Goal: Task Accomplishment & Management: Use online tool/utility

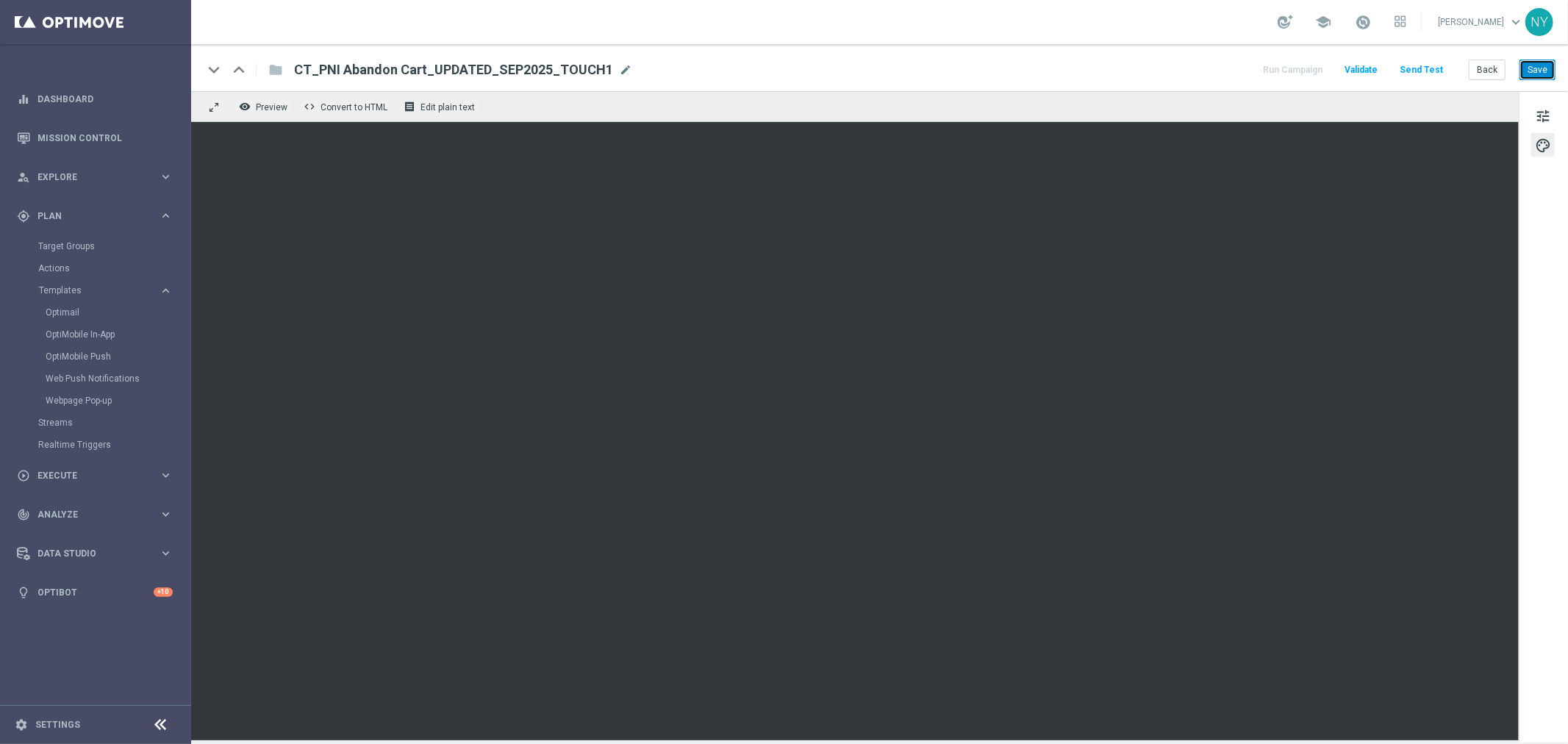
click at [1531, 68] on button "Save" at bounding box center [1537, 69] width 36 height 20
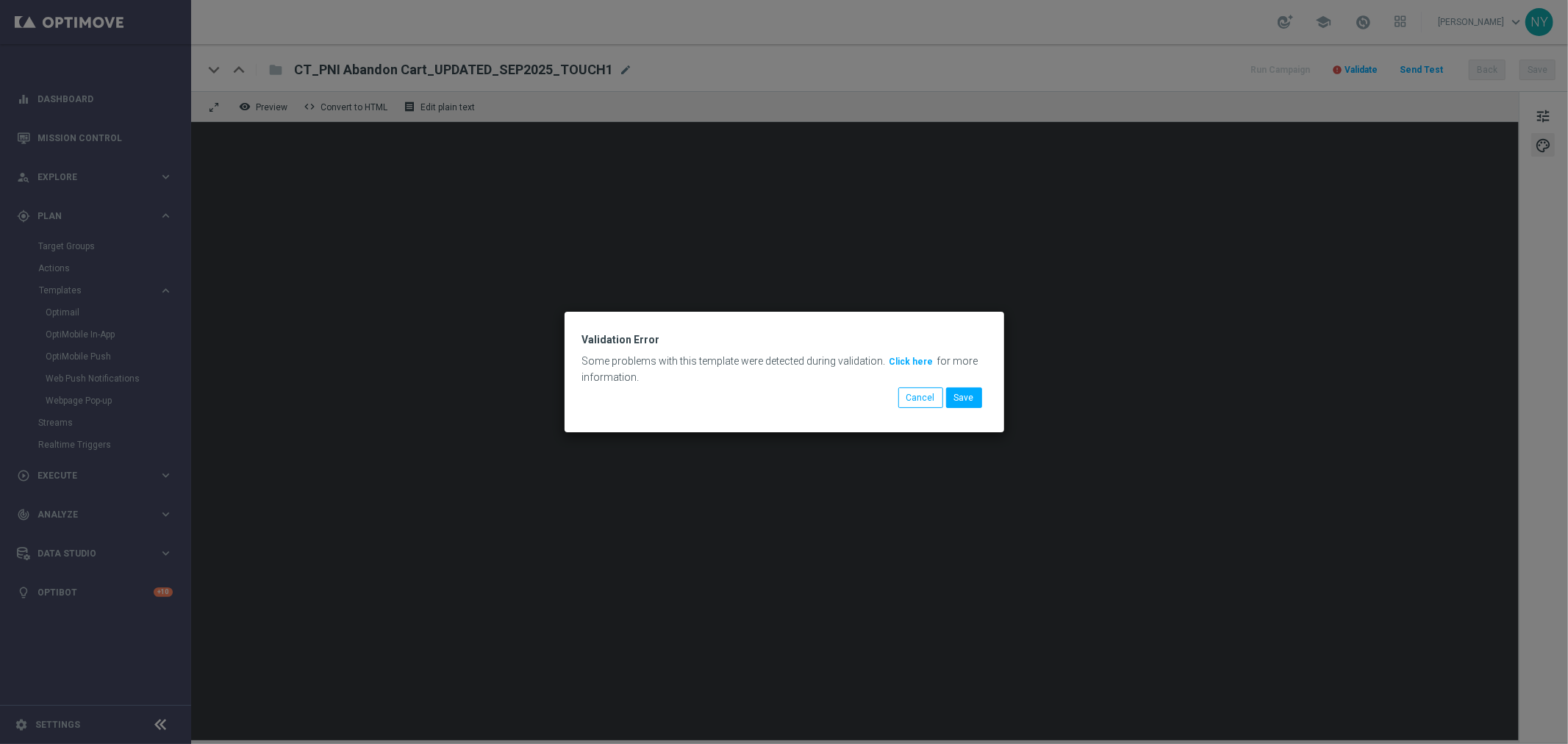
click at [912, 361] on button "Click here" at bounding box center [911, 361] width 47 height 16
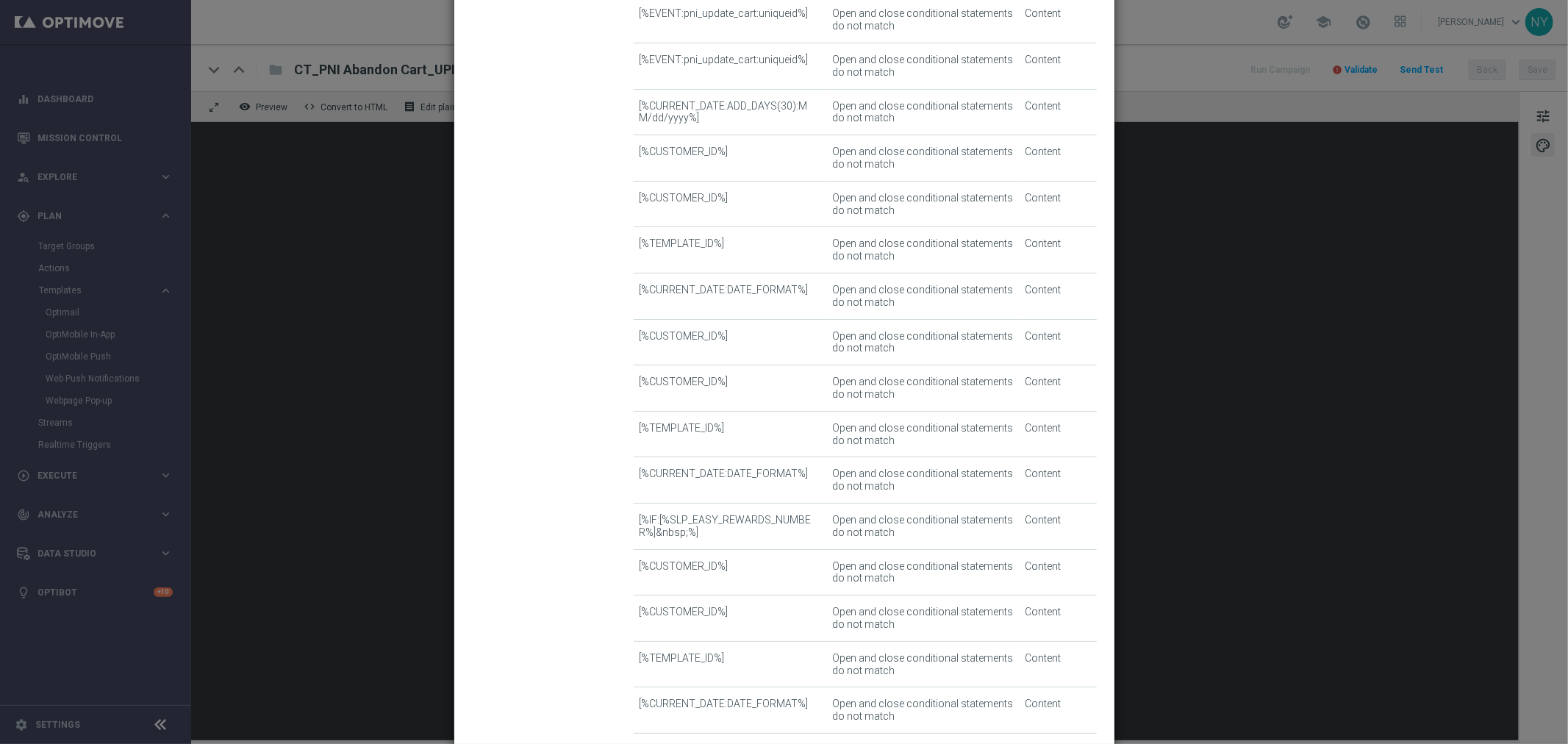
click at [1144, 404] on modal-container "Template Validation error Invalid template This template contains errors, preve…" at bounding box center [784, 372] width 1568 height 744
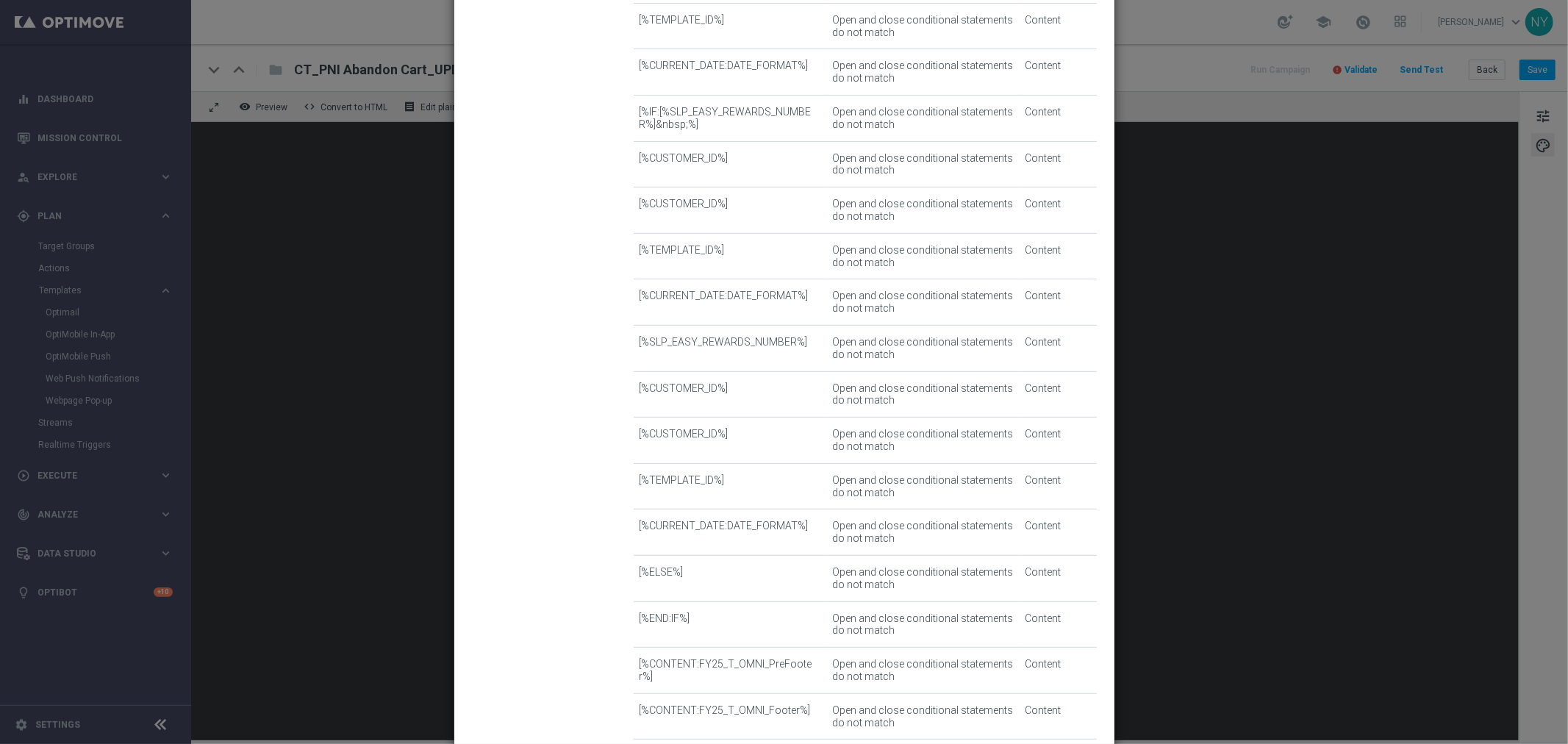
scroll to position [564, 0]
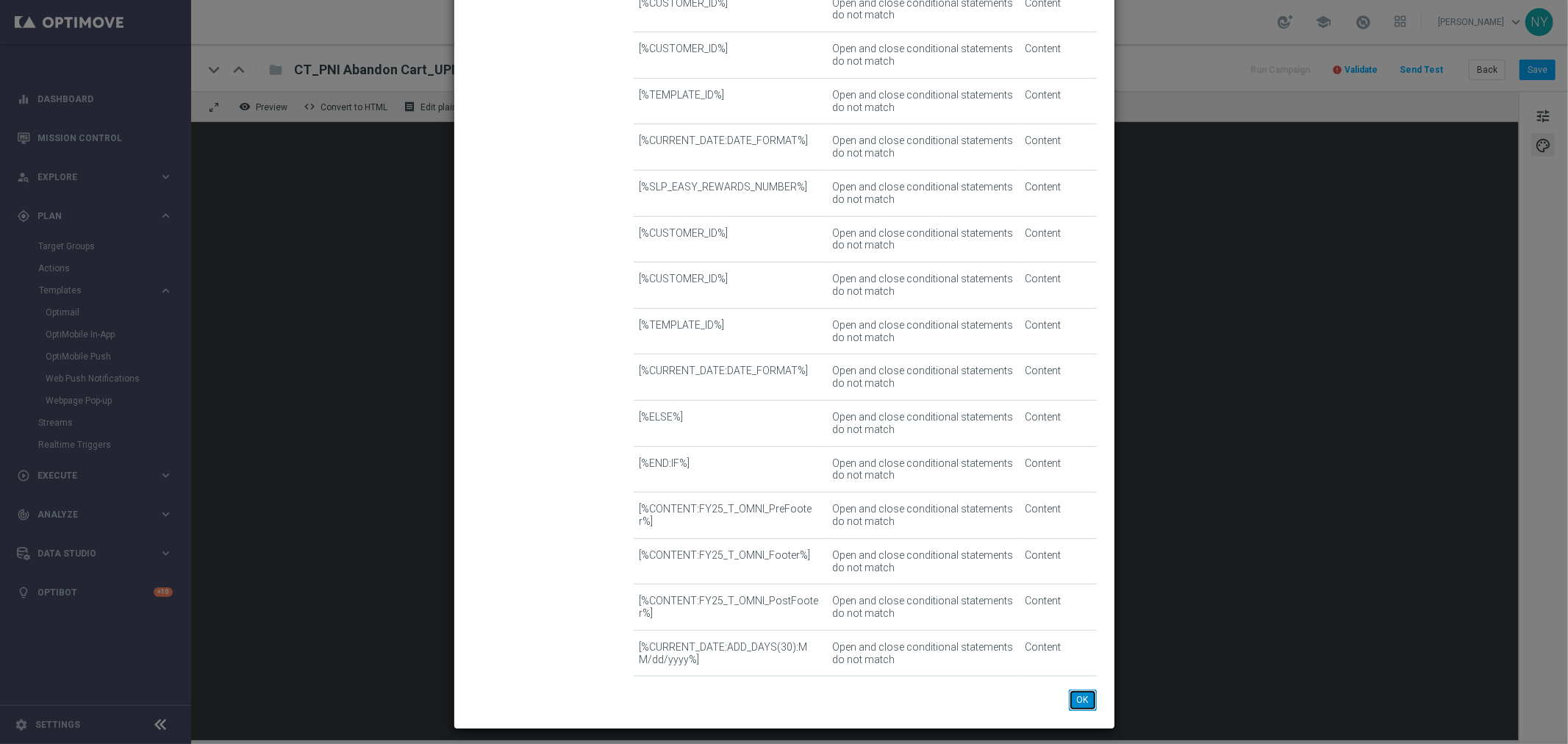
click at [1084, 702] on button "OK" at bounding box center [1083, 699] width 28 height 20
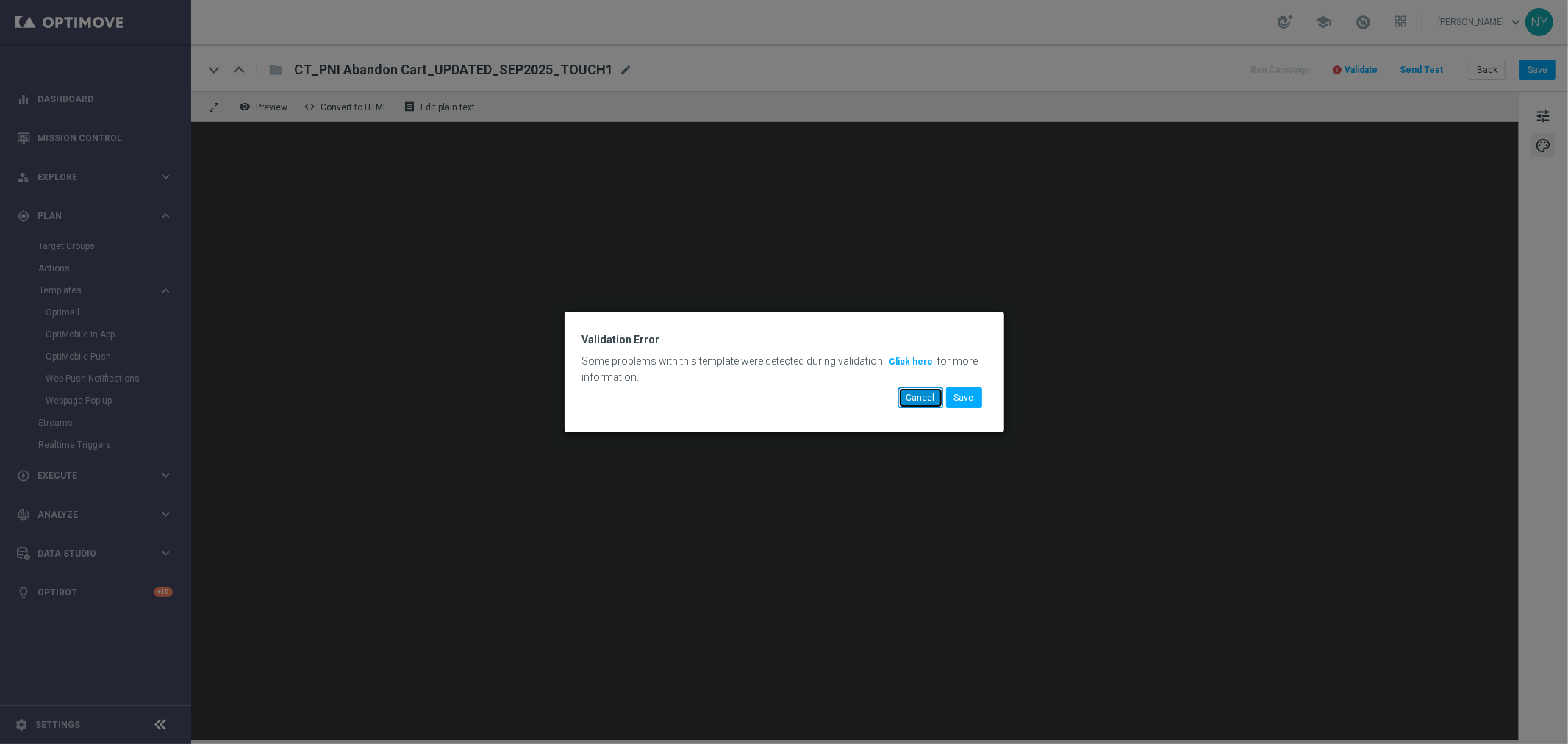
click at [924, 388] on button "Cancel" at bounding box center [920, 397] width 45 height 20
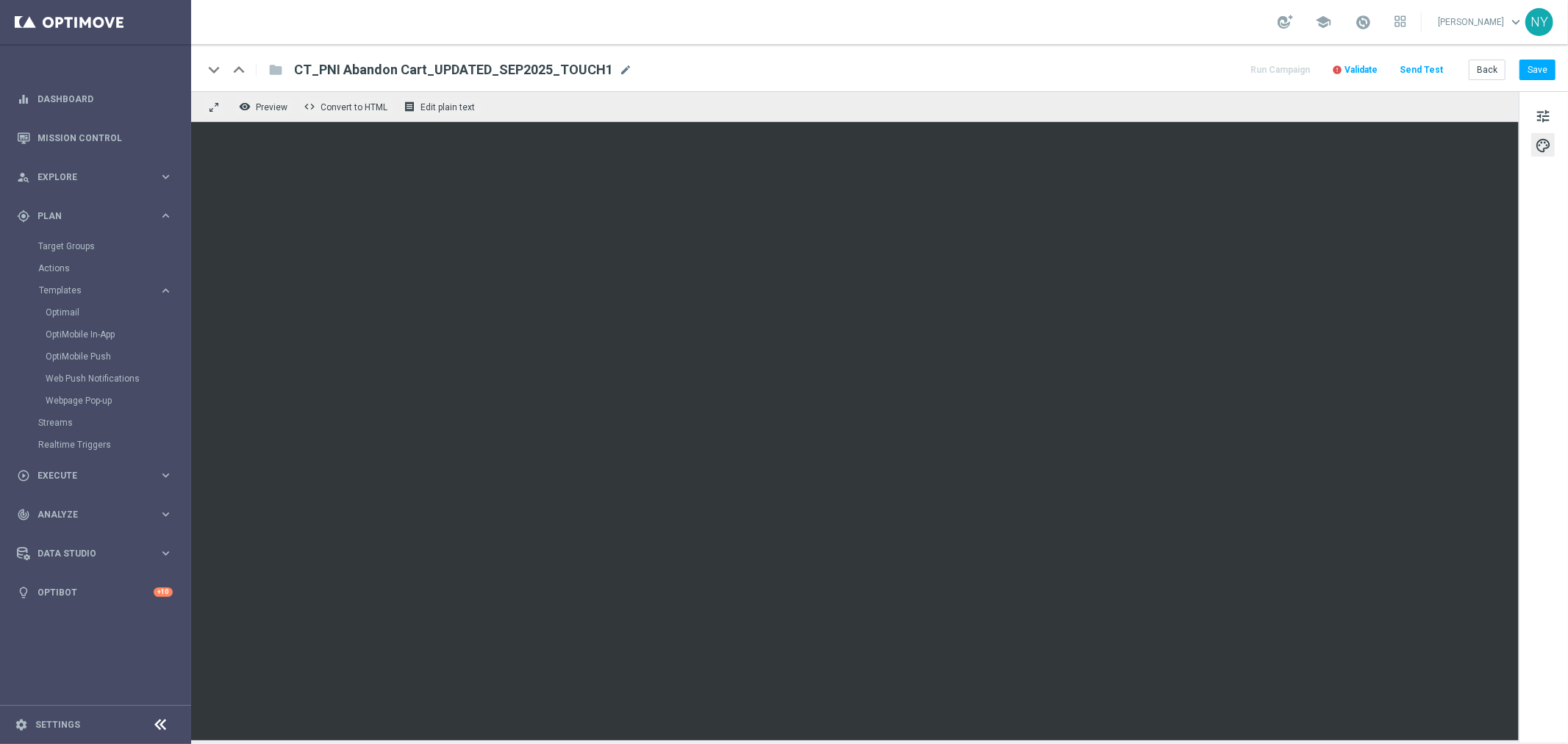
click at [1373, 70] on span "Validate" at bounding box center [1360, 70] width 33 height 11
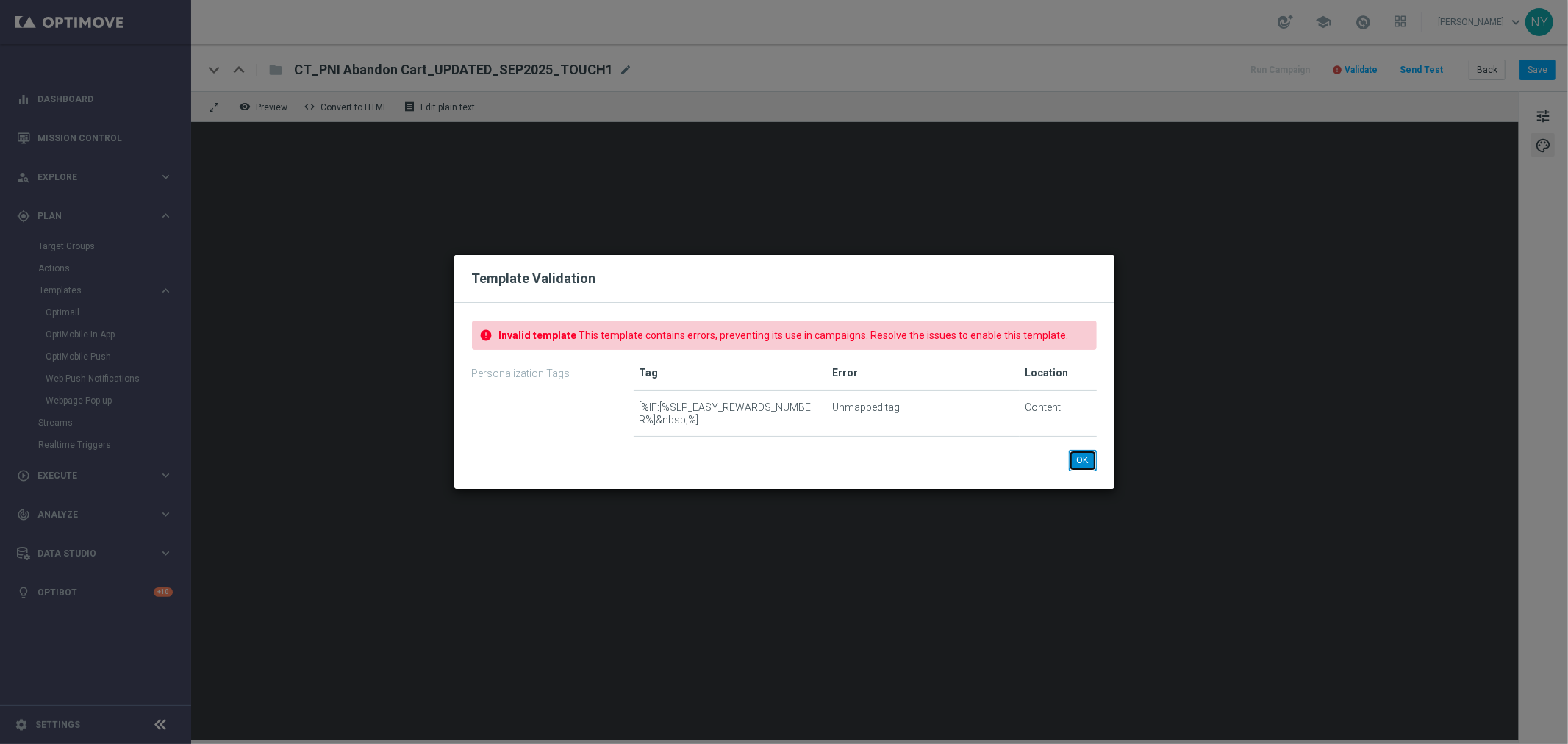
click at [1075, 460] on button "OK" at bounding box center [1083, 459] width 28 height 20
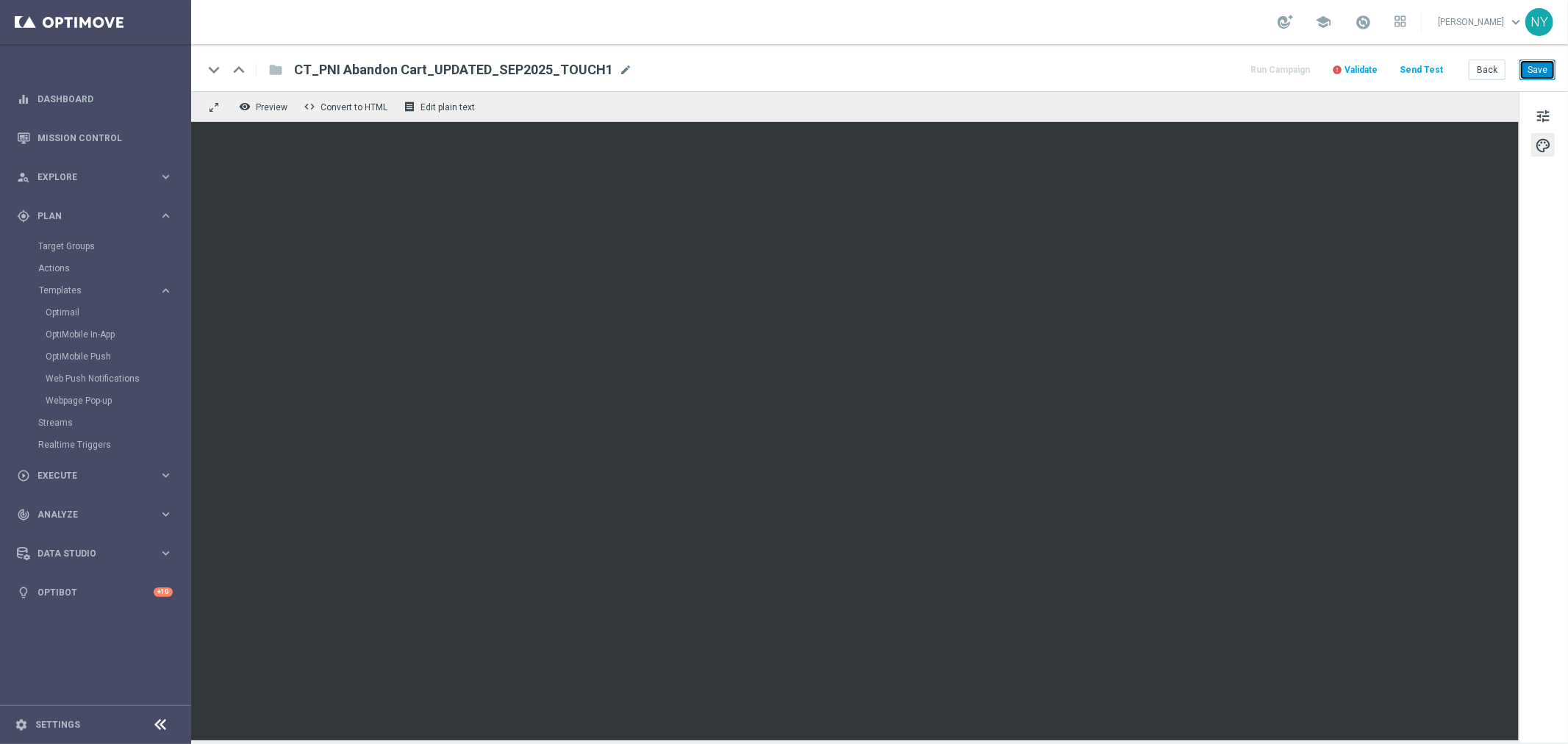
click at [1539, 68] on button "Save" at bounding box center [1537, 69] width 36 height 20
click at [1362, 66] on span "Validate" at bounding box center [1360, 70] width 33 height 11
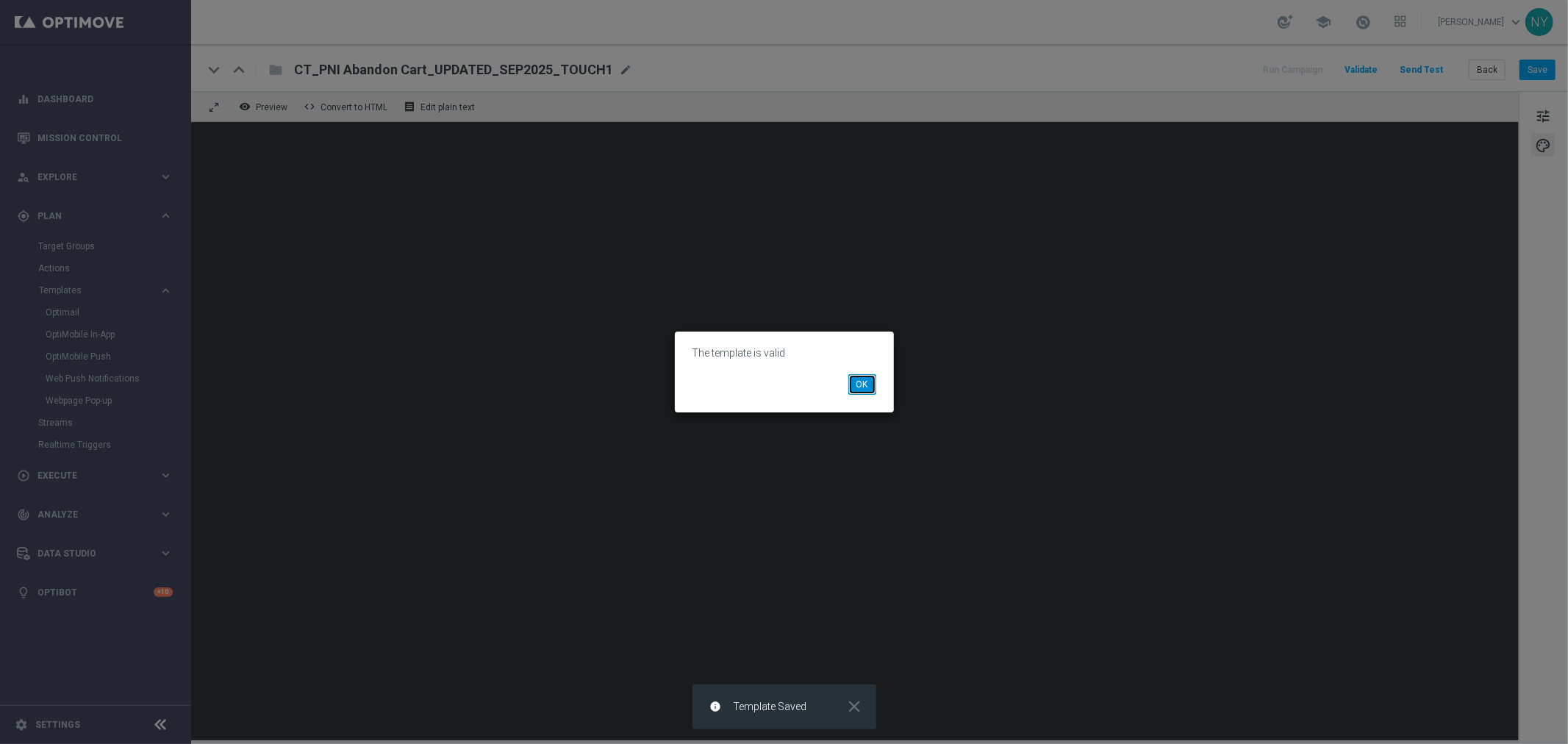
click at [863, 385] on button "OK" at bounding box center [863, 383] width 28 height 20
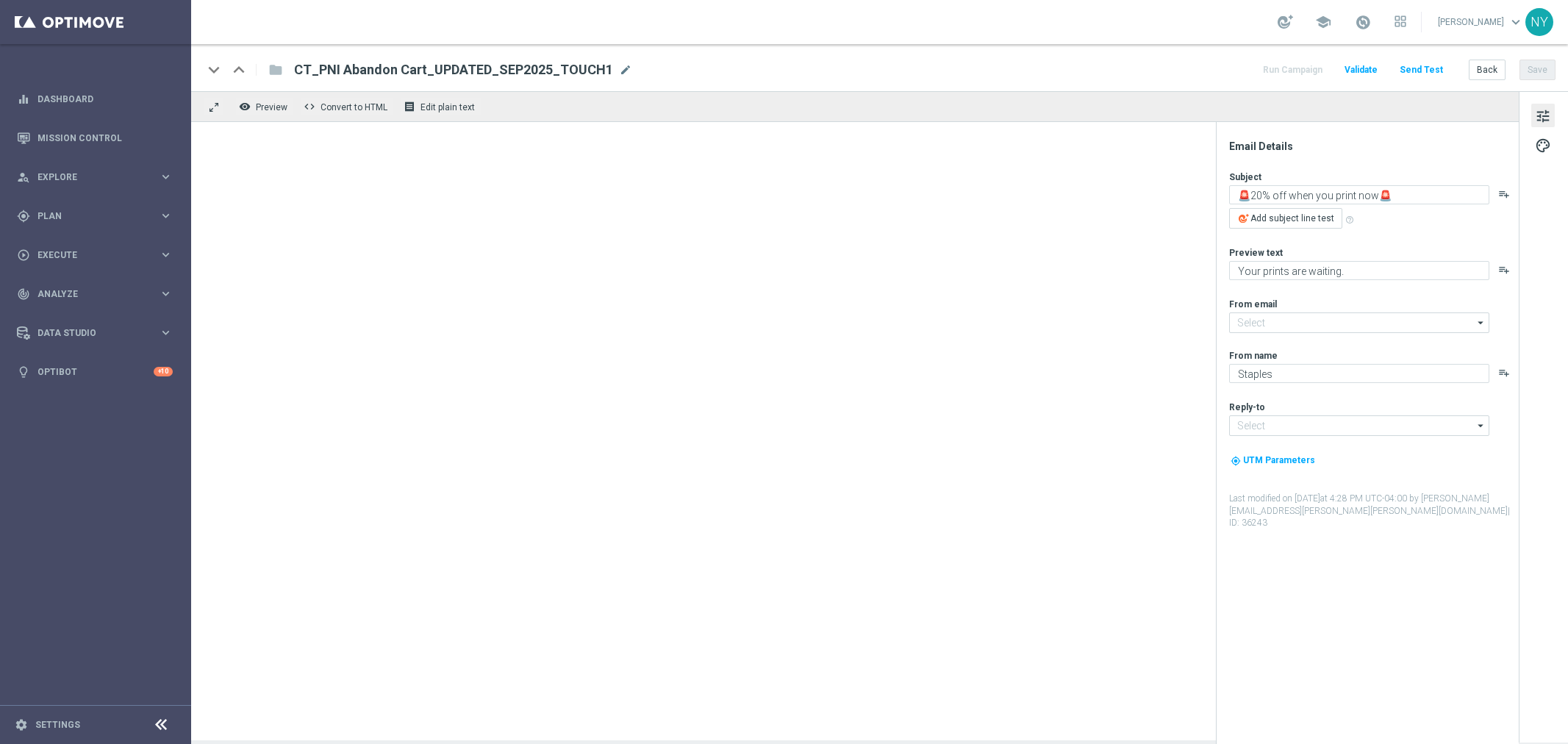
type input "[EMAIL_ADDRESS][DOMAIN_NAME]"
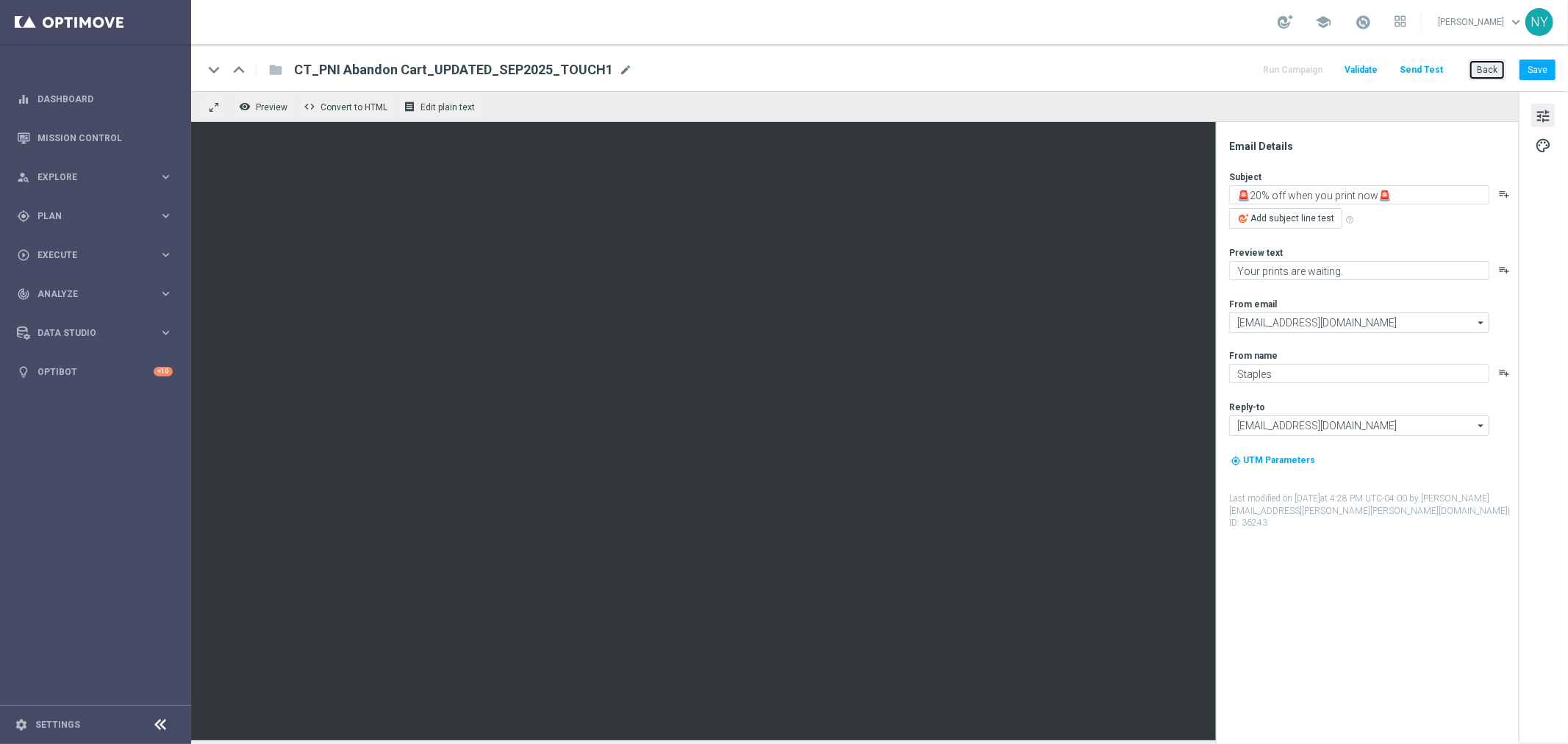
click at [1482, 68] on button "Back" at bounding box center [1488, 69] width 37 height 20
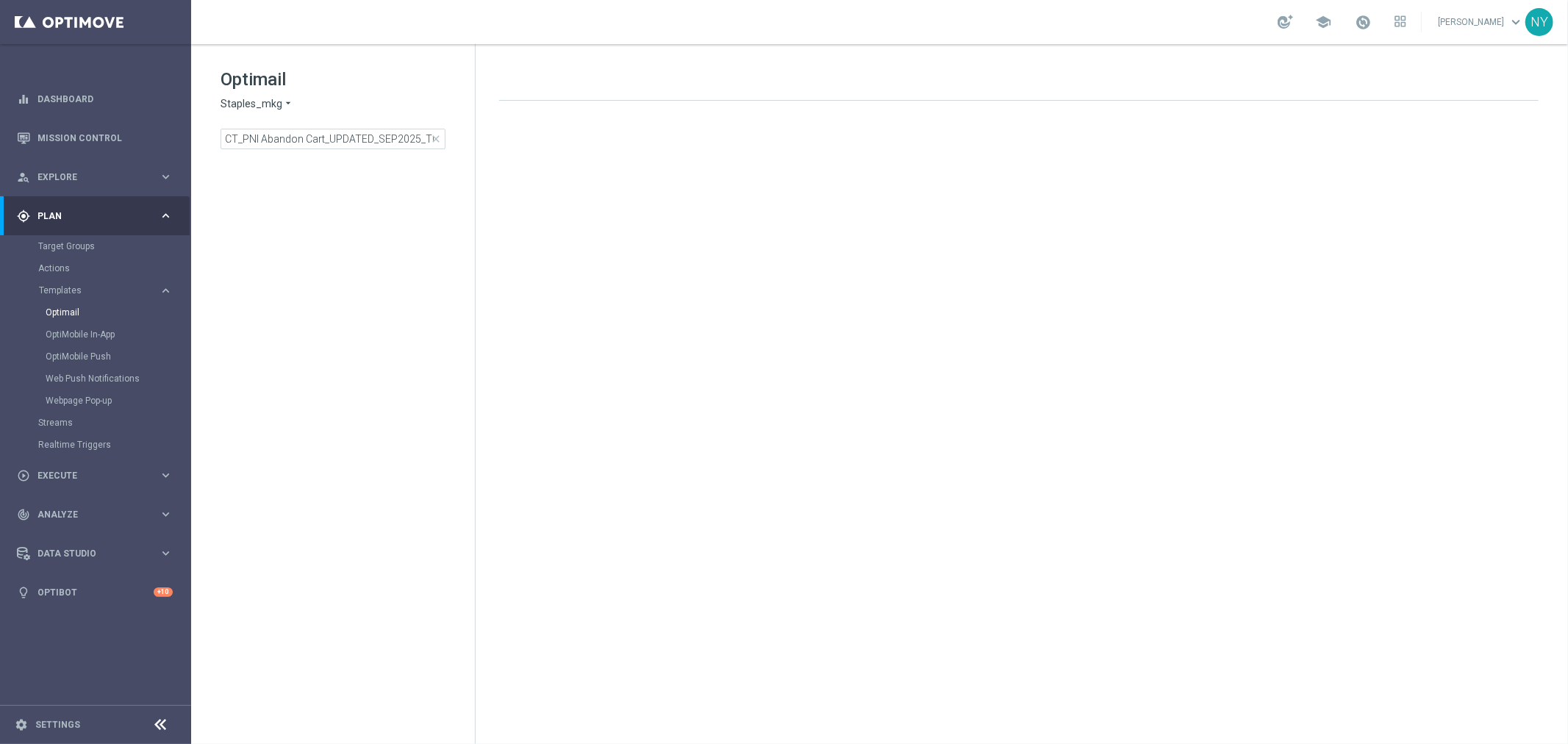
click at [436, 141] on span "close" at bounding box center [436, 139] width 11 height 11
click at [343, 138] on input at bounding box center [332, 139] width 225 height 20
type input "V-ER_OMNI_2025_Countdown_Timer"
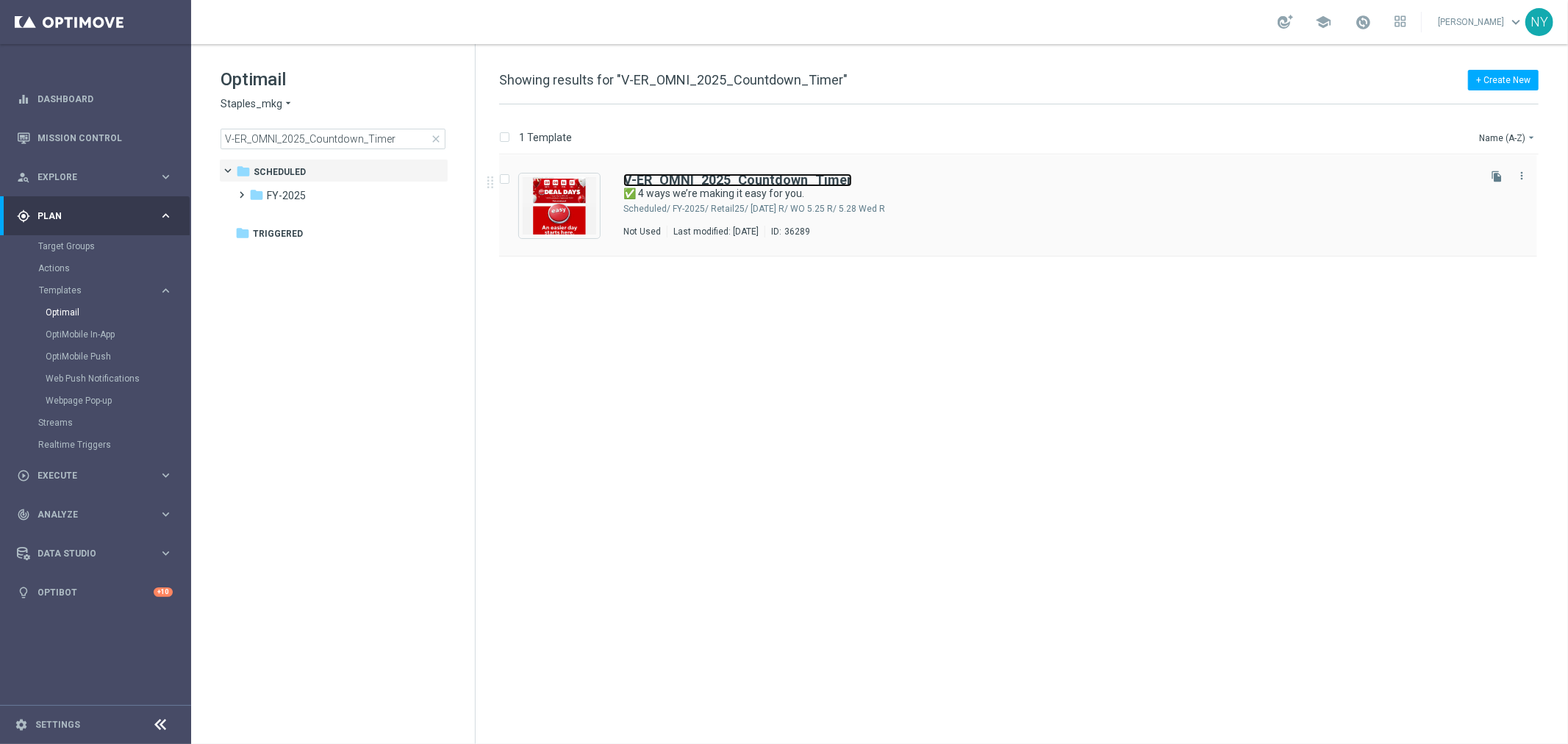
click at [708, 178] on b "V-ER_OMNI_2025_Countdown_Timer" at bounding box center [737, 179] width 229 height 15
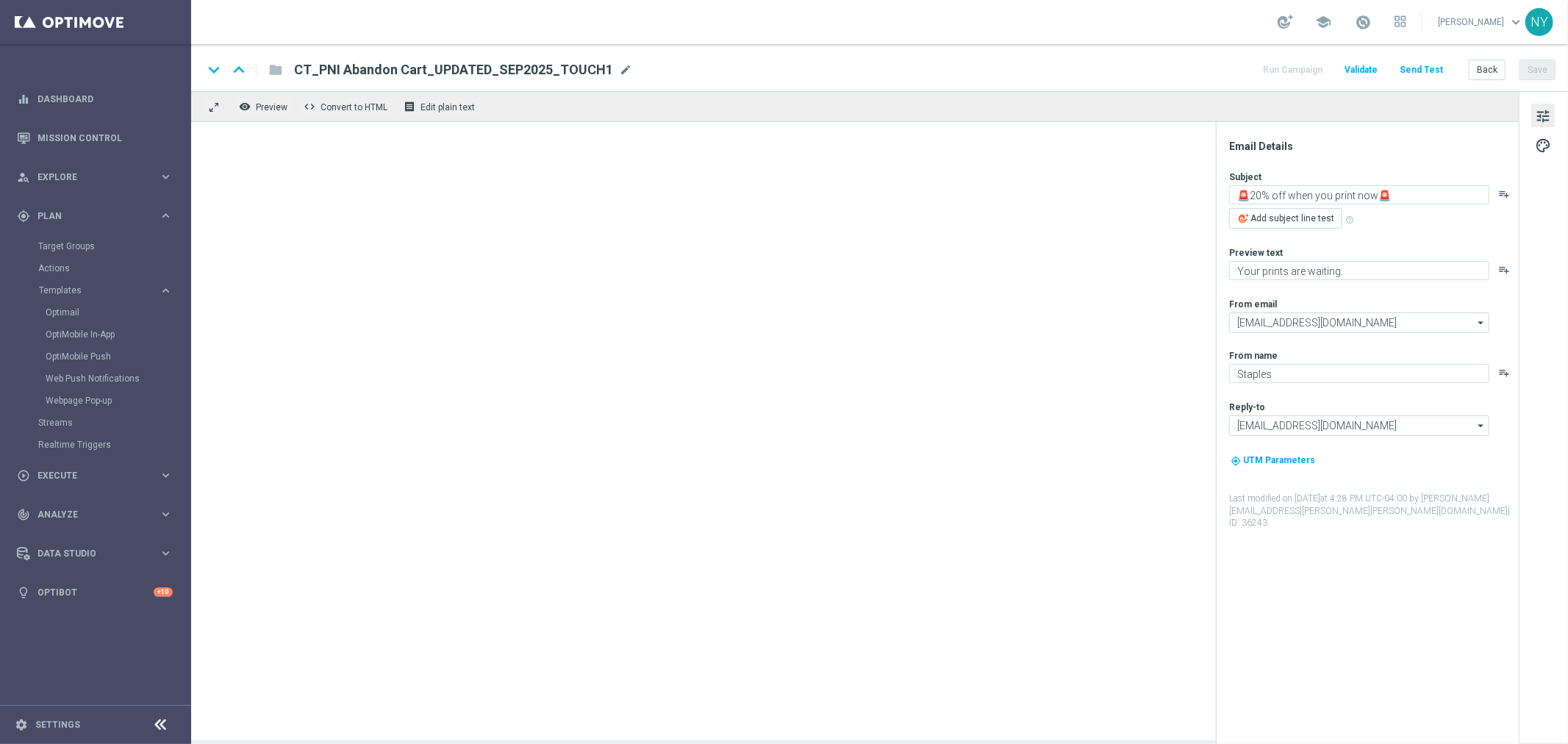
type textarea "✅ 4 ways we’re making it easy for you."
type textarea "Plus exclusive coupons and more in the app!"
type input "[EMAIL_ADDRESS][DOMAIN_NAME]"
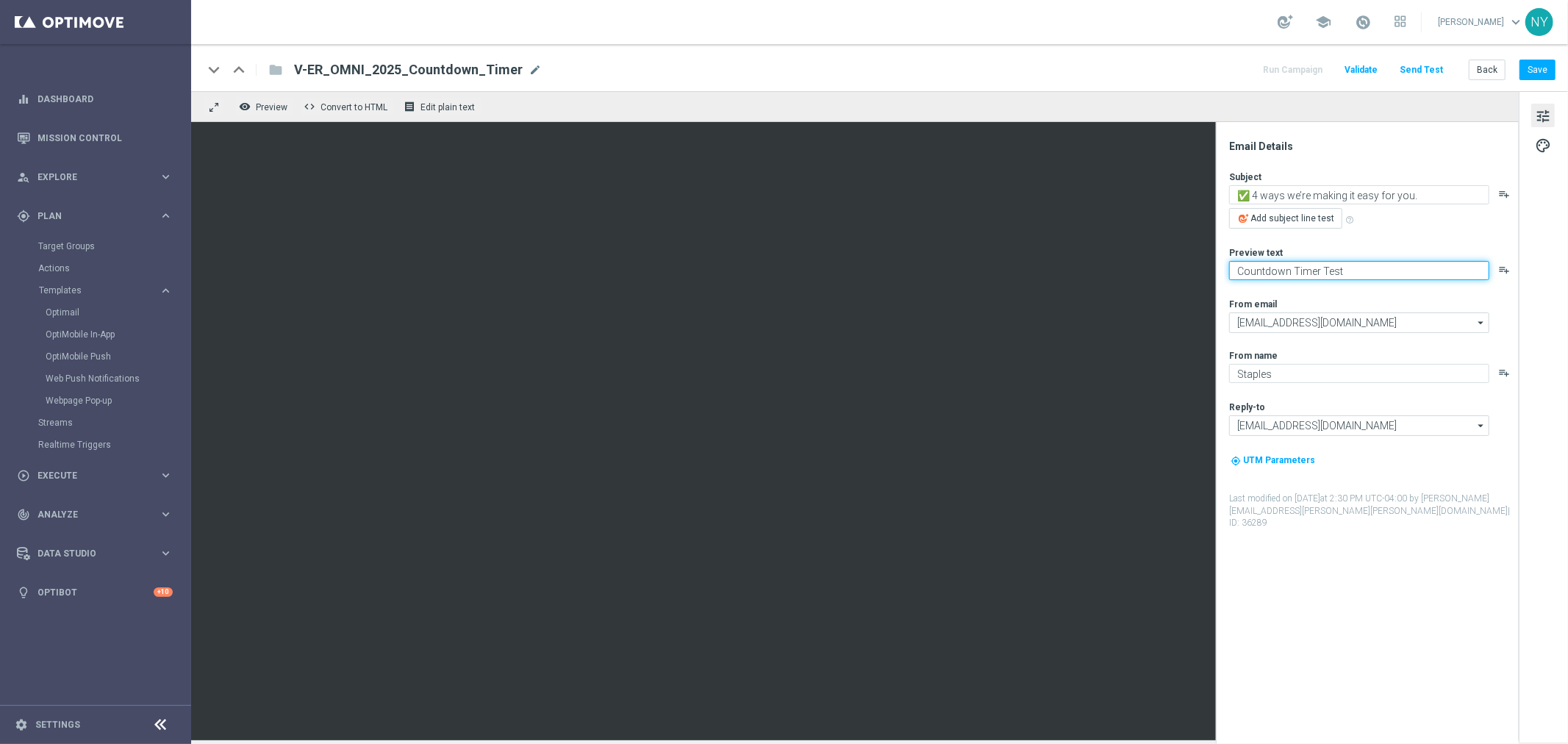
type textarea "Countdown Timer Test"
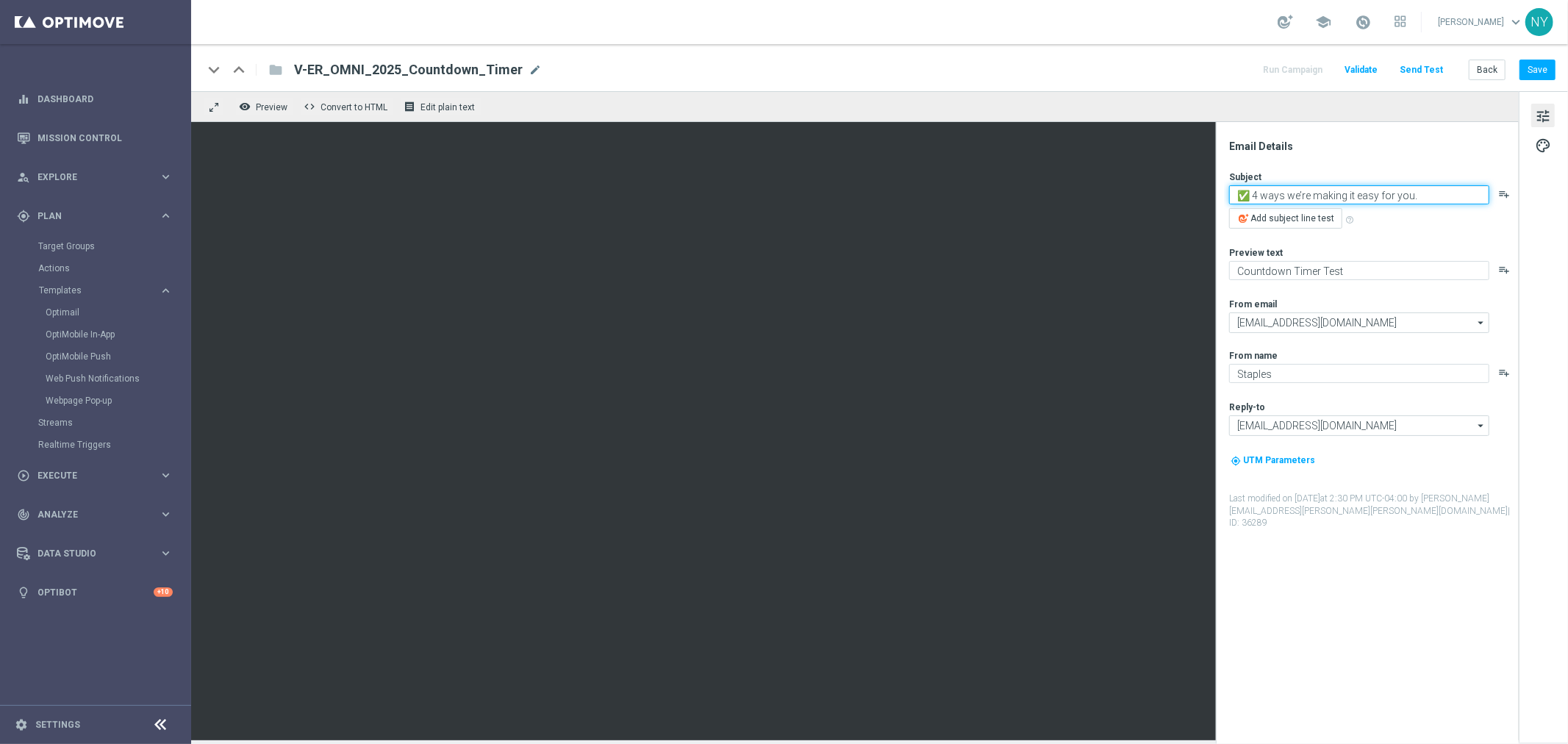
paste textarea "Countdown Timer Test"
click at [1240, 192] on textarea "Countdown Timer Test" at bounding box center [1359, 195] width 260 height 19
type textarea "2025 Countdown Timer Test"
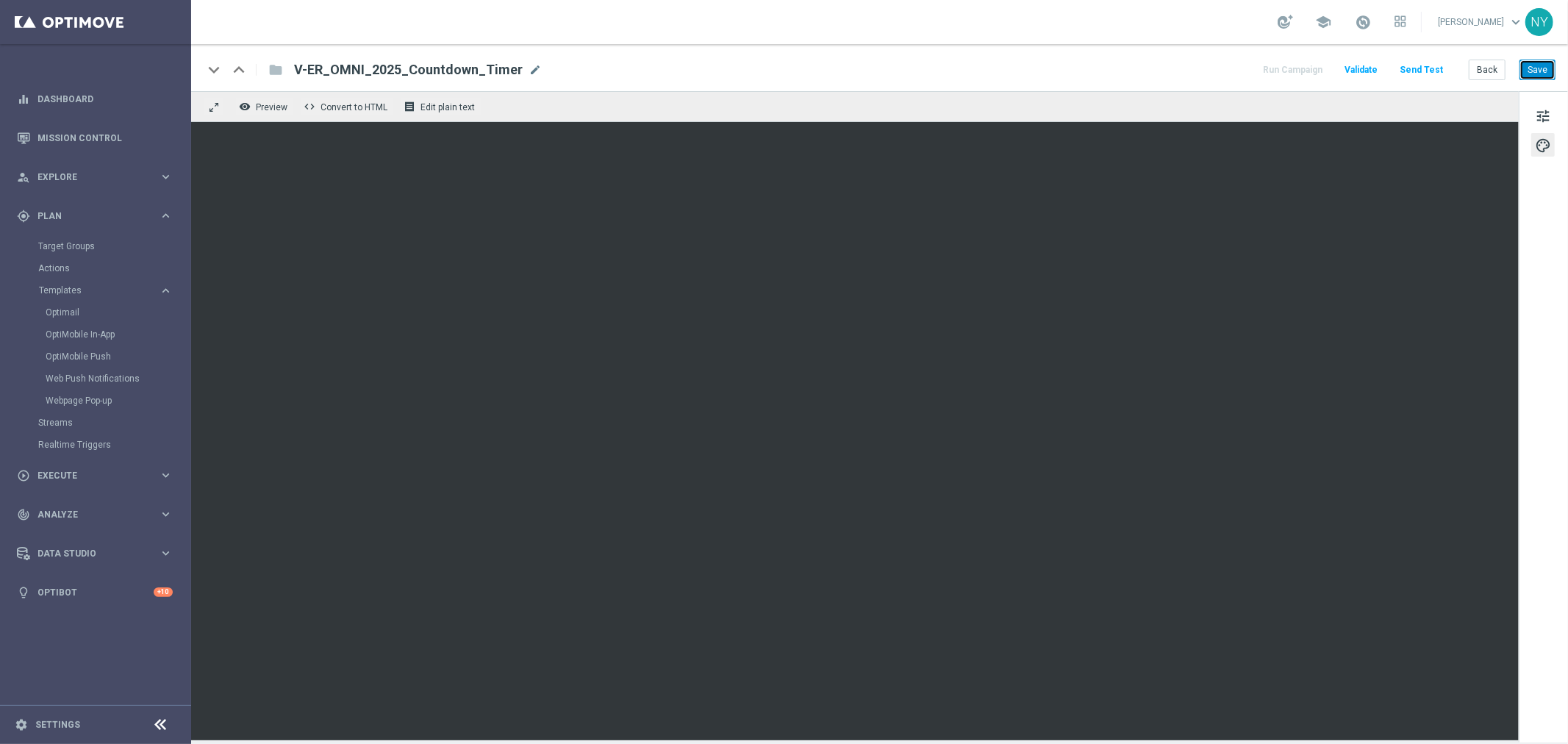
click at [1539, 72] on button "Save" at bounding box center [1537, 69] width 36 height 20
click at [1423, 71] on button "Send Test" at bounding box center [1421, 70] width 48 height 19
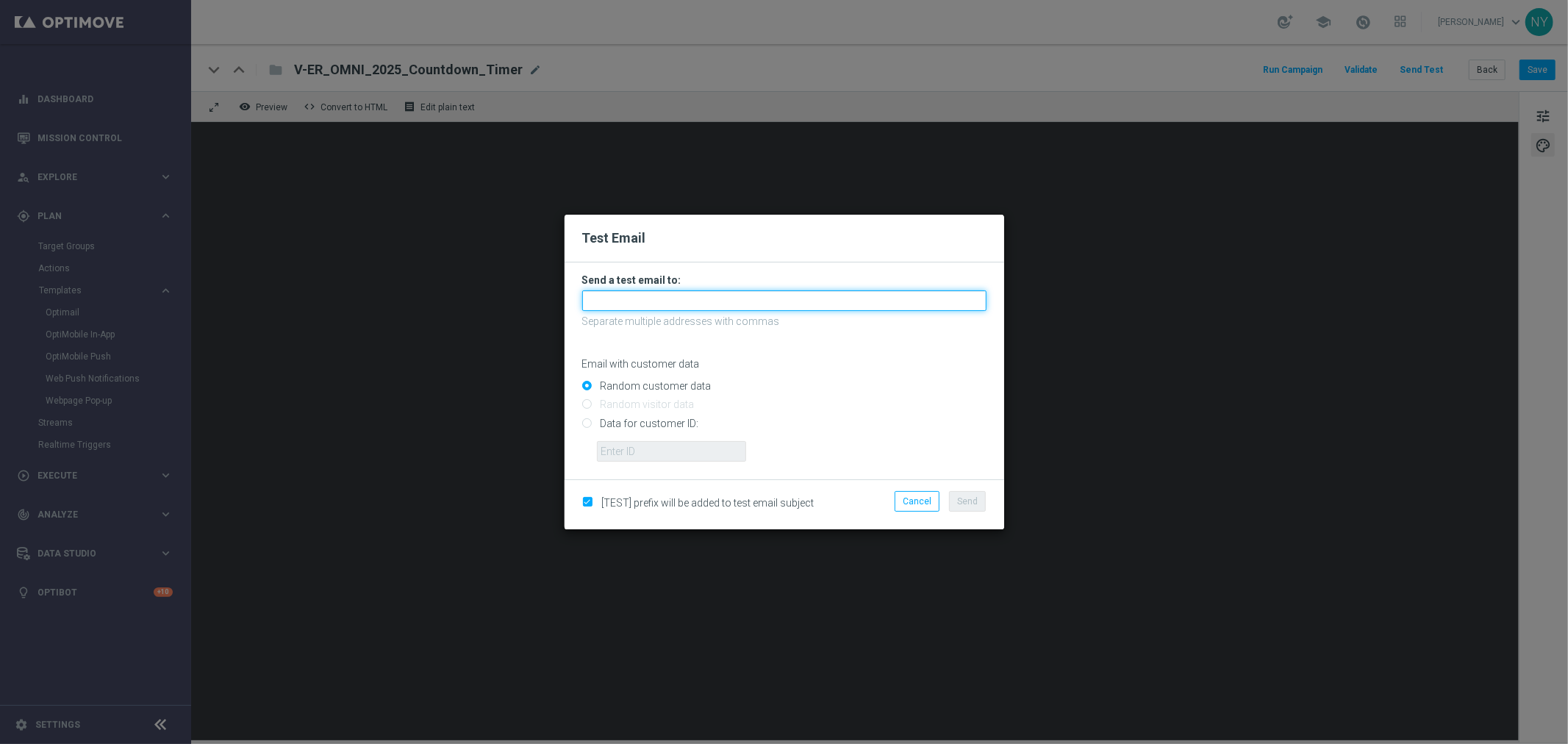
click at [628, 294] on input "text" at bounding box center [784, 300] width 404 height 20
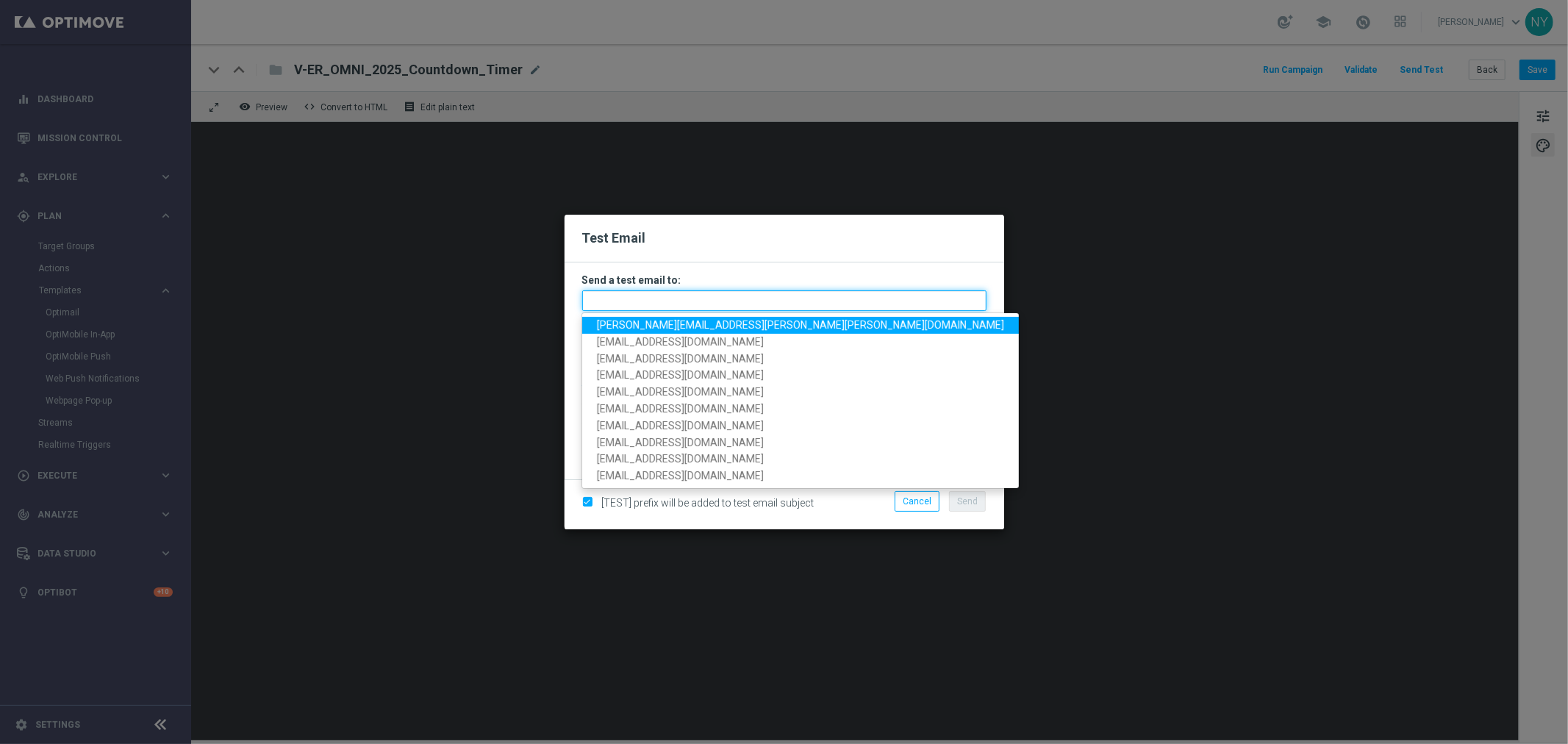
paste input "[EMAIL_ADDRESS][DOMAIN_NAME]"
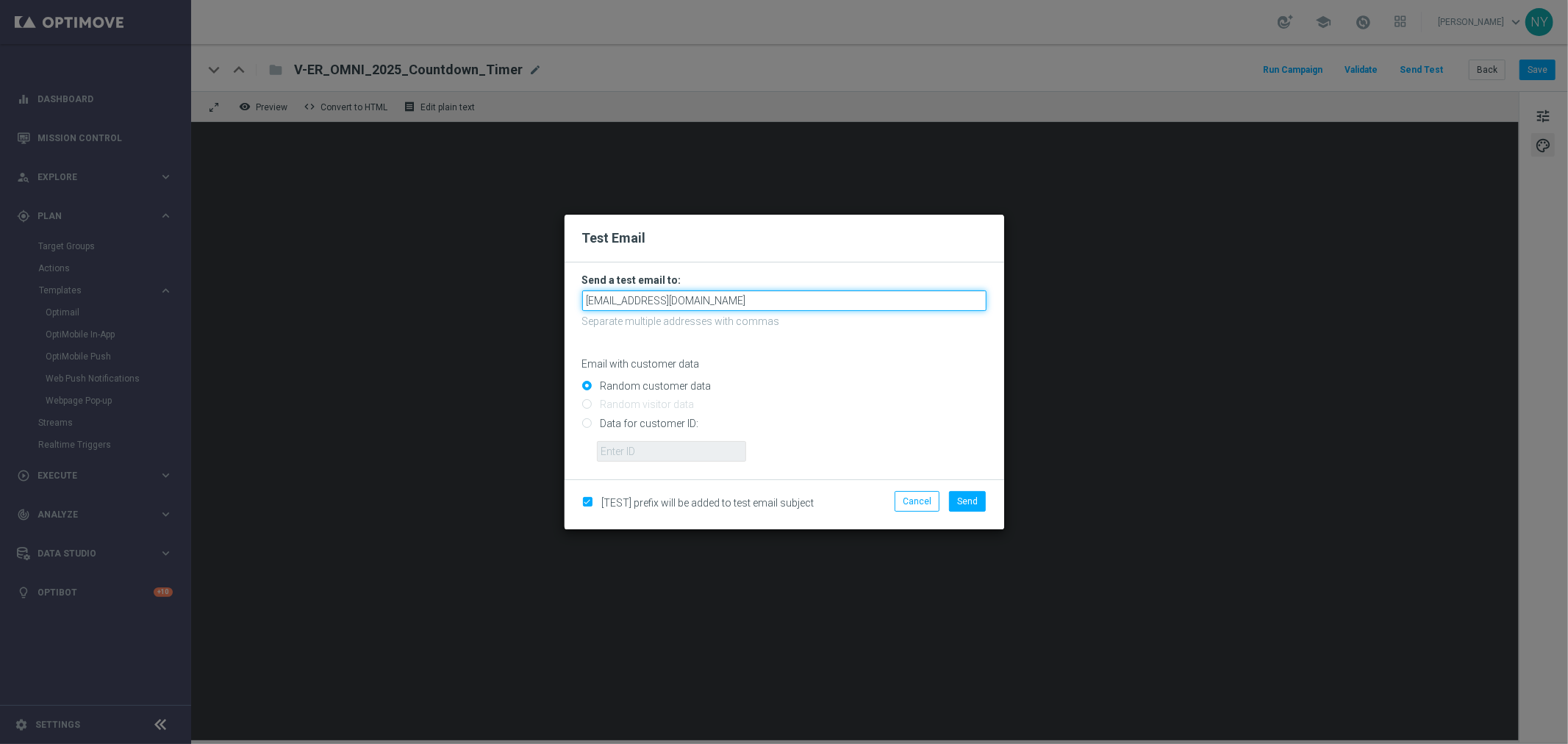
type input "[EMAIL_ADDRESS][DOMAIN_NAME]"
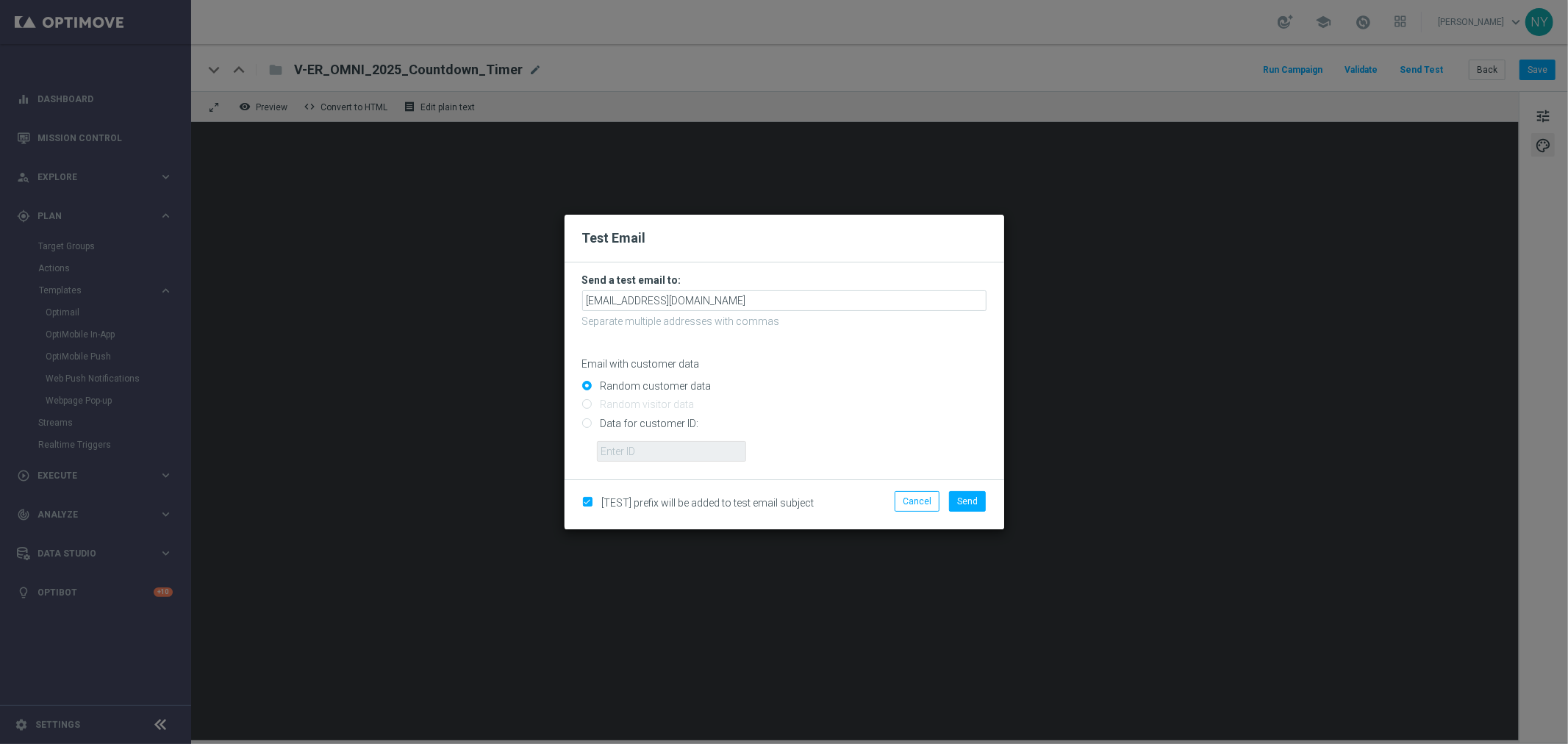
click at [849, 380] on div "Random customer data" at bounding box center [784, 383] width 404 height 19
click at [589, 423] on input "Data for customer ID:" at bounding box center [784, 429] width 404 height 20
radio input "true"
click at [635, 449] on input "text" at bounding box center [671, 451] width 149 height 20
paste input "10000006208"
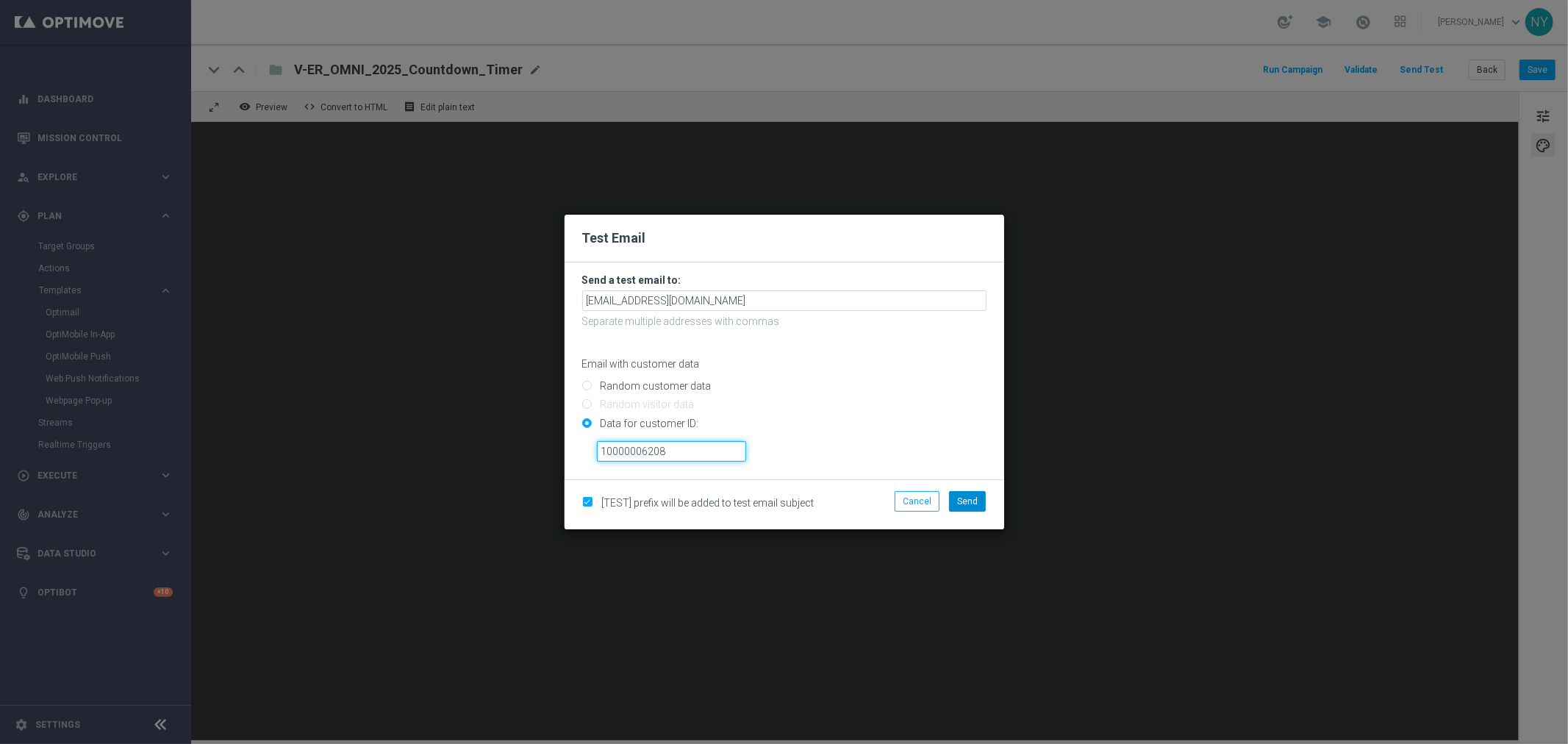
type input "10000006208"
click at [971, 497] on span "Send" at bounding box center [967, 501] width 20 height 11
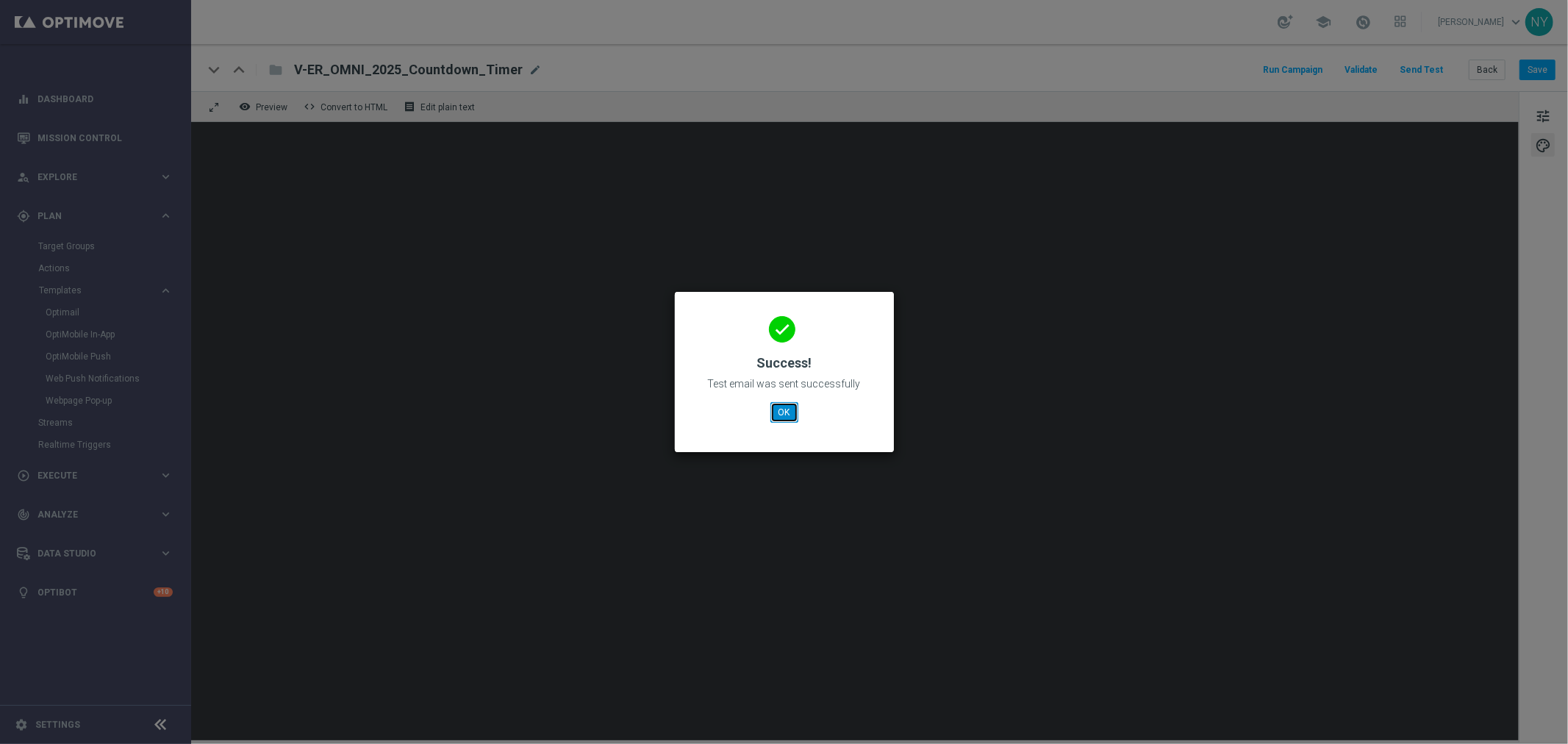
click at [788, 416] on button "OK" at bounding box center [785, 412] width 28 height 20
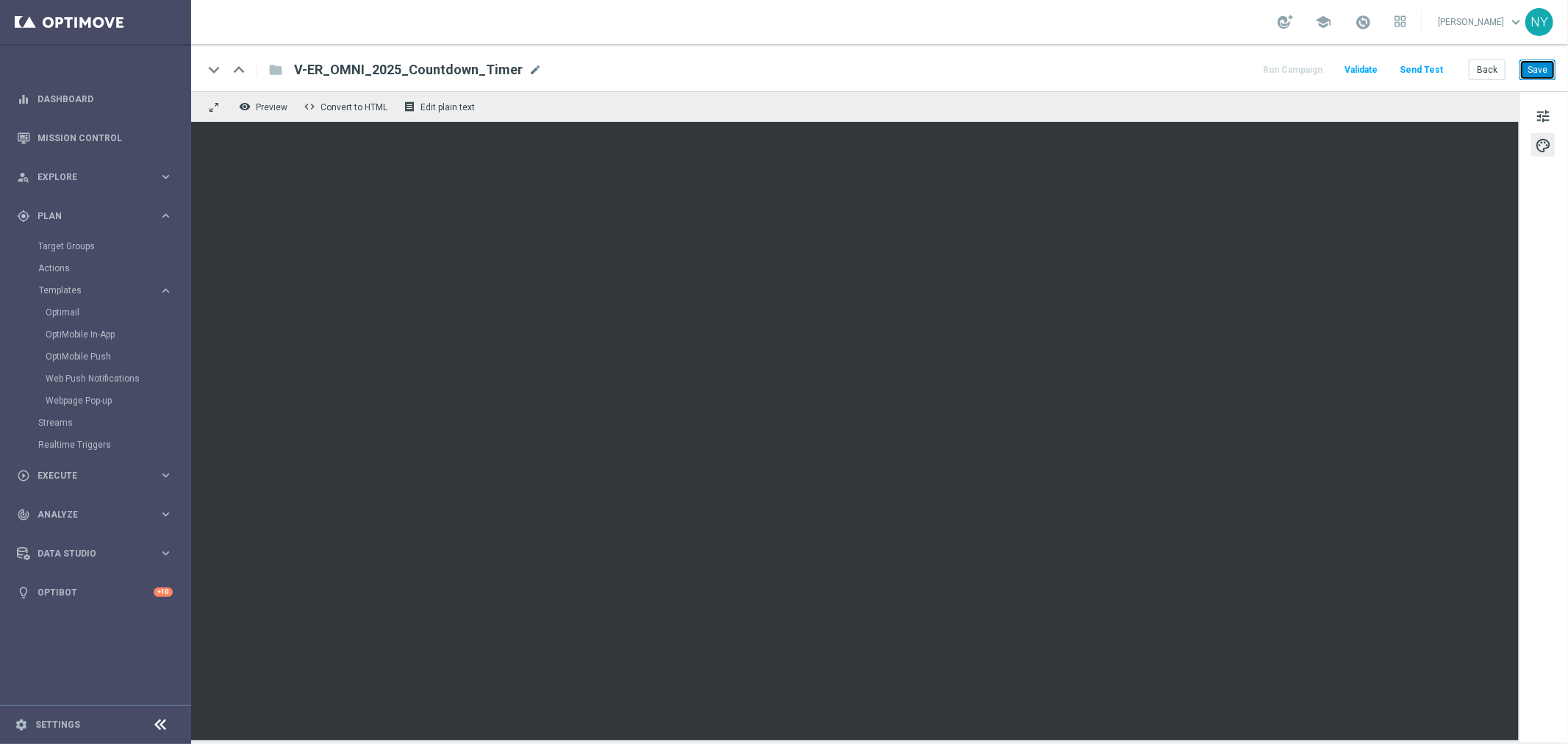
click at [1541, 72] on button "Save" at bounding box center [1537, 69] width 36 height 20
click at [1435, 67] on button "Send Test" at bounding box center [1421, 70] width 48 height 19
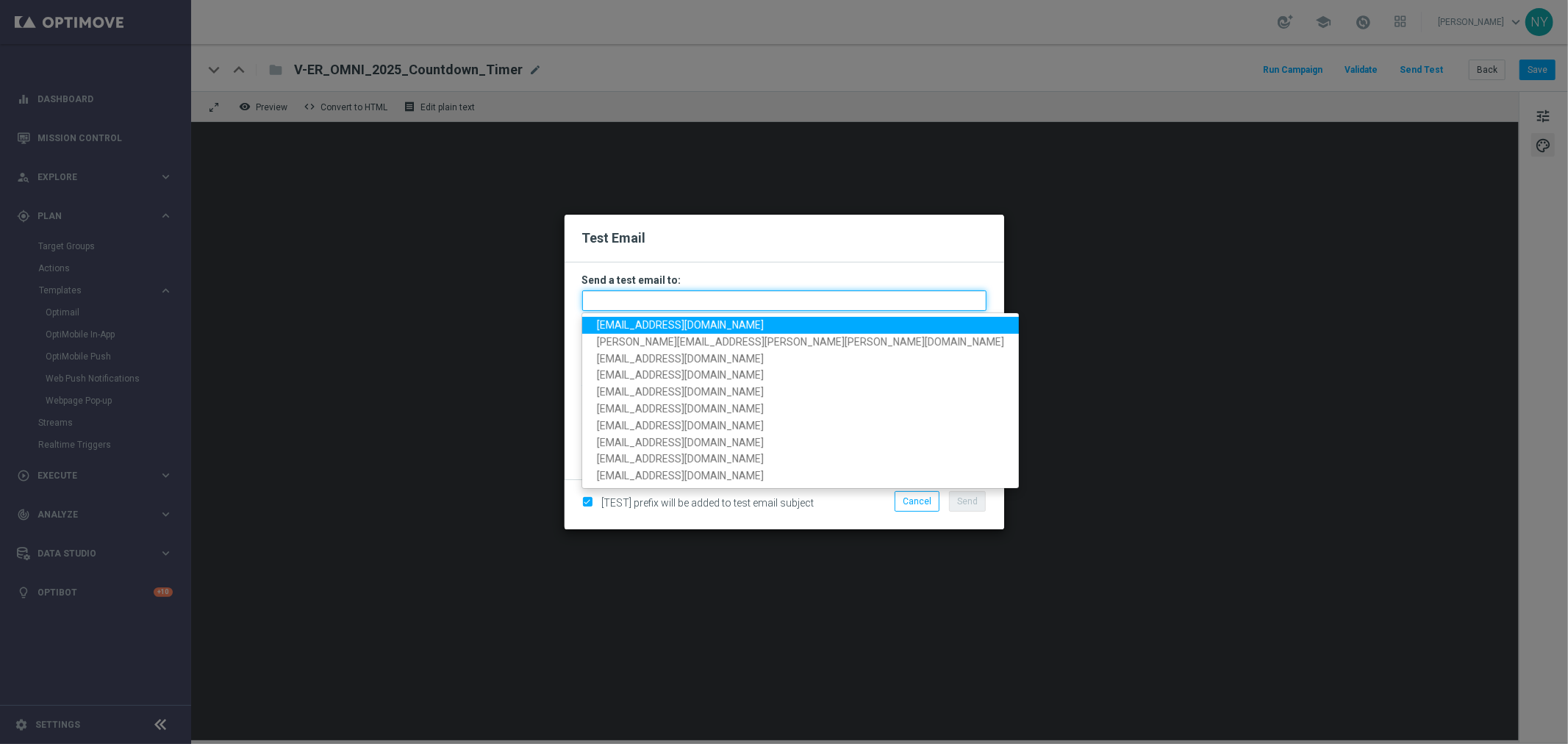
click at [596, 301] on input "text" at bounding box center [784, 300] width 404 height 20
paste input "[EMAIL_ADDRESS][DOMAIN_NAME]"
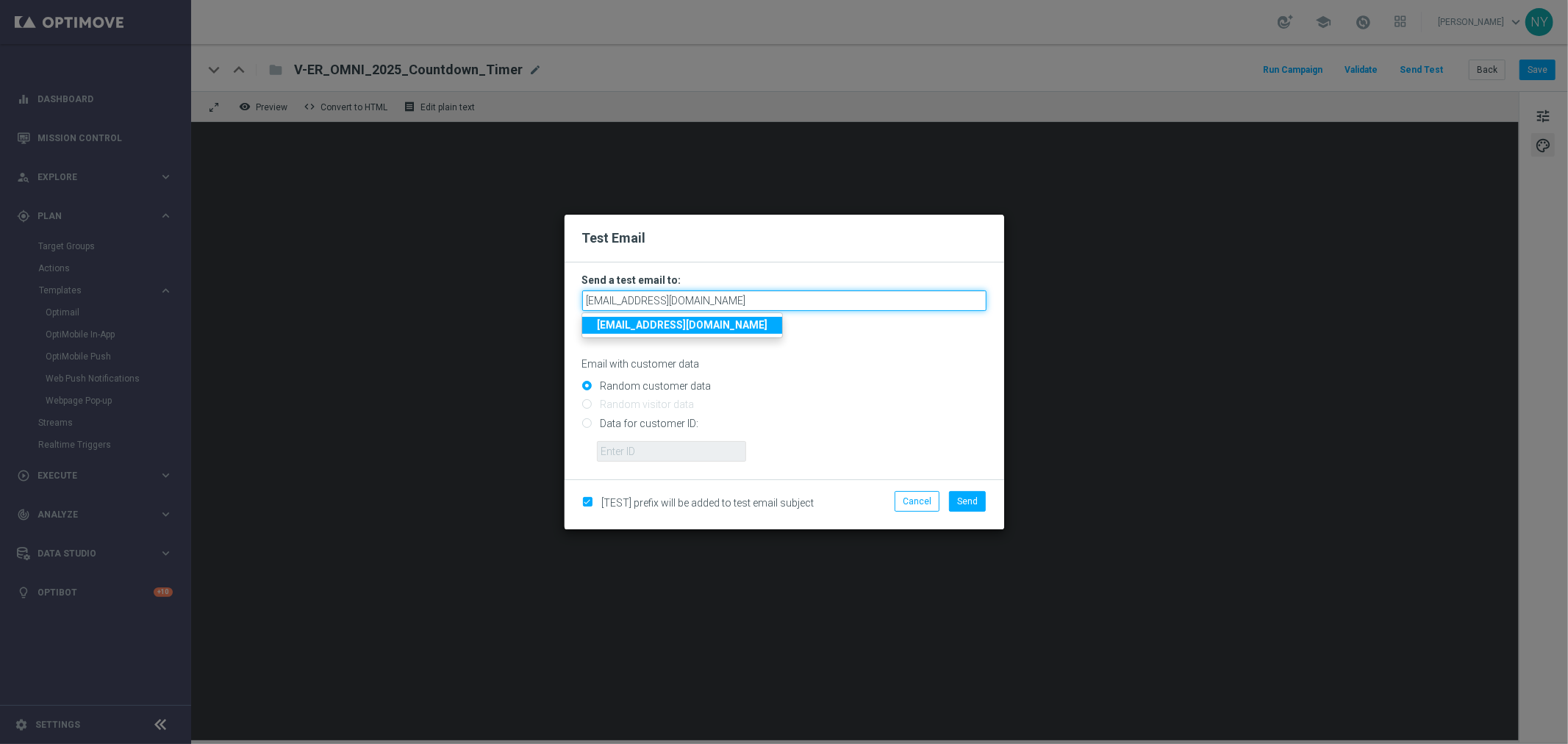
type input "[EMAIL_ADDRESS][DOMAIN_NAME]"
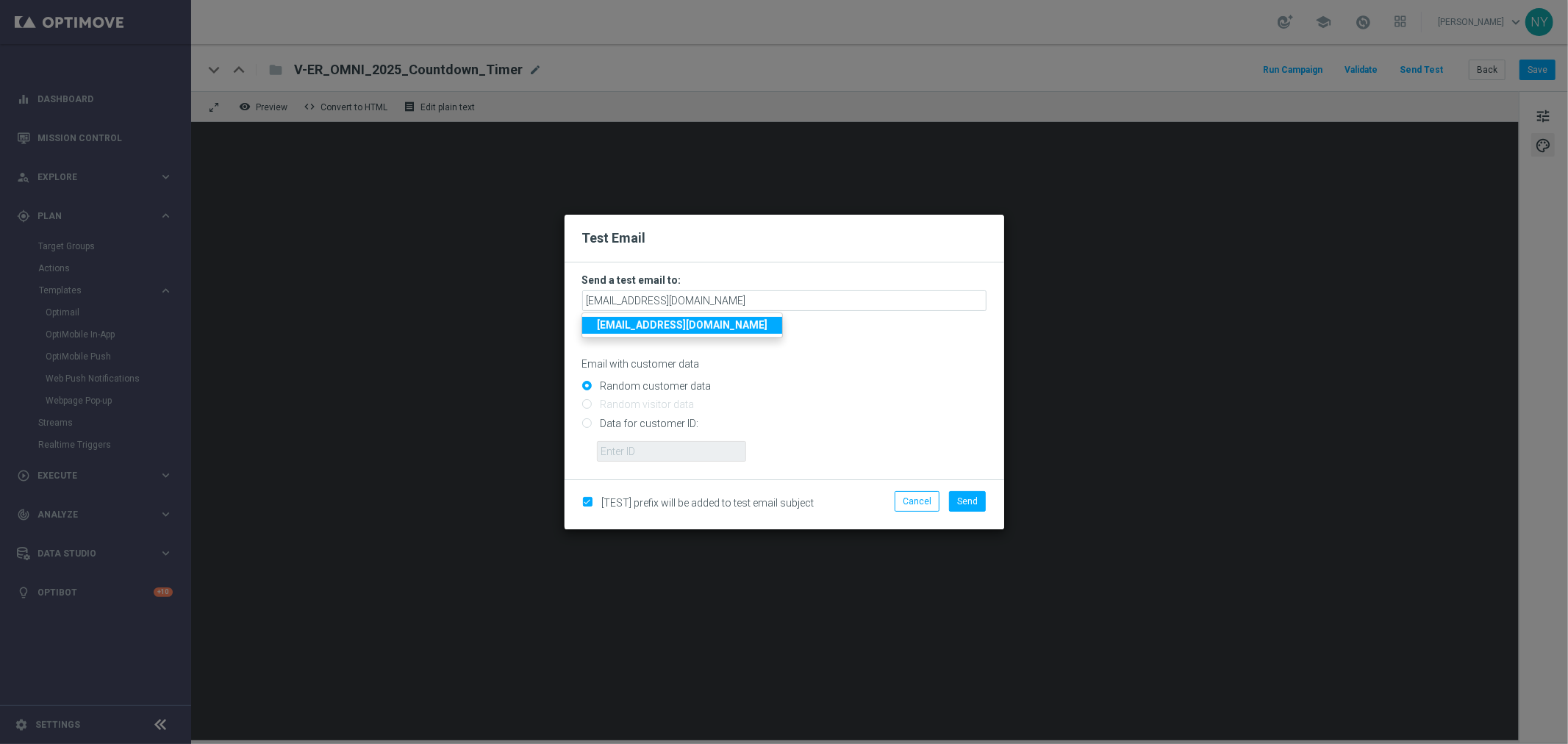
drag, startPoint x: 805, startPoint y: 359, endPoint x: 792, endPoint y: 368, distance: 15.8
click at [805, 359] on p "Email with customer data" at bounding box center [784, 363] width 404 height 13
click at [586, 421] on input "Data for customer ID:" at bounding box center [784, 429] width 404 height 20
radio input "true"
click at [637, 456] on input "text" at bounding box center [671, 451] width 149 height 20
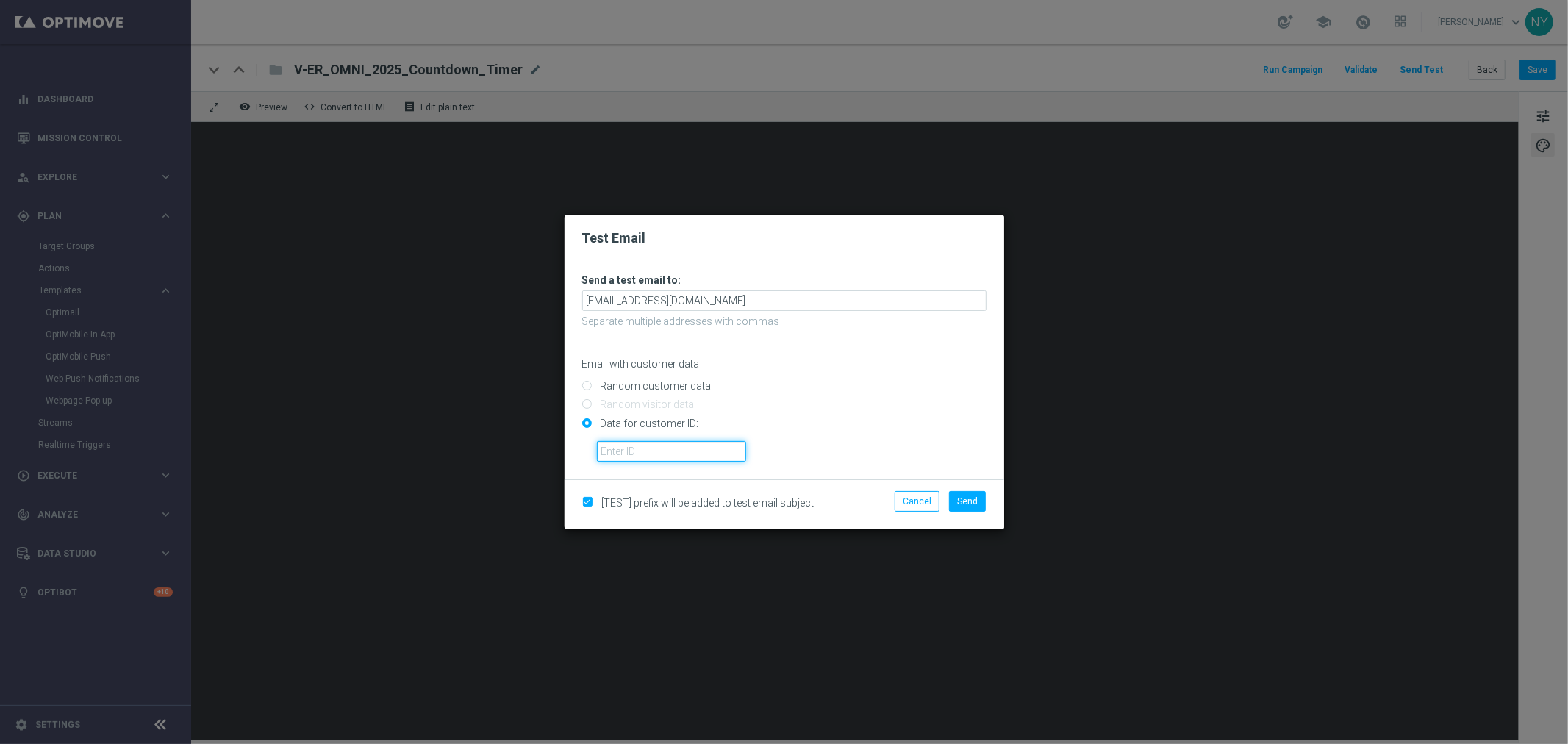
paste input "10000006208"
type input "10000006208"
click at [963, 498] on span "Send" at bounding box center [967, 501] width 20 height 11
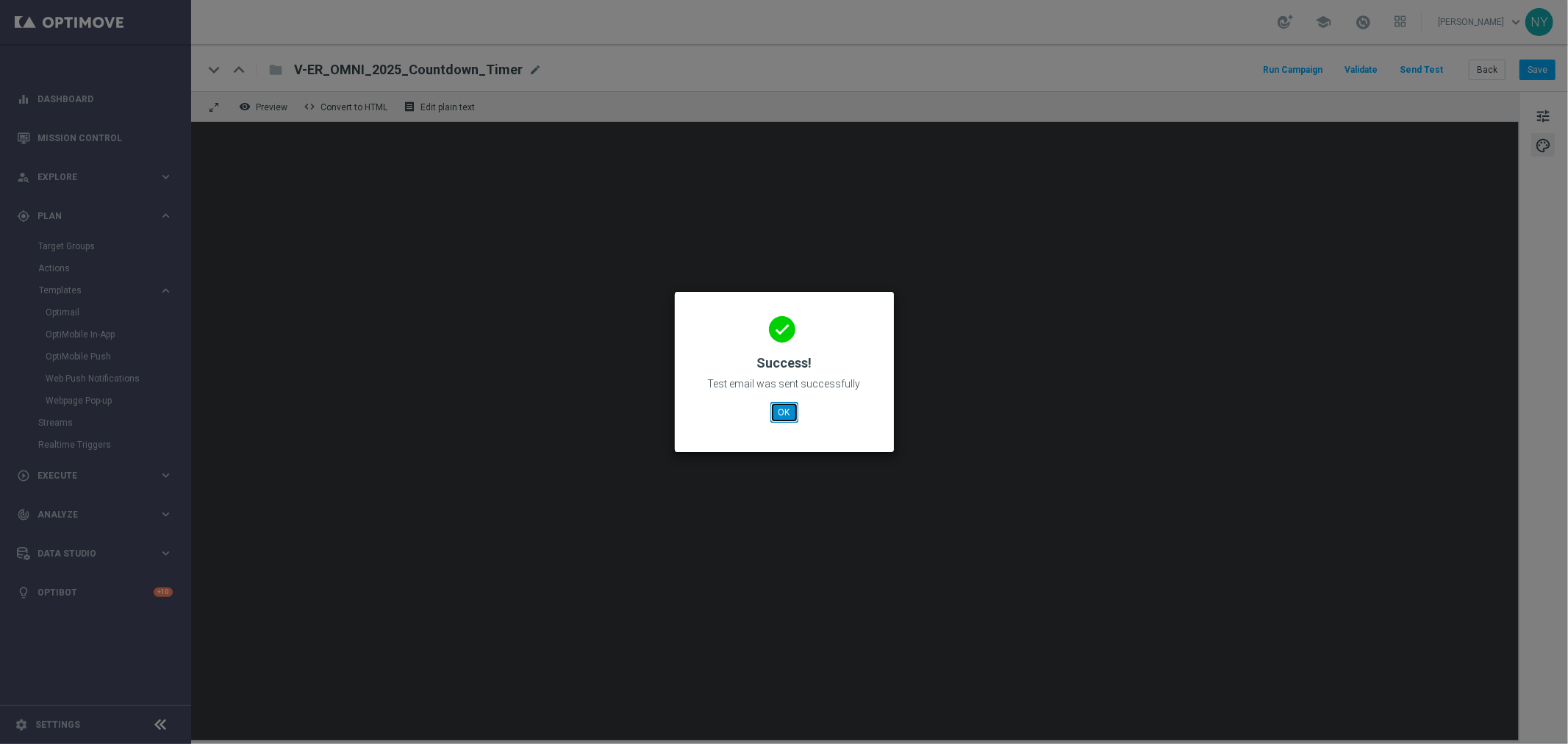
click at [771, 405] on button "OK" at bounding box center [785, 412] width 28 height 20
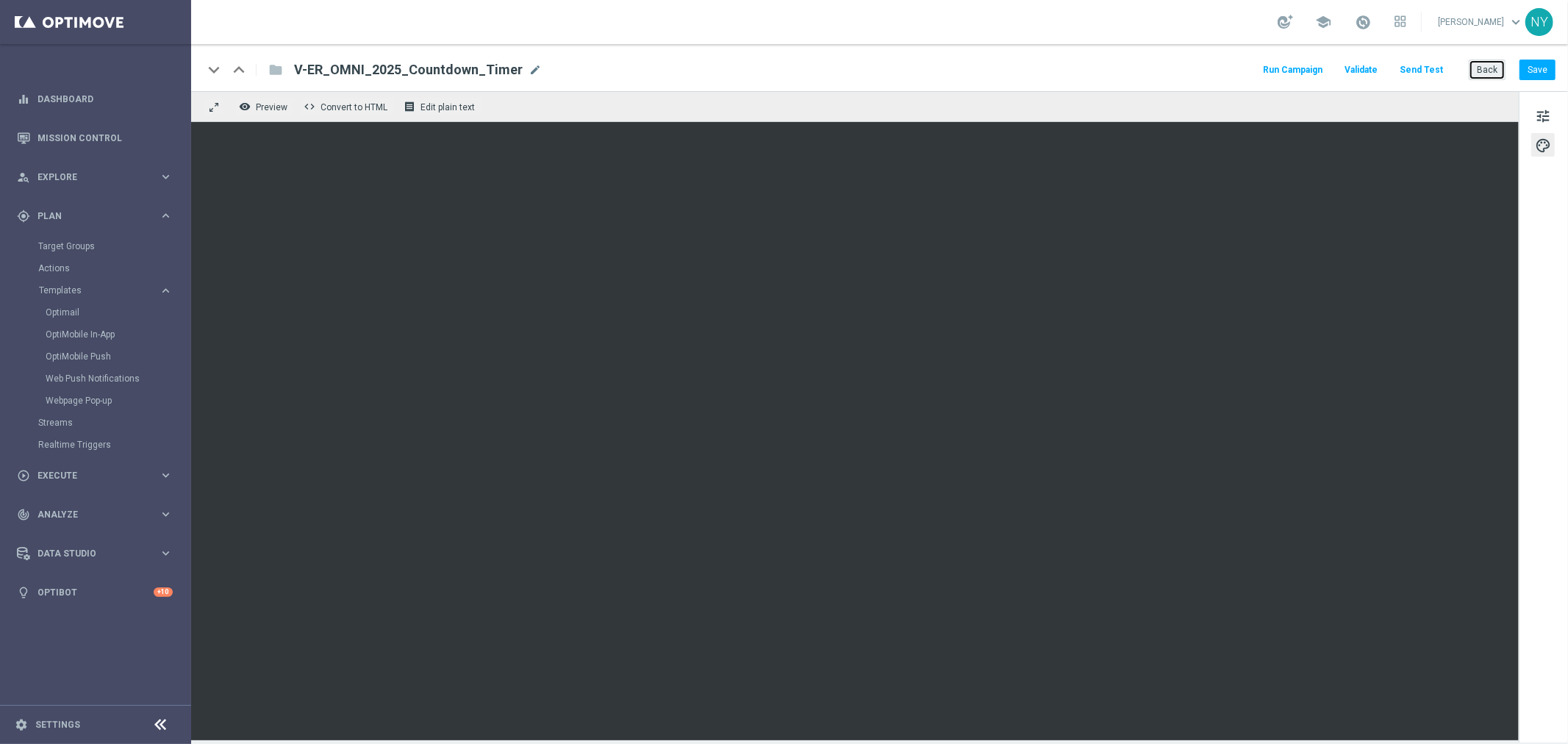
click at [1491, 63] on button "Back" at bounding box center [1488, 69] width 37 height 20
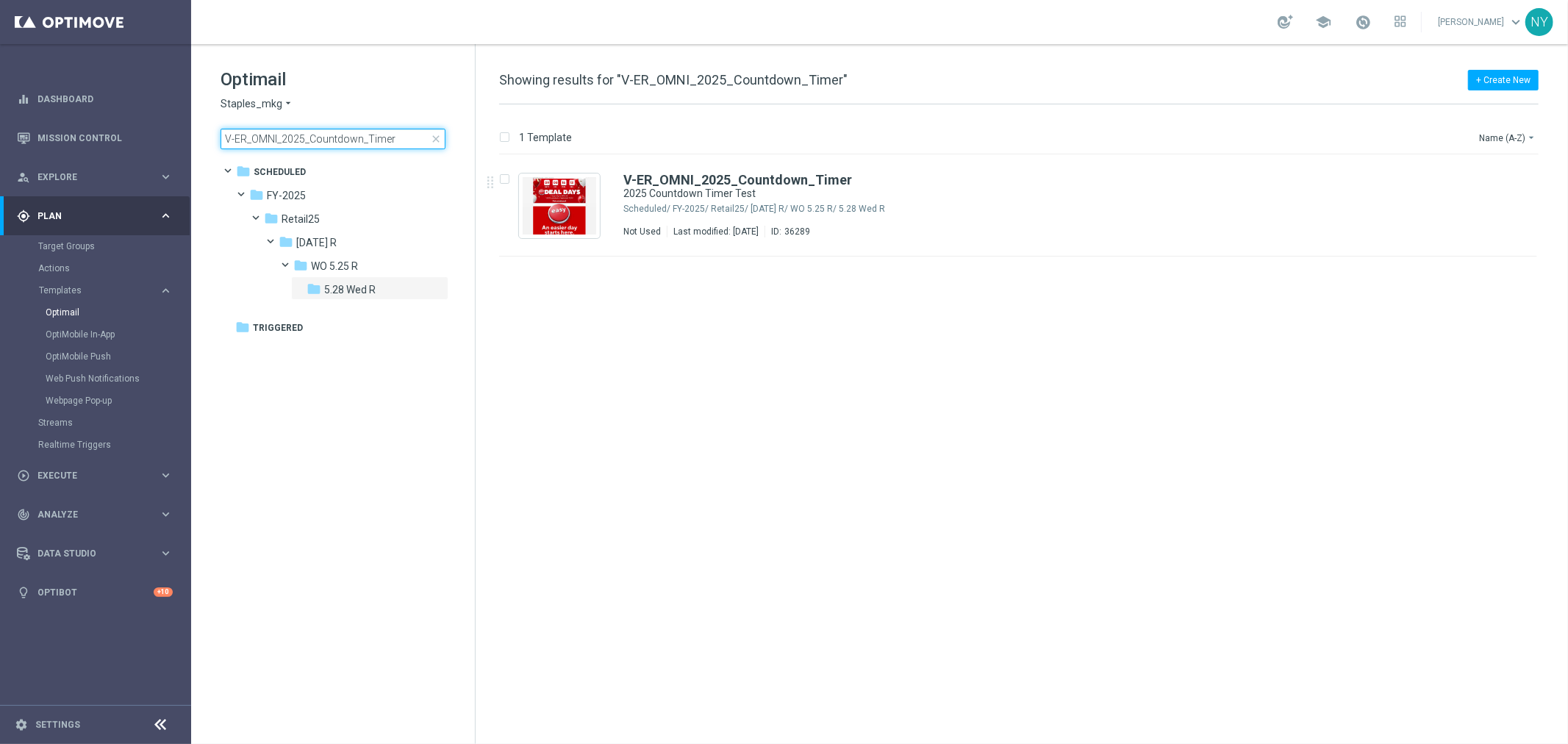
click at [395, 134] on input "V-ER_OMNI_2025_Countdown_Timer" at bounding box center [332, 139] width 225 height 20
drag, startPoint x: 404, startPoint y: 138, endPoint x: 92, endPoint y: 145, distance: 312.1
click at [92, 145] on main "equalizer Dashboard Mission Control" at bounding box center [784, 372] width 1568 height 744
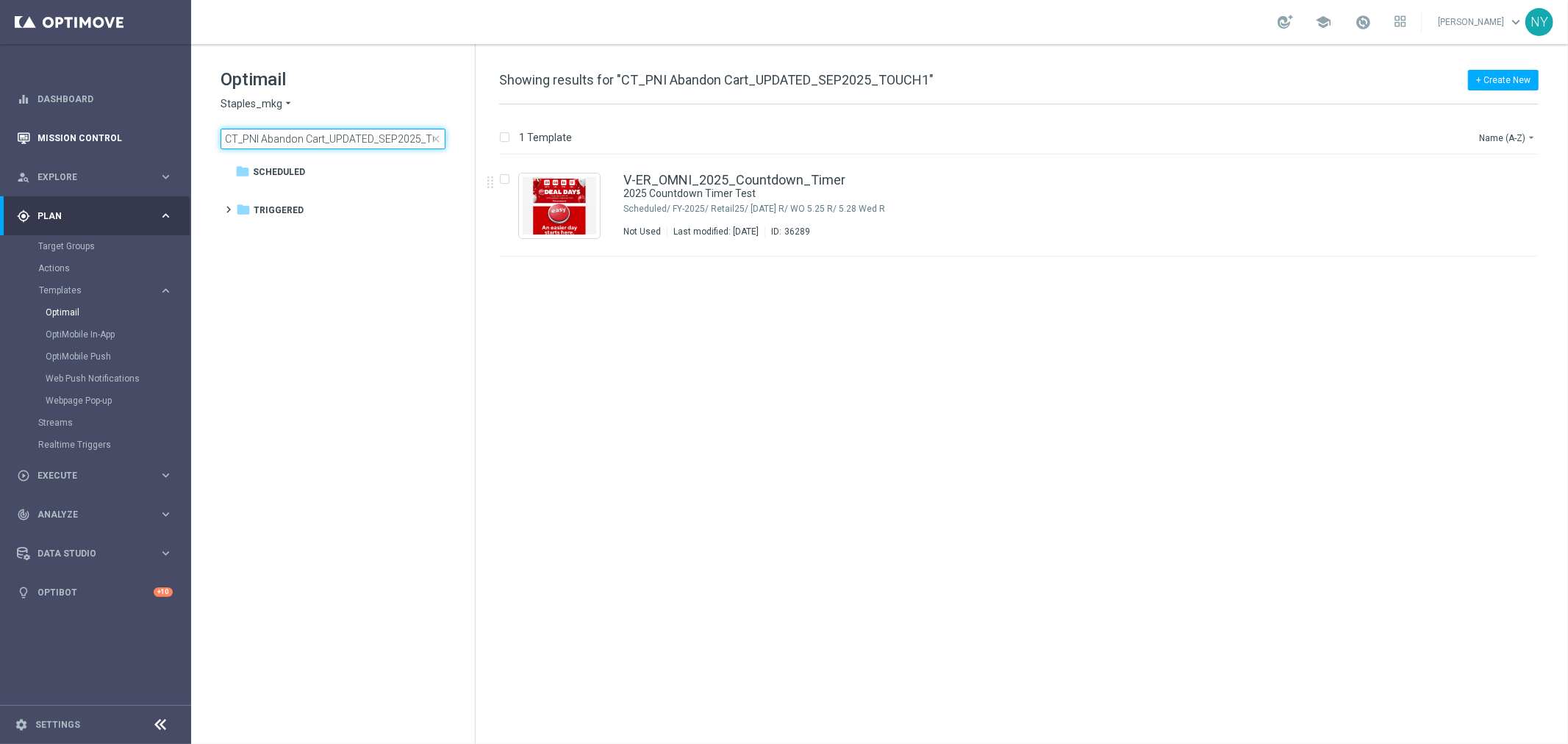
scroll to position [0, 27]
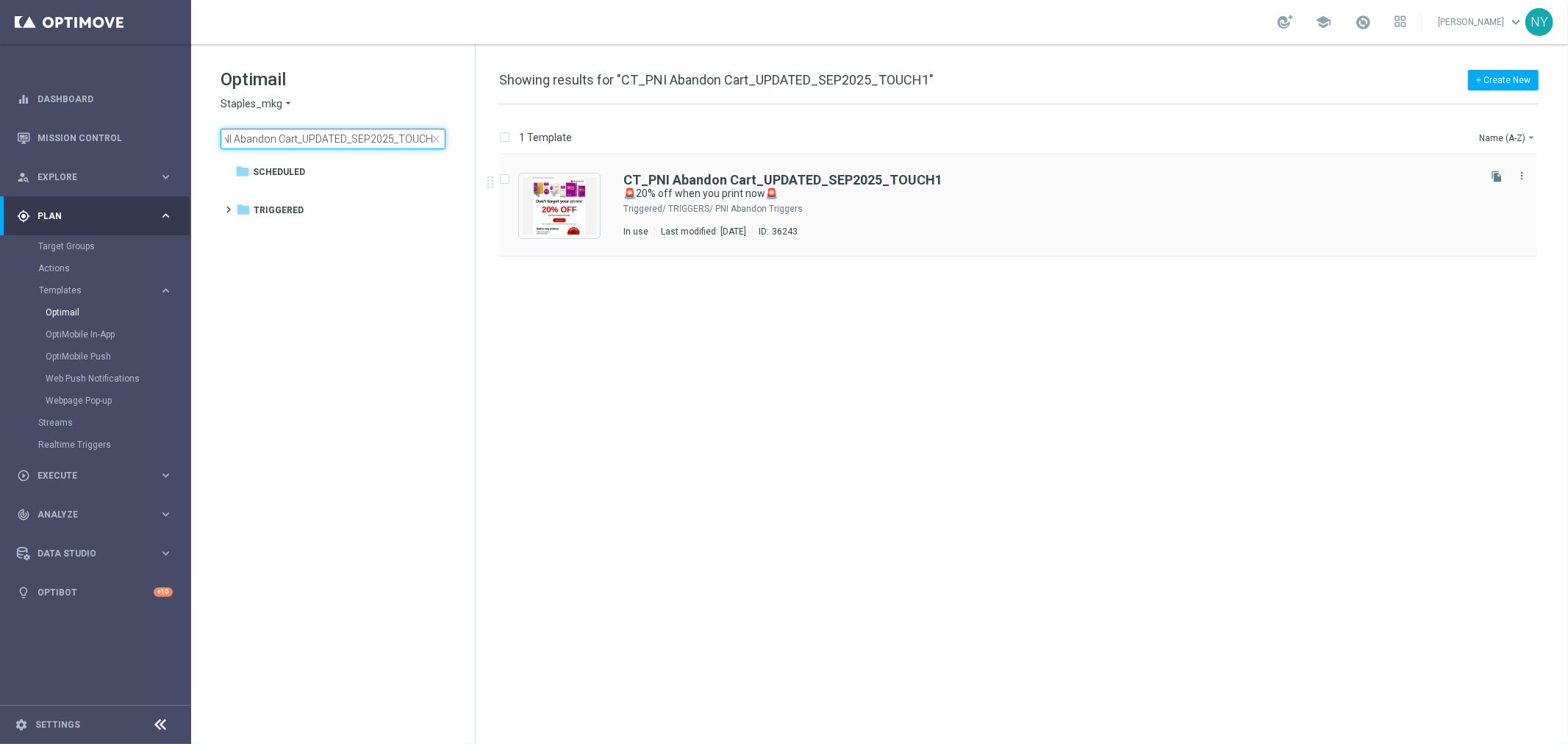
type input "CT_PNI Abandon Cart_UPDATED_SEP2025_TOUCH1"
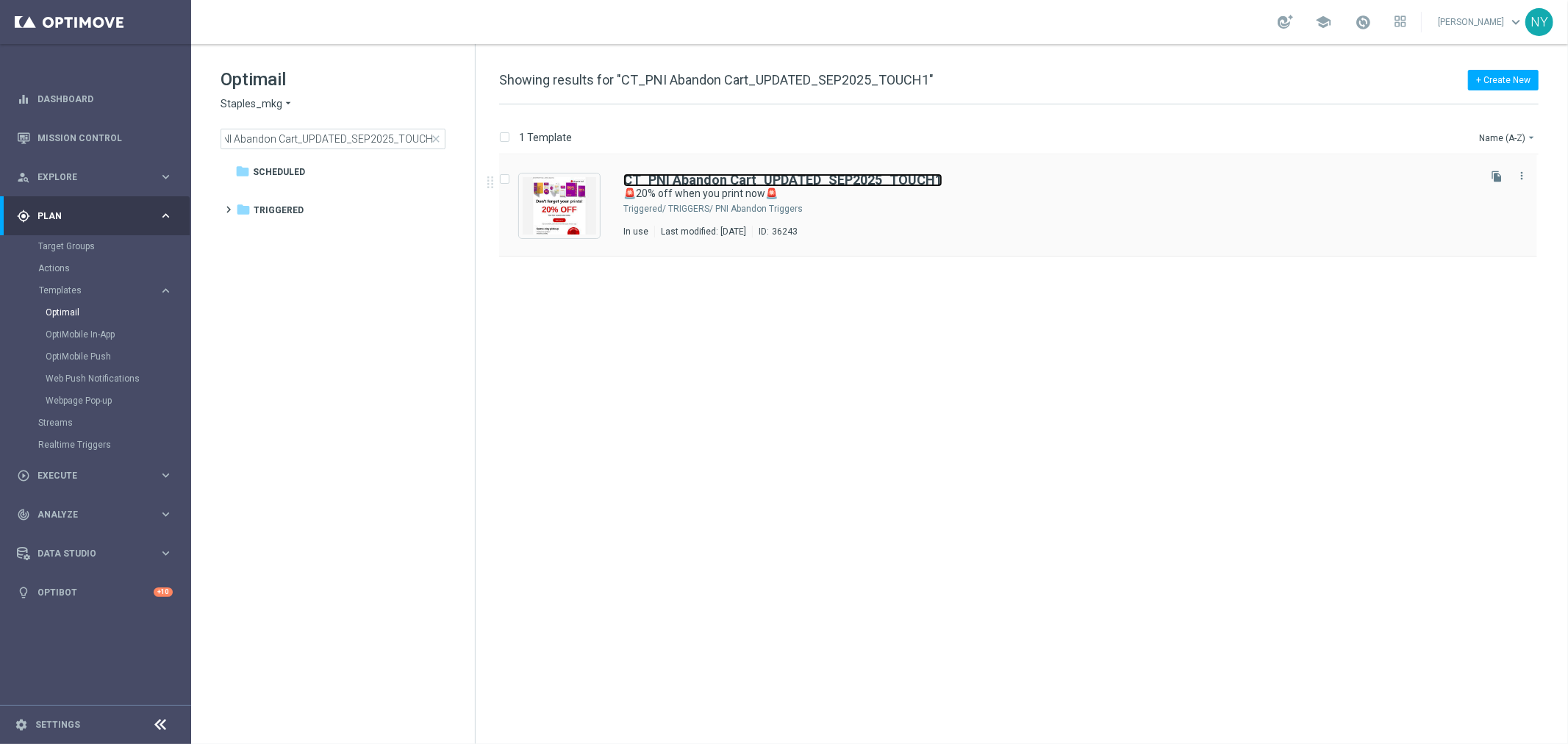
scroll to position [0, 0]
click at [737, 181] on b "CT_PNI Abandon Cart_UPDATED_SEP2025_TOUCH1" at bounding box center [782, 179] width 319 height 15
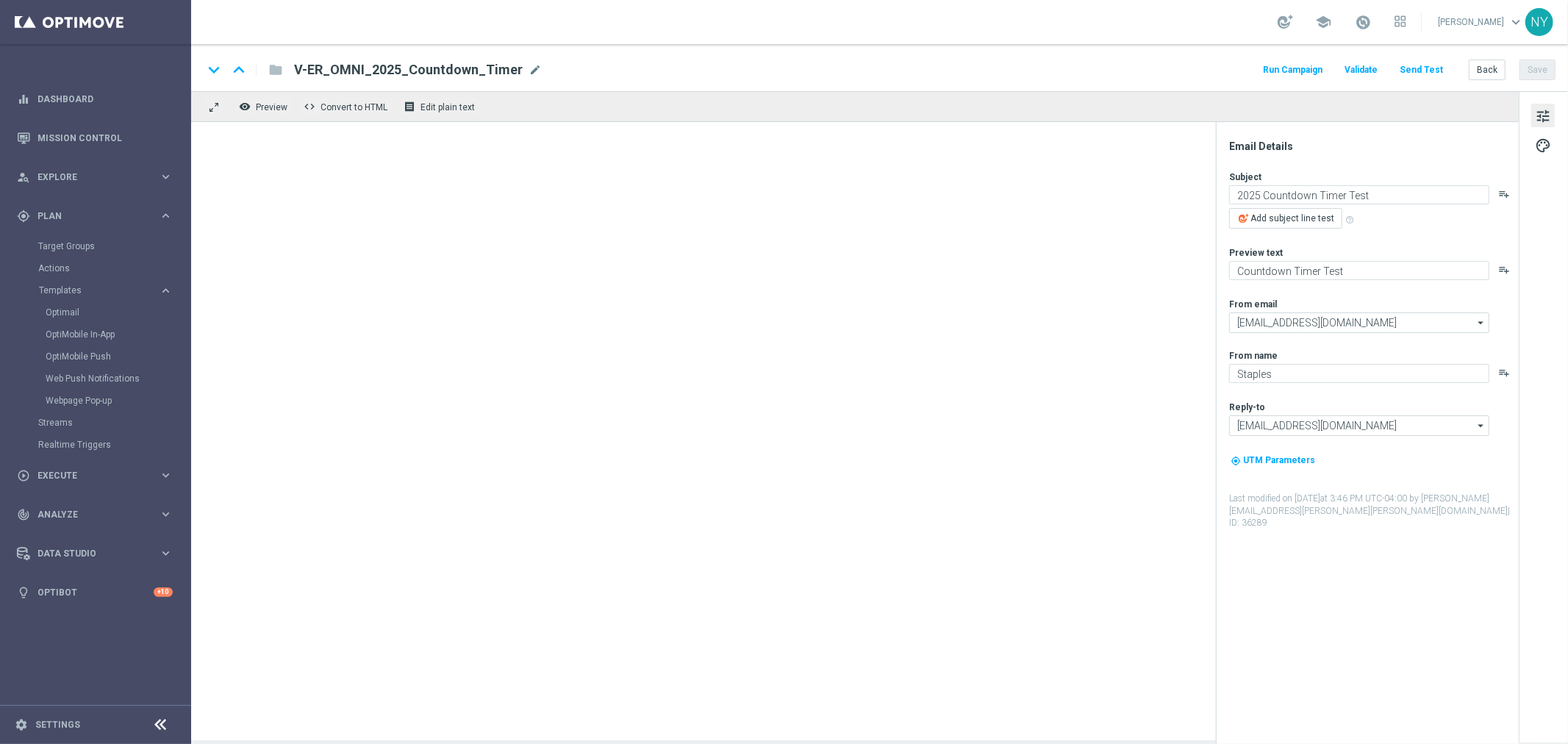
type textarea "🚨20% off when you print now🚨"
type textarea "Your prints are waiting."
type input "[EMAIL_ADDRESS][DOMAIN_NAME]"
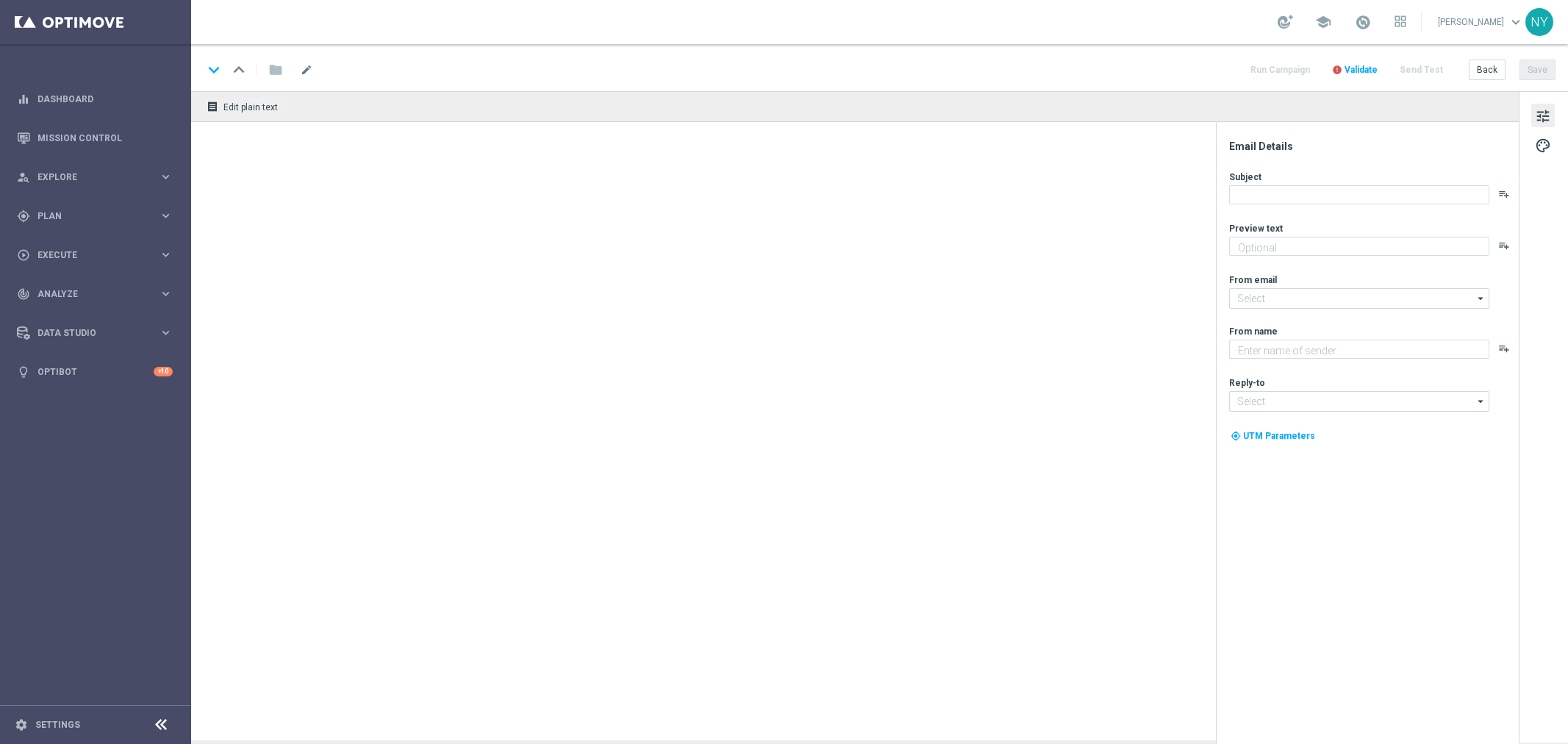
type textarea "Your prints are waiting."
type textarea "Staples"
type input "[EMAIL_ADDRESS][DOMAIN_NAME]"
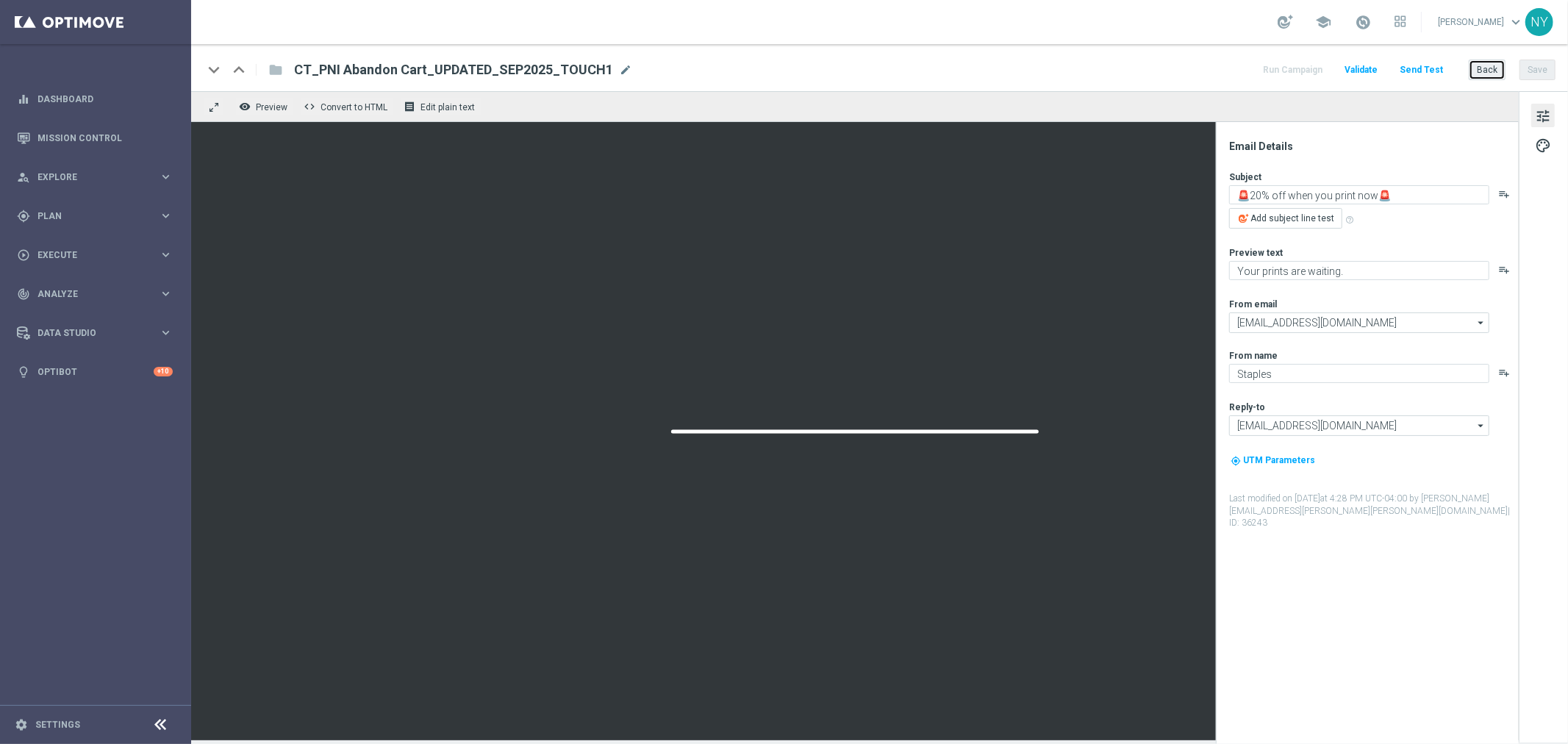
click at [1496, 69] on button "Back" at bounding box center [1488, 69] width 37 height 20
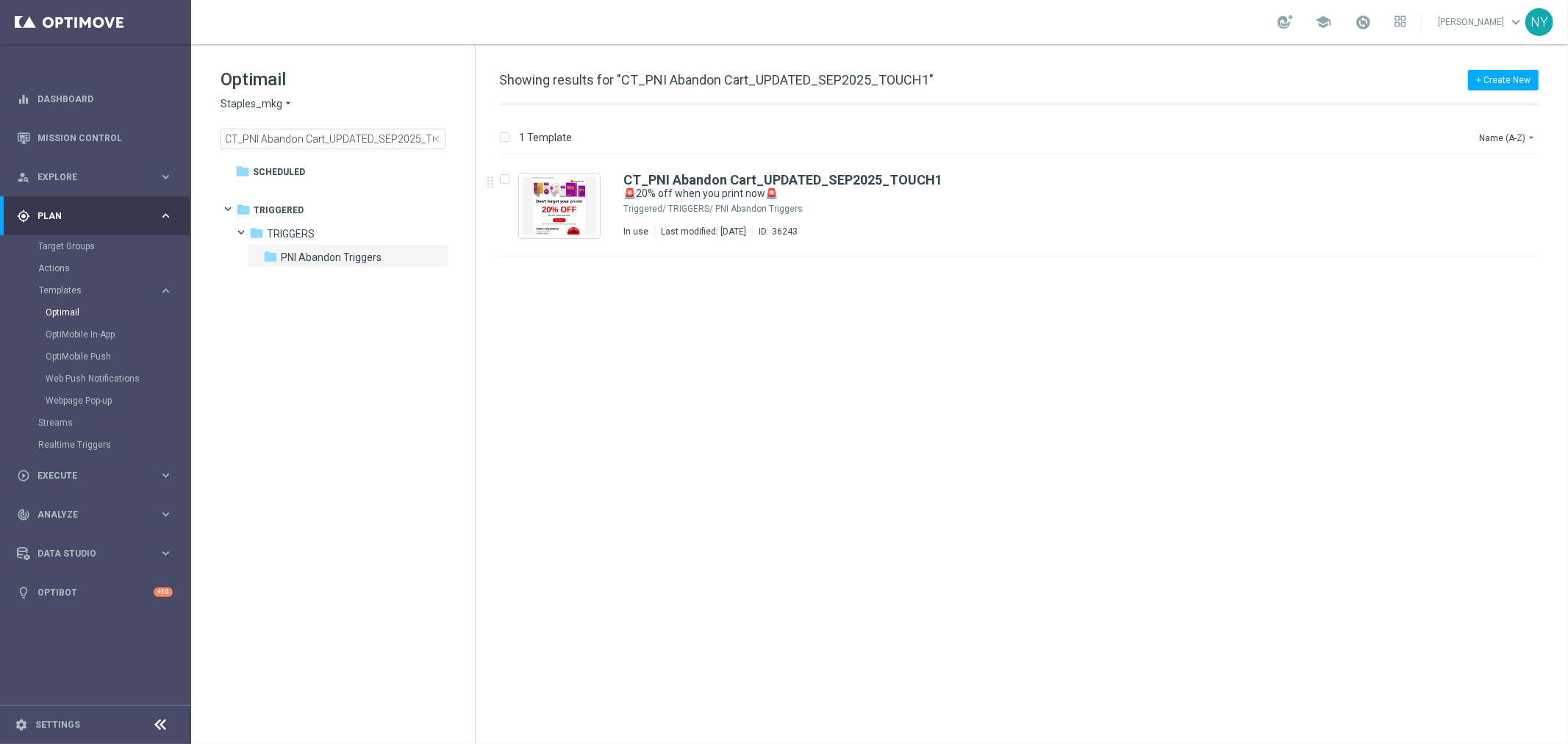
drag, startPoint x: 432, startPoint y: 138, endPoint x: 362, endPoint y: 140, distance: 70.0
click at [432, 138] on span "close" at bounding box center [436, 139] width 11 height 11
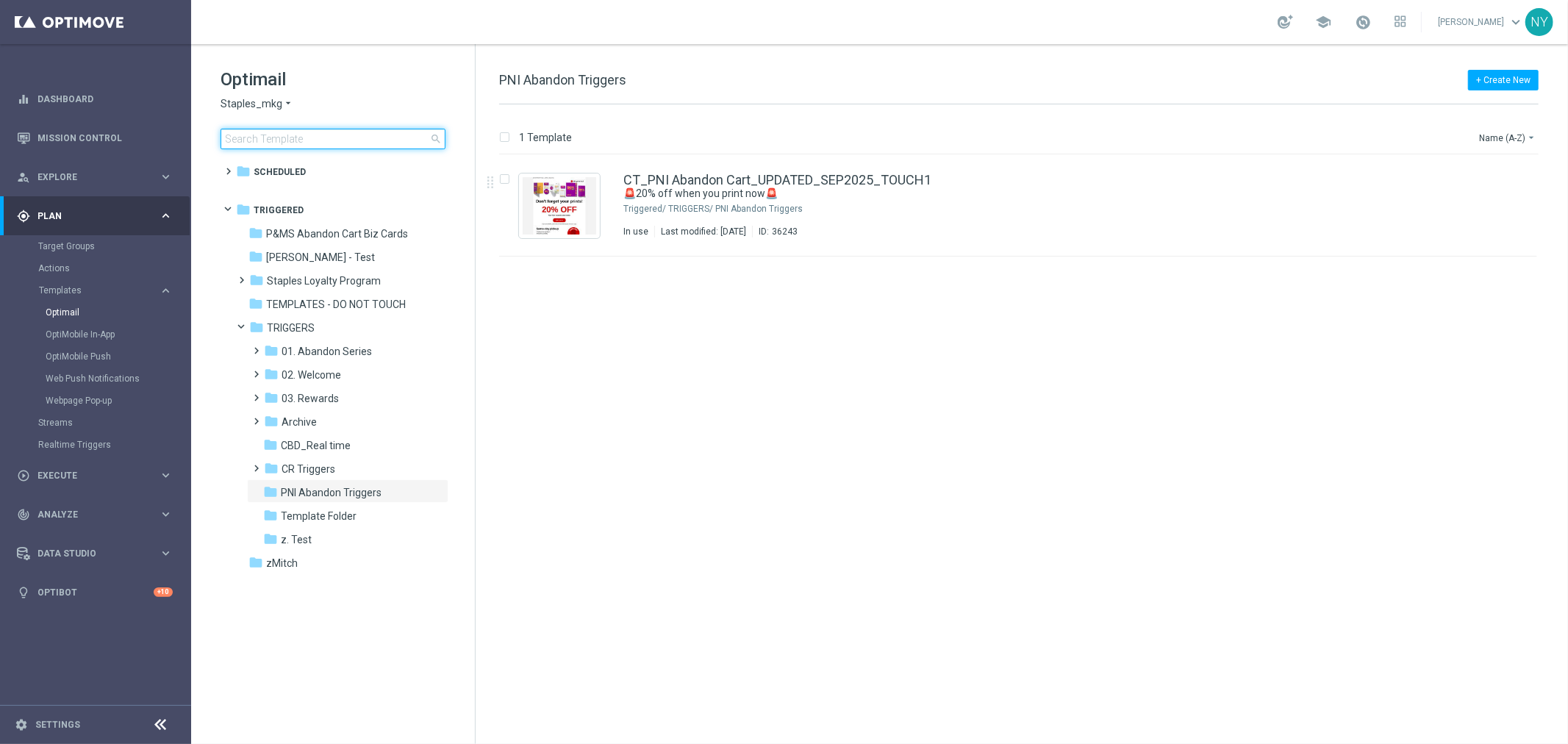
click at [347, 140] on input at bounding box center [332, 139] width 225 height 20
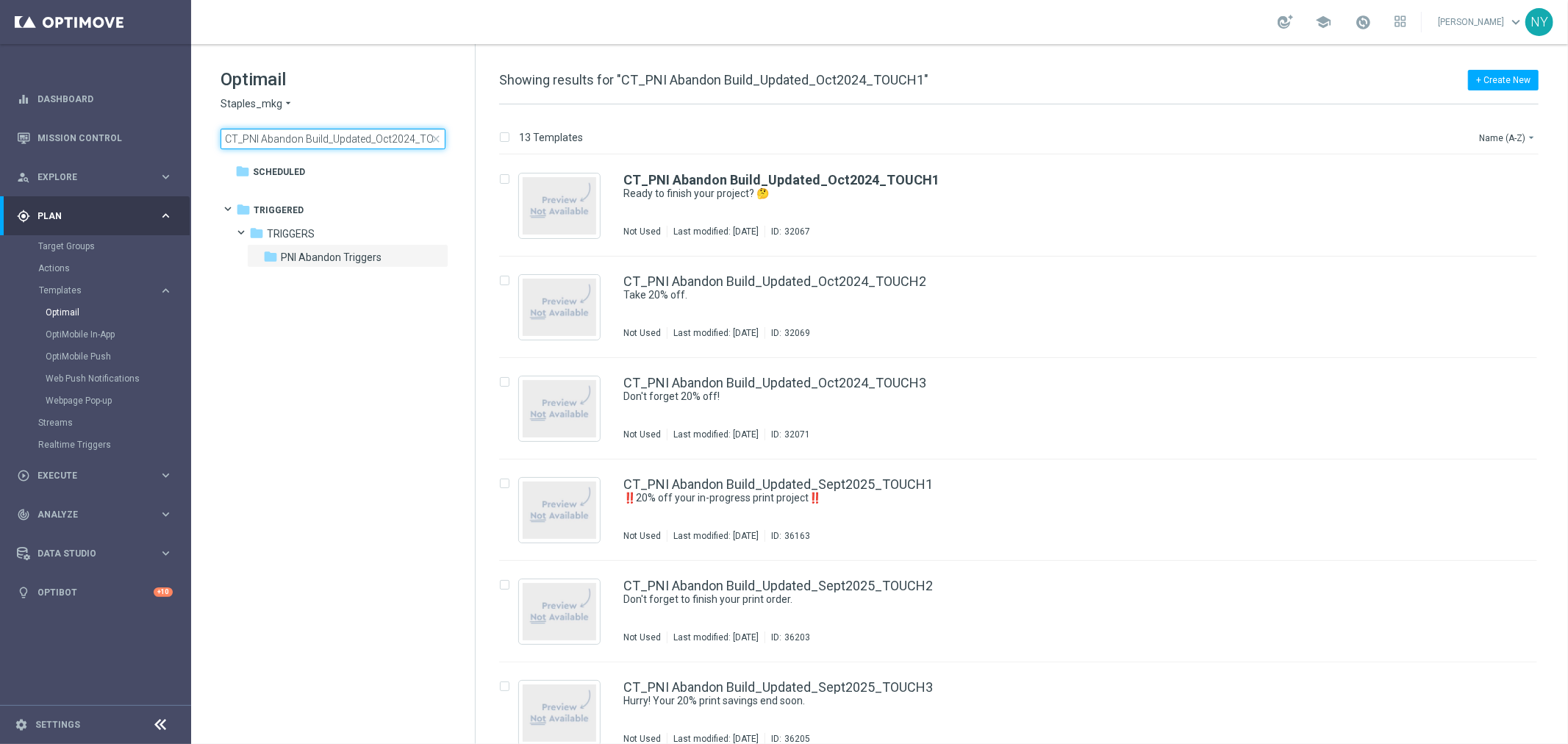
scroll to position [0, 22]
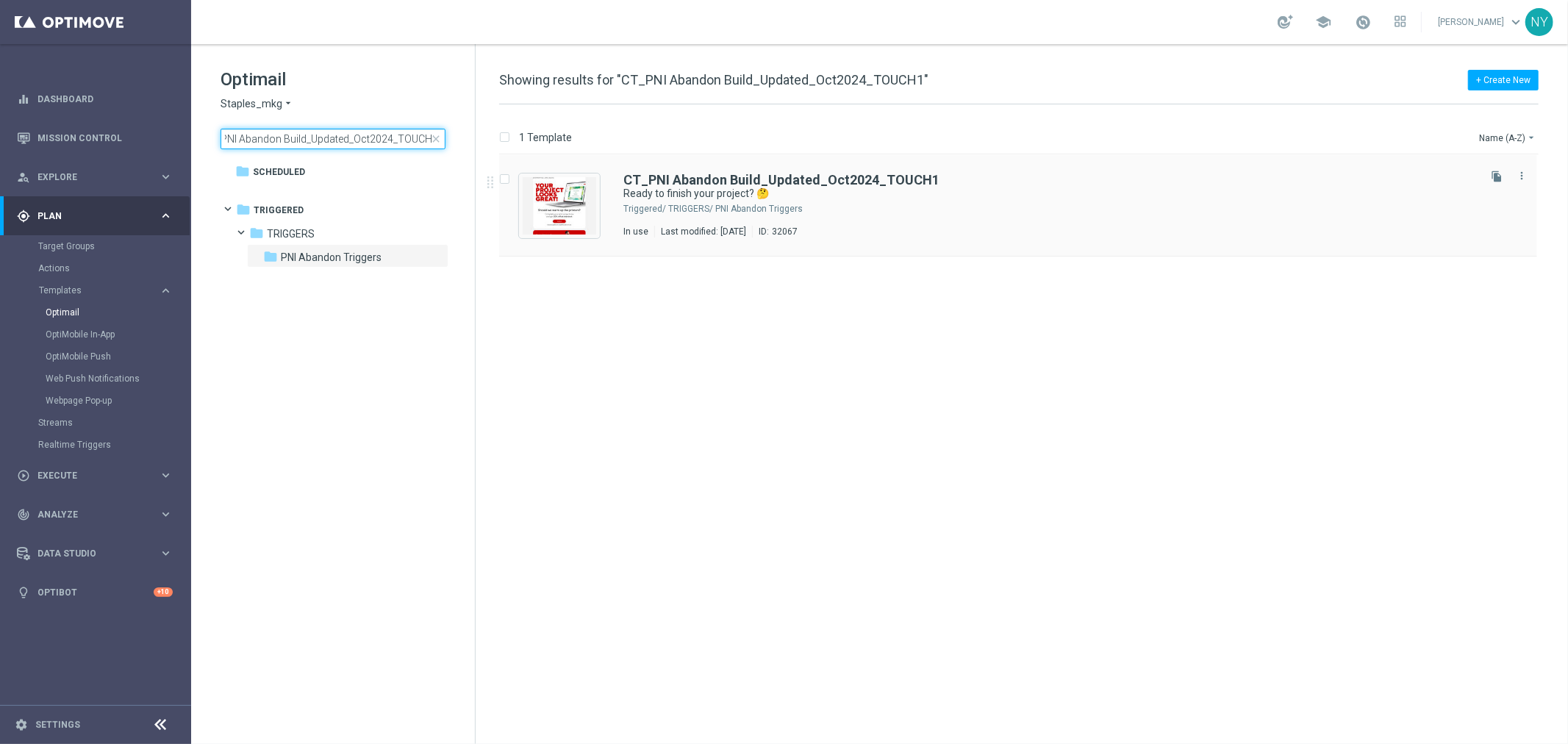
type input "CT_PNI Abandon Build_Updated_Oct2024_TOUCH1"
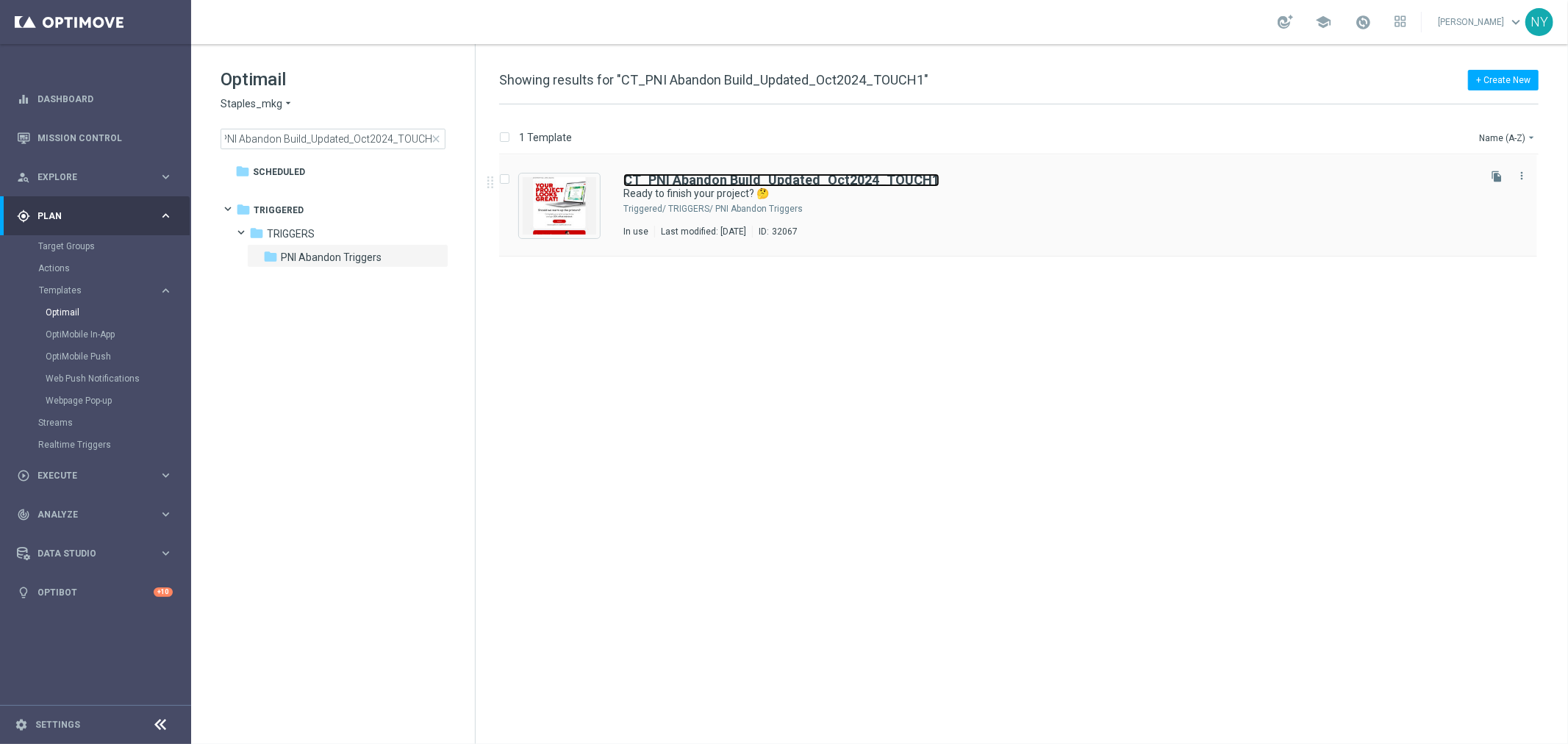
click at [714, 179] on b "CT_PNI Abandon Build_Updated_Oct2024_TOUCH1" at bounding box center [781, 179] width 316 height 15
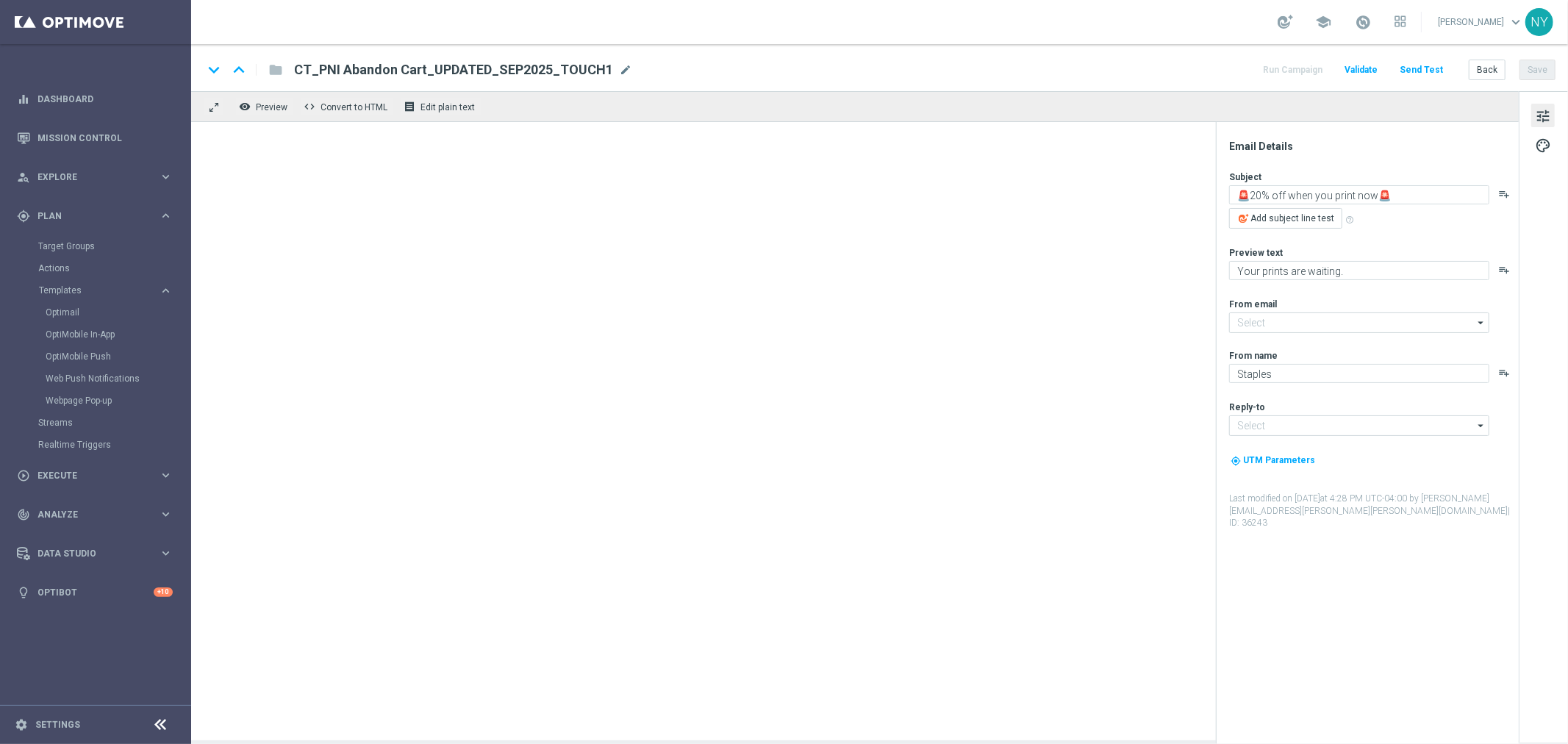
type input "[EMAIL_ADDRESS][DOMAIN_NAME]"
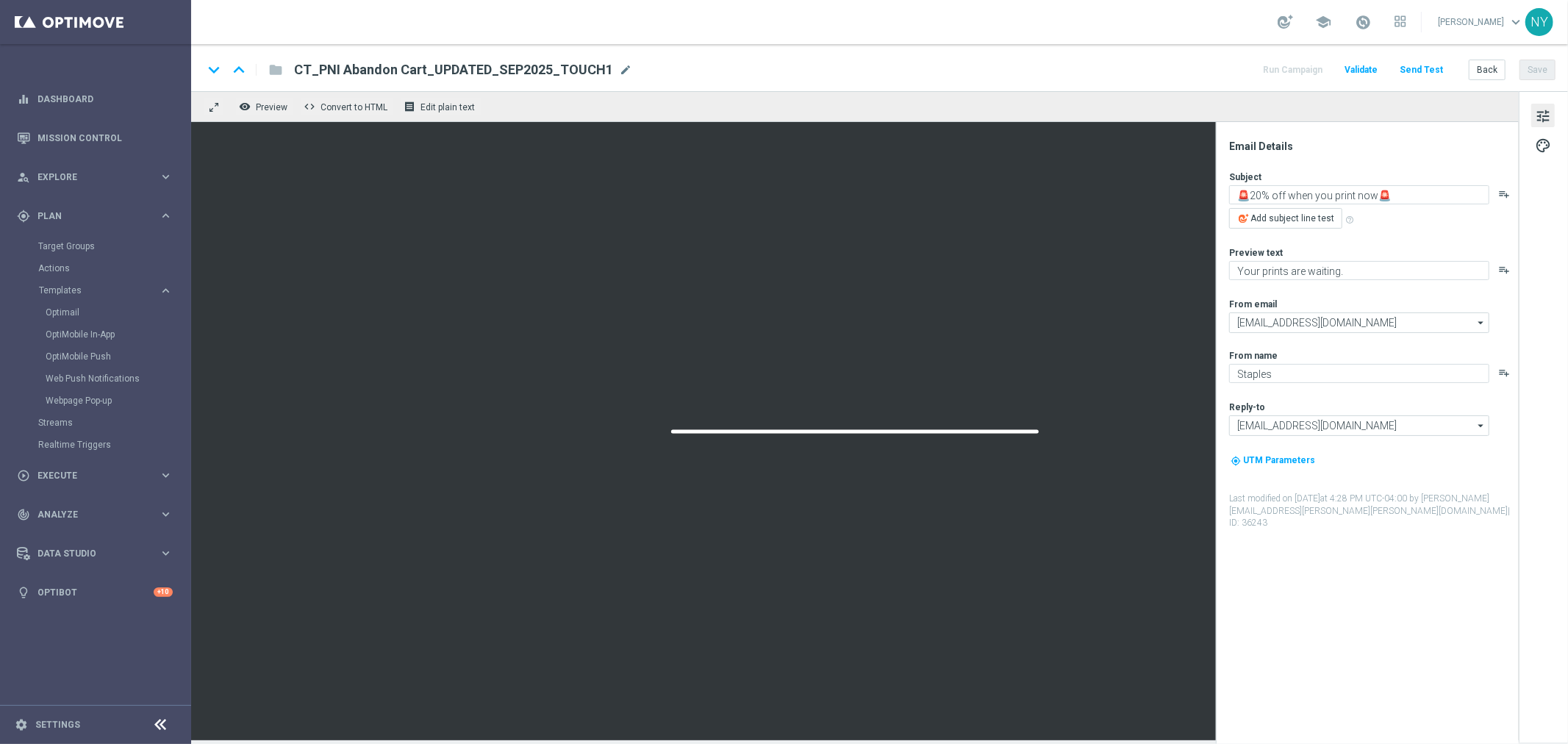
type textarea "Ready to finish your project? 🤔"
type textarea "Complete it today + save 20%!"
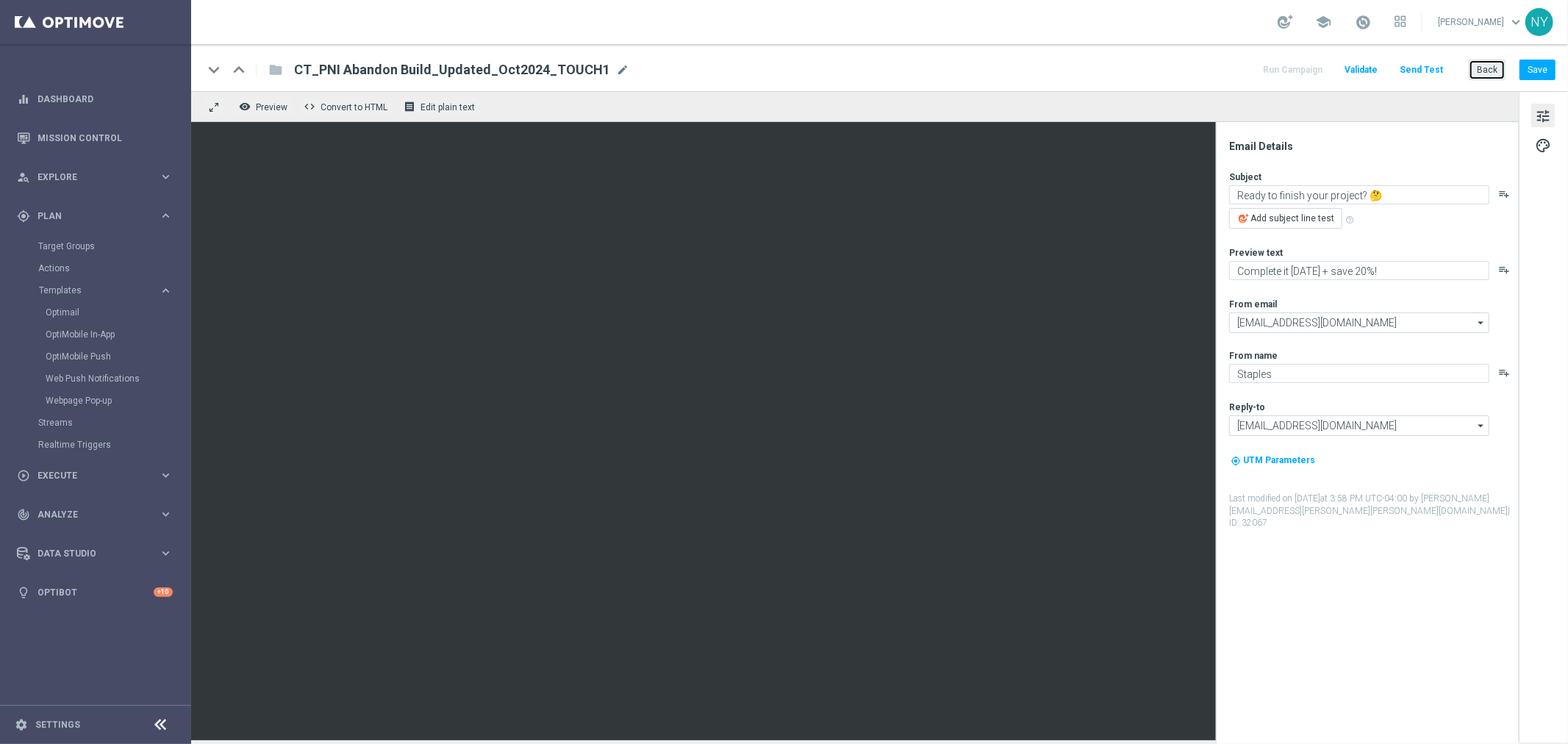
click at [1481, 68] on button "Back" at bounding box center [1488, 69] width 37 height 20
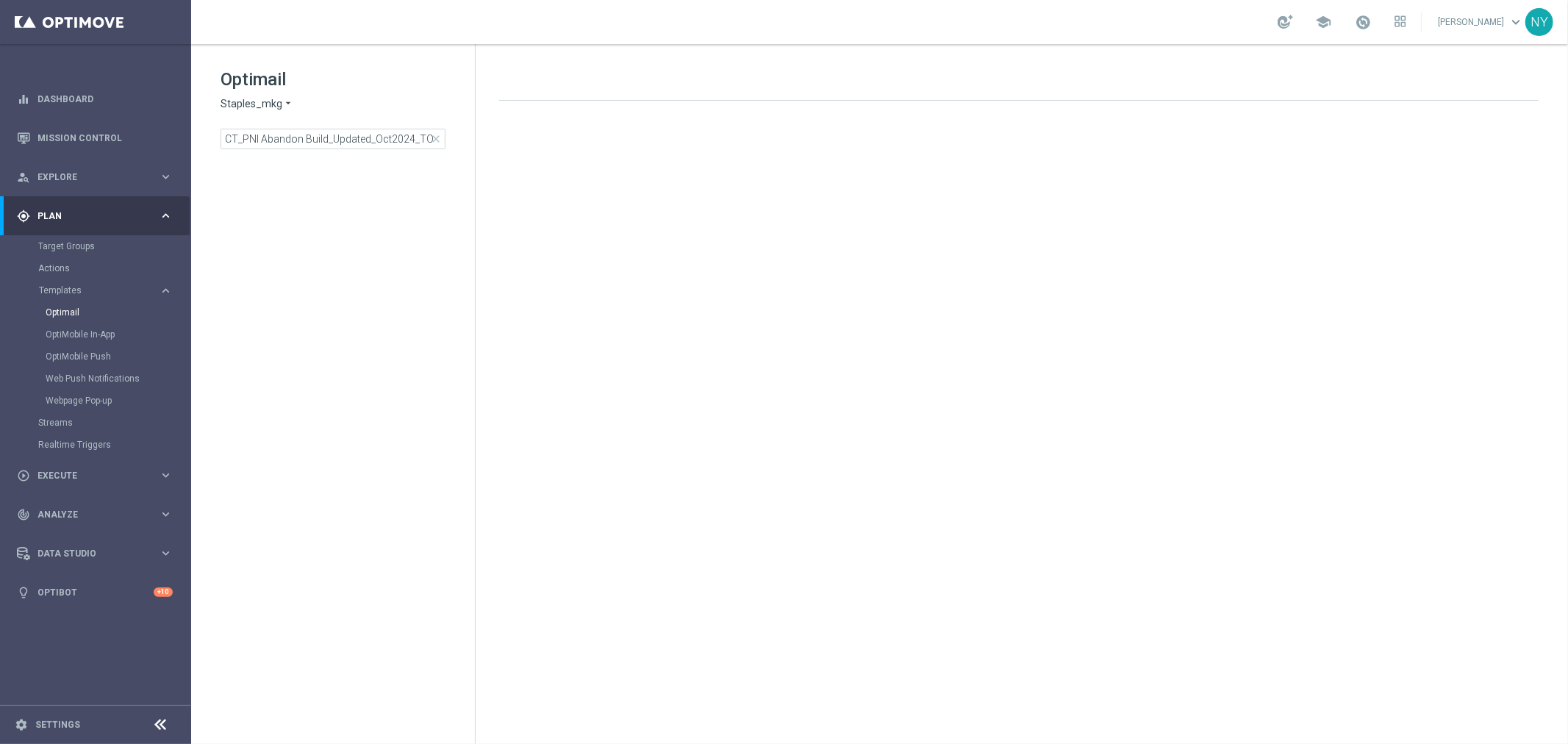
click at [436, 137] on span "close" at bounding box center [436, 139] width 11 height 11
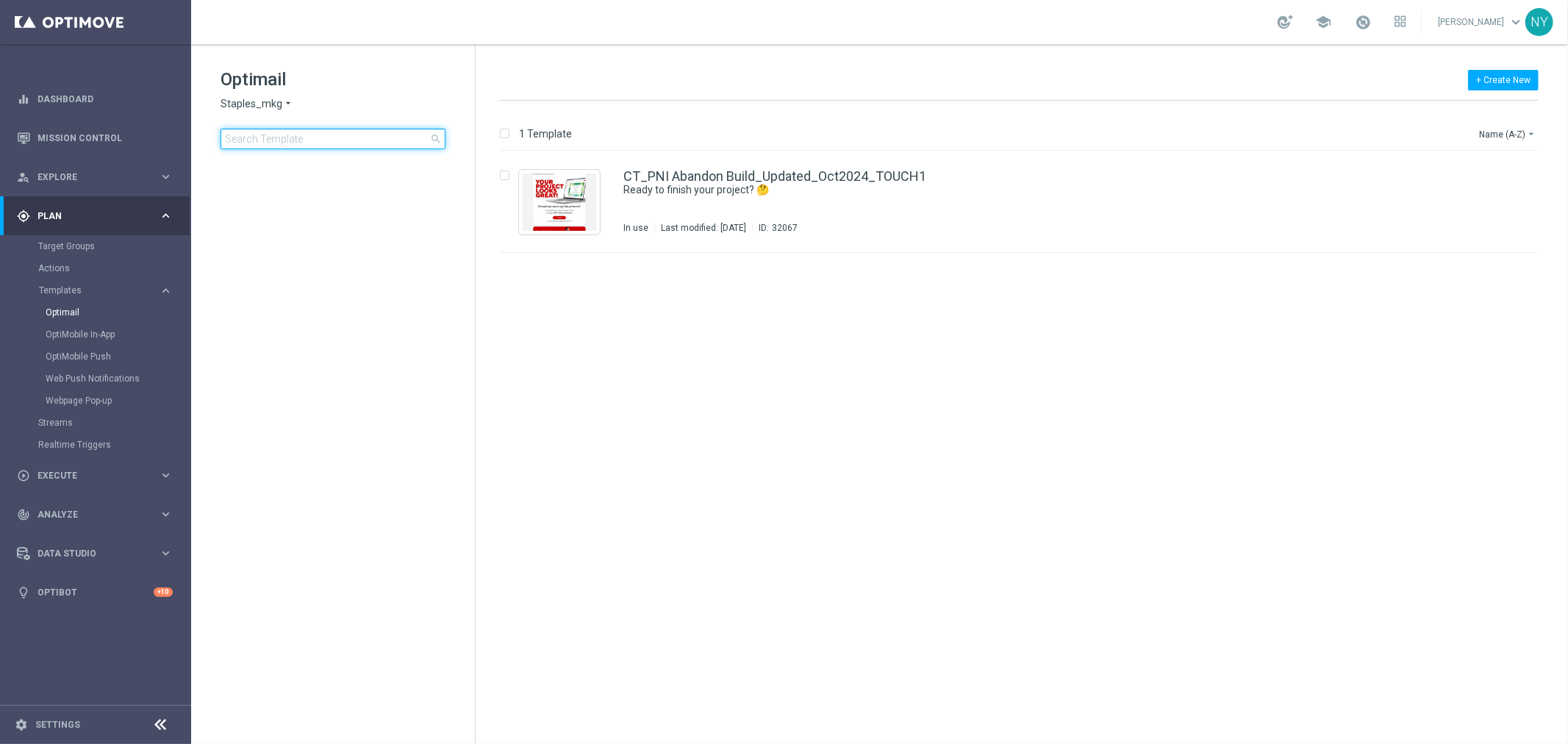
click at [388, 134] on input at bounding box center [332, 139] width 225 height 20
type input "V-ER_OMNI_PrintGrow_Blueprints"
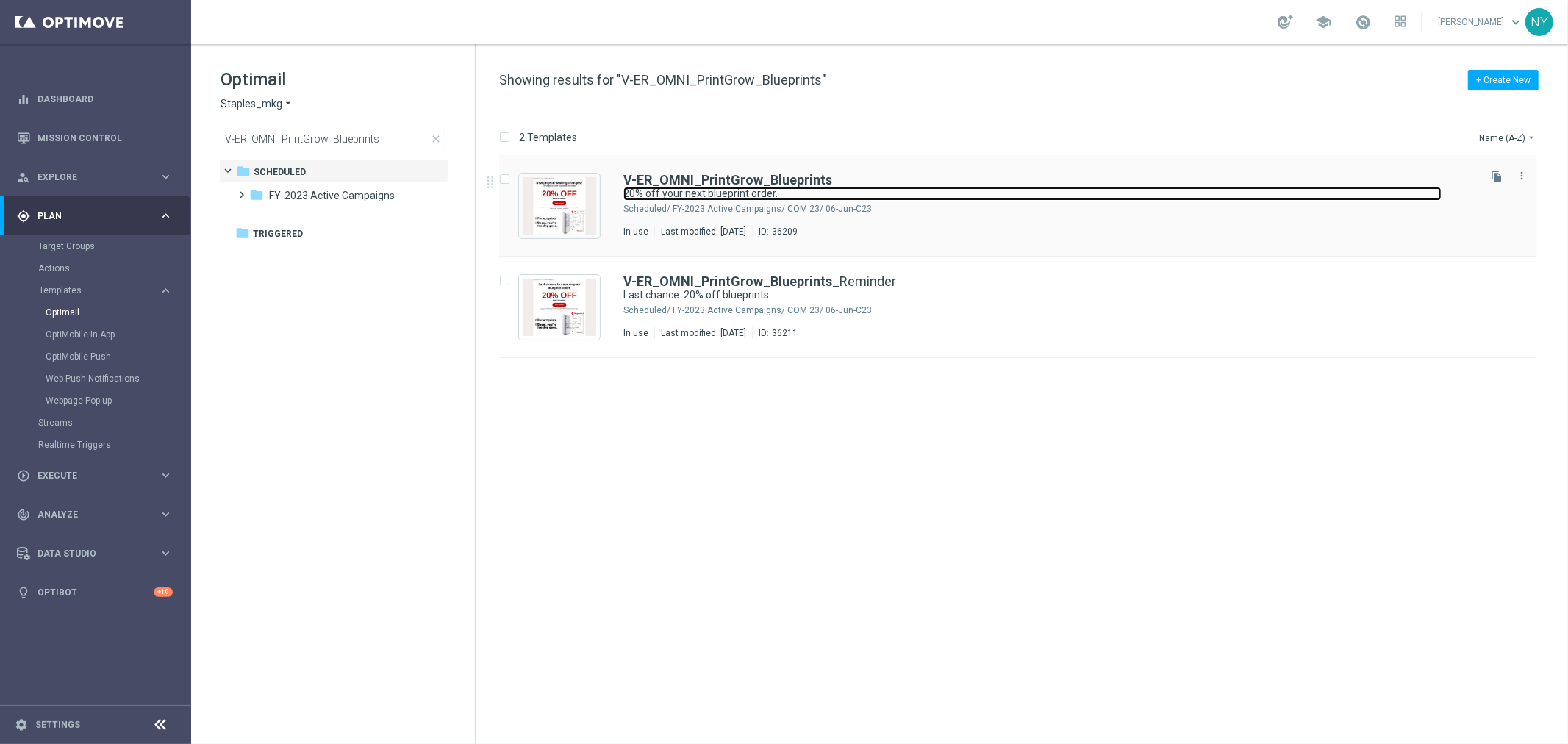
drag, startPoint x: 719, startPoint y: 188, endPoint x: 735, endPoint y: 189, distance: 16.0
click at [719, 188] on link "20% off your next blueprint order." at bounding box center [1032, 194] width 818 height 14
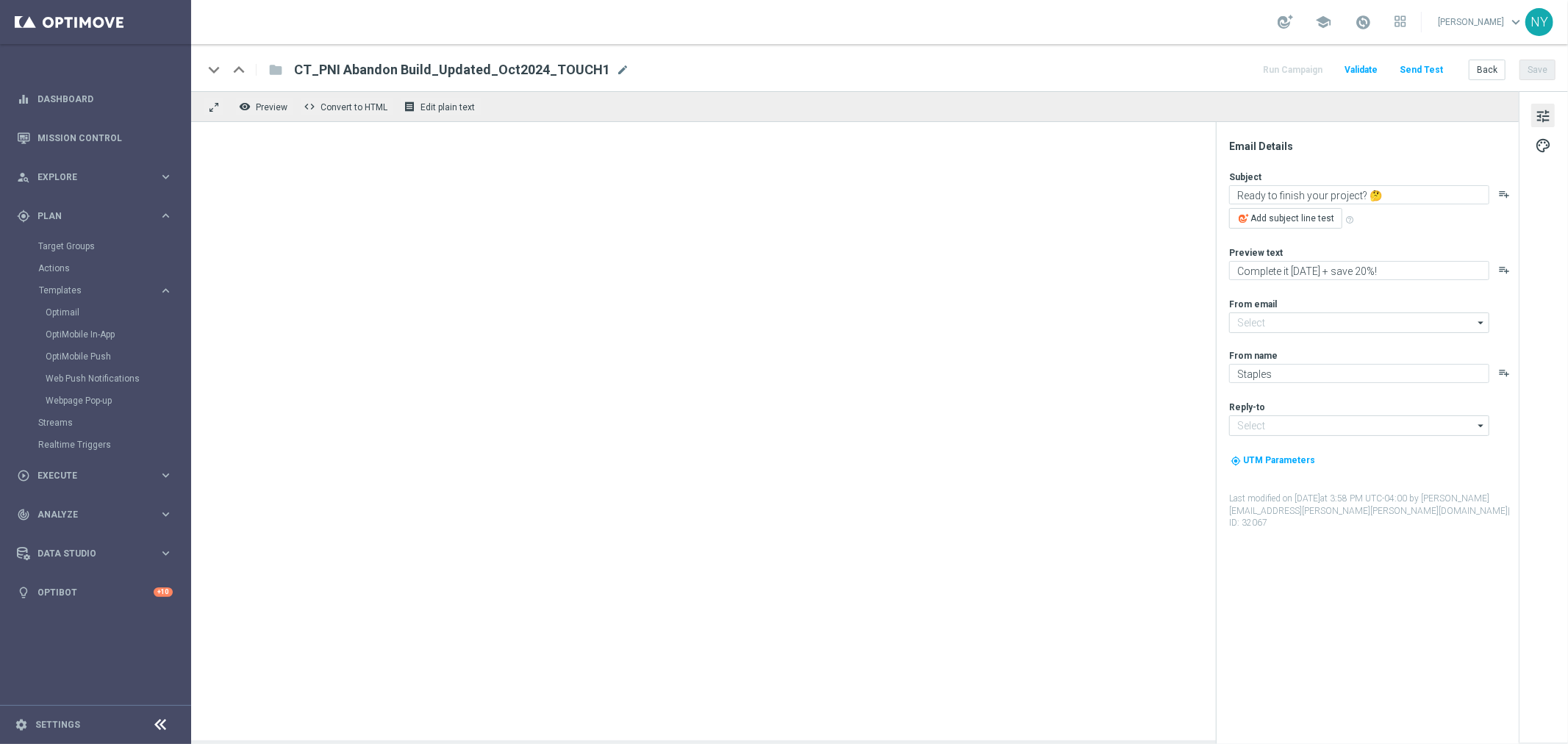
type input "[EMAIL_ADDRESS][DOMAIN_NAME]"
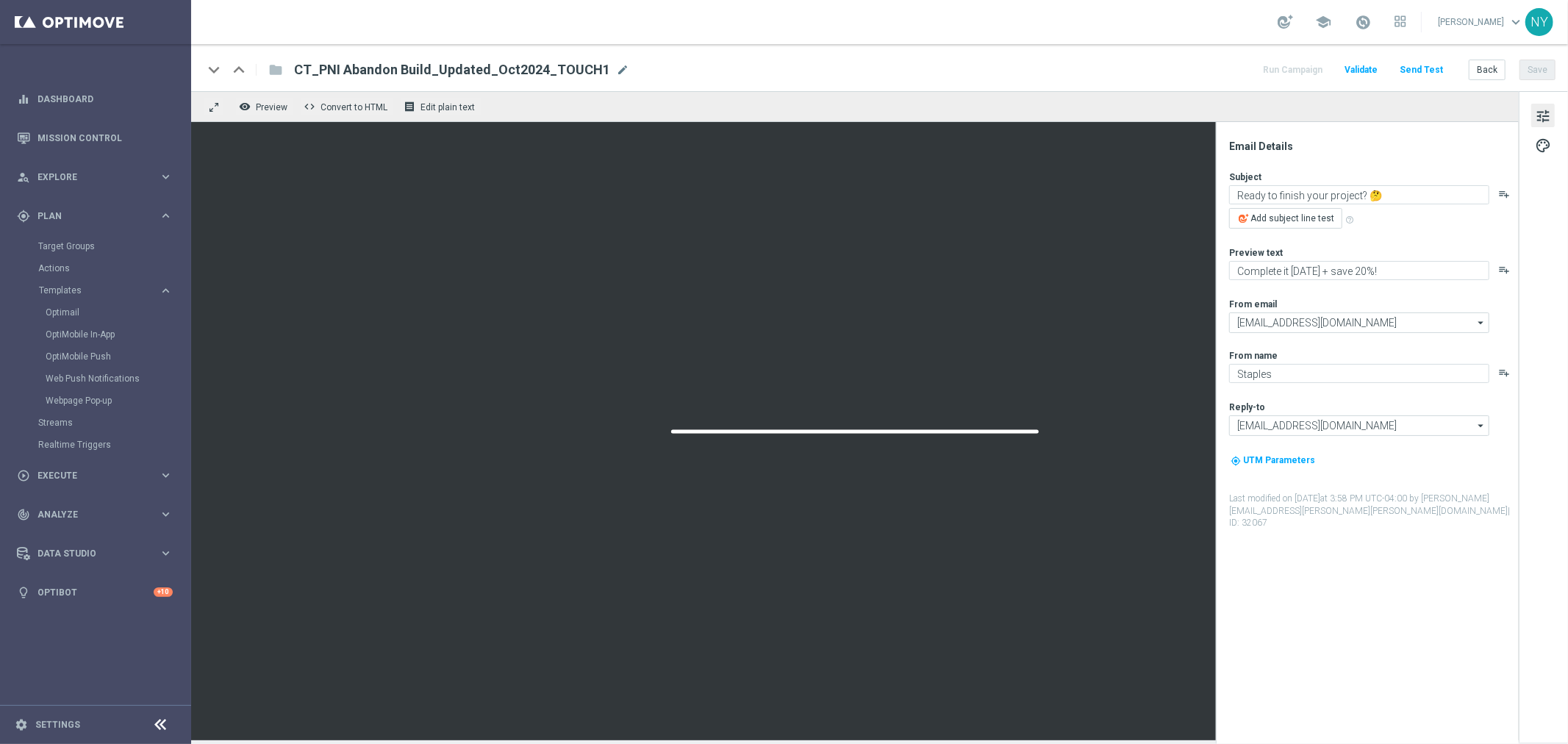
type textarea "20% off your next blueprint order."
type textarea "Plans made easy, save on every page."
type input "[EMAIL_ADDRESS][DOMAIN_NAME]"
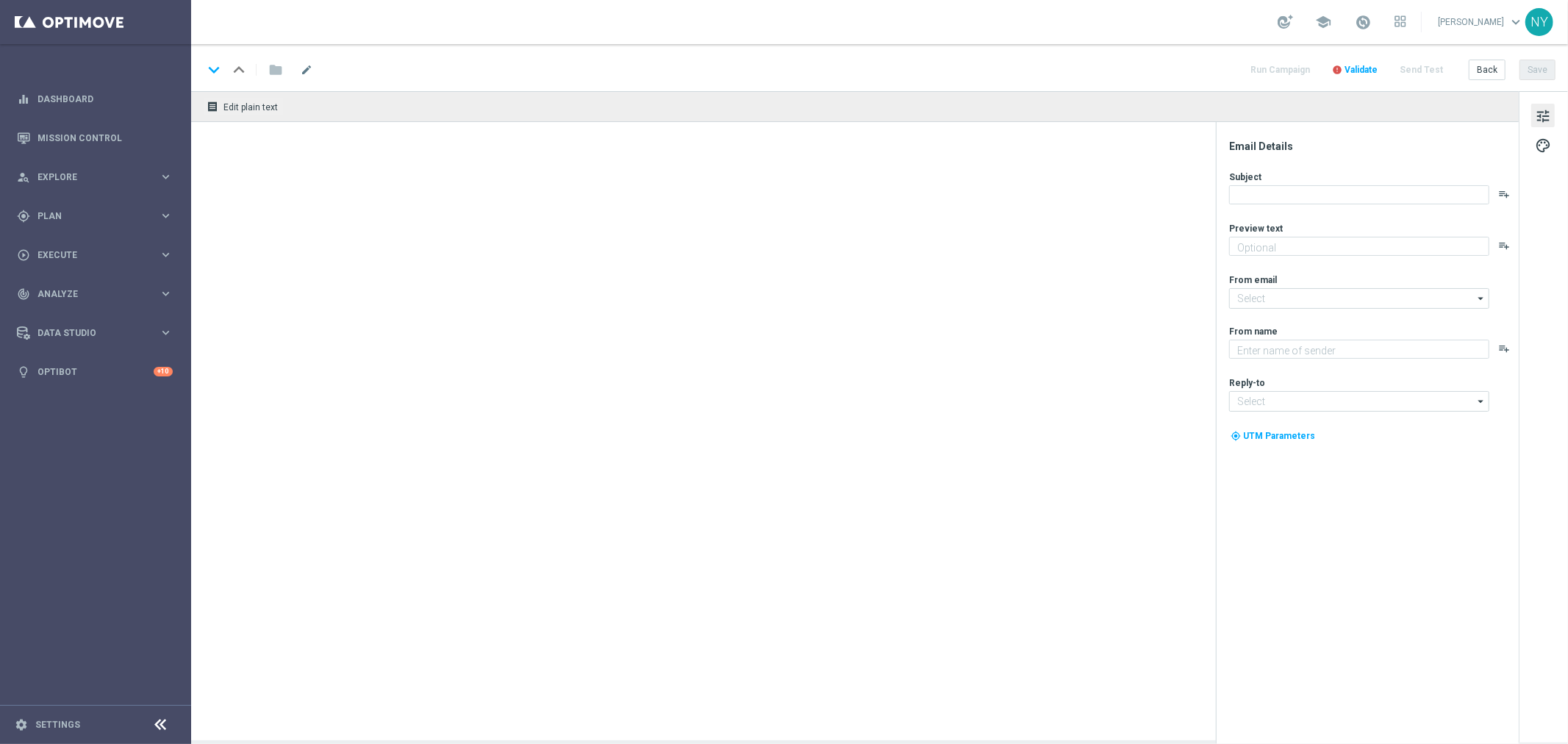
type textarea "Plans made easy, save on every page."
type textarea "Staples"
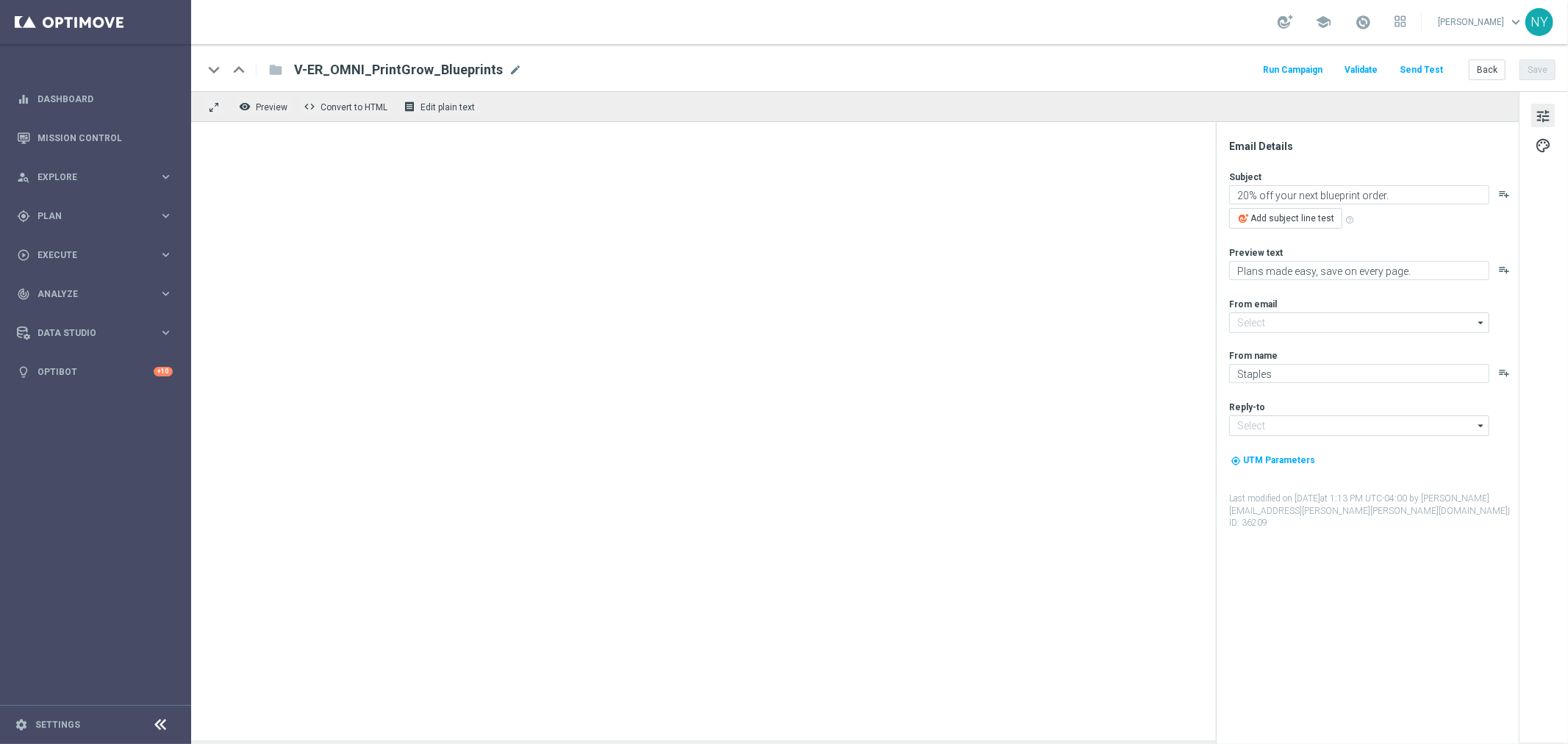
type input "[EMAIL_ADDRESS][DOMAIN_NAME]"
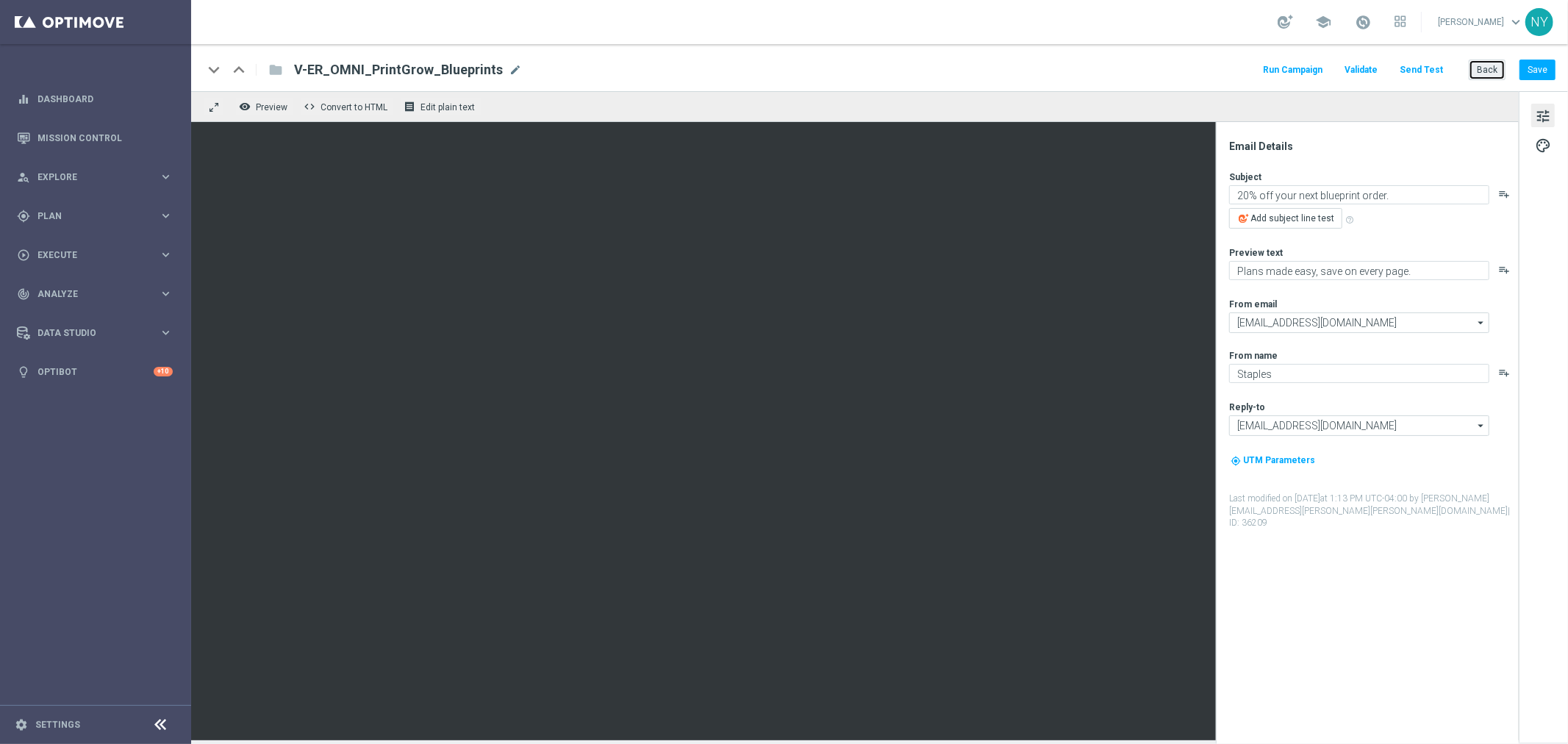
click at [1487, 65] on button "Back" at bounding box center [1488, 69] width 37 height 20
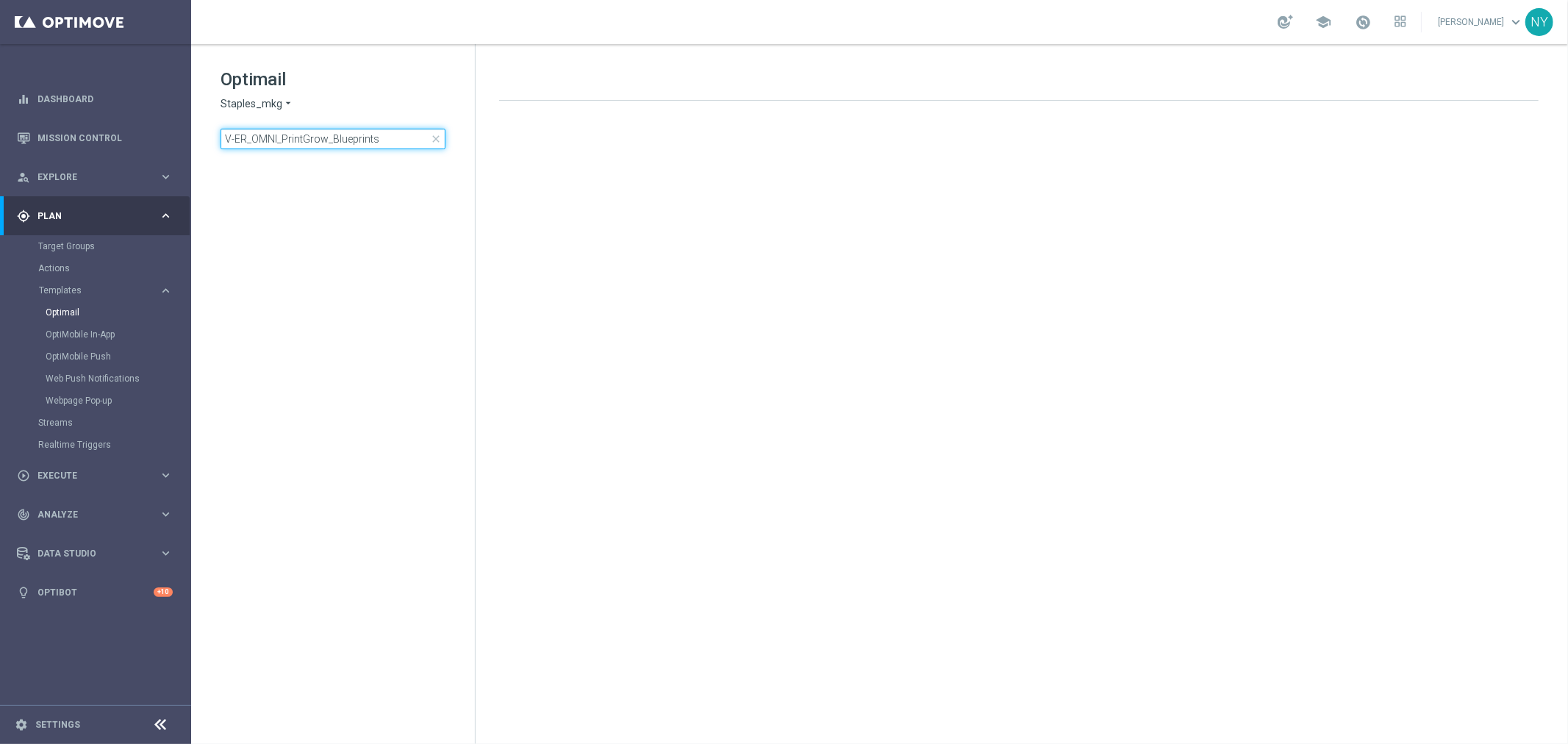
drag, startPoint x: 394, startPoint y: 138, endPoint x: -42, endPoint y: 119, distance: 436.4
click at [0, 119] on html "equalizer Dashboard Mission Control" at bounding box center [784, 372] width 1568 height 744
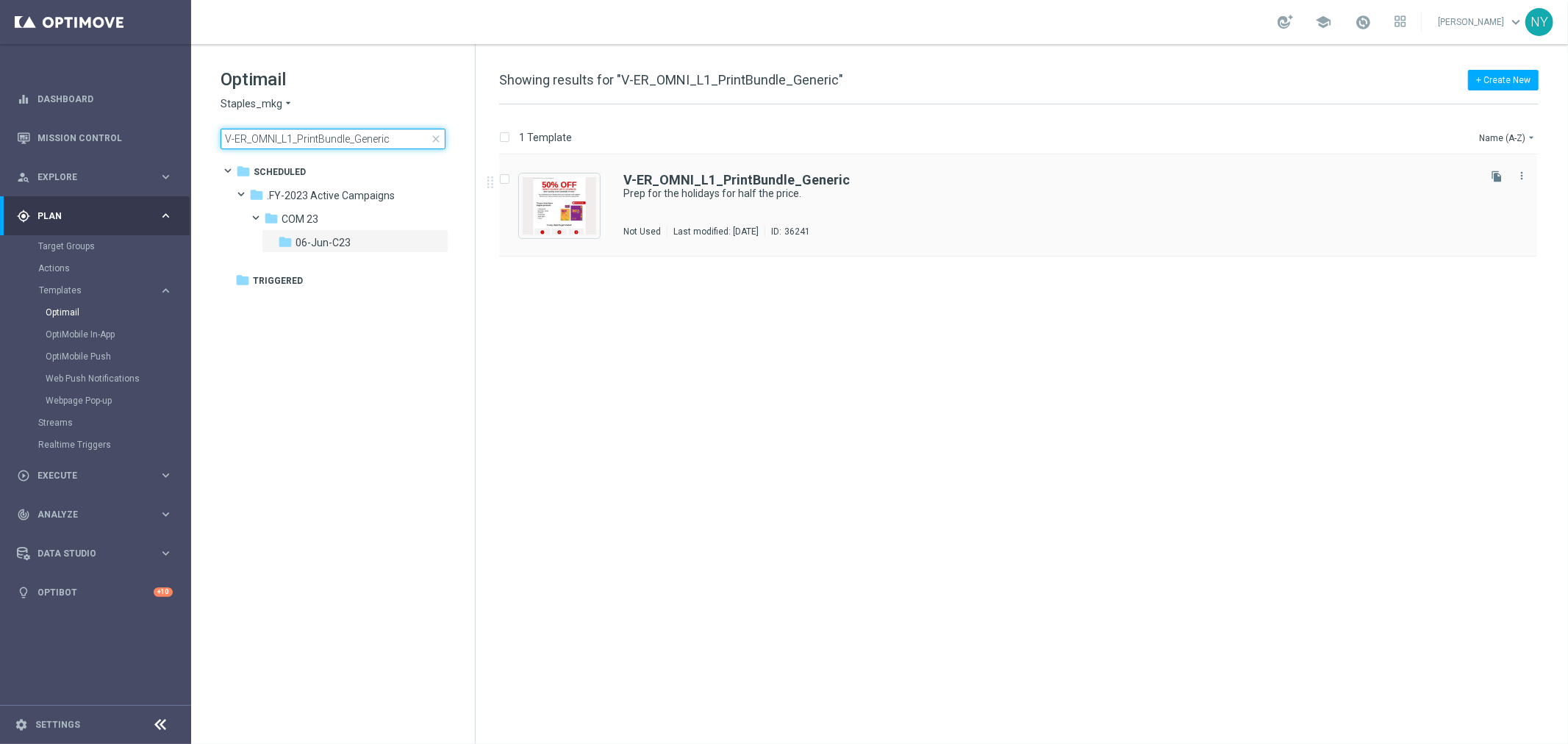
type input "V-ER_OMNI_L1_PrintBundle_Generic"
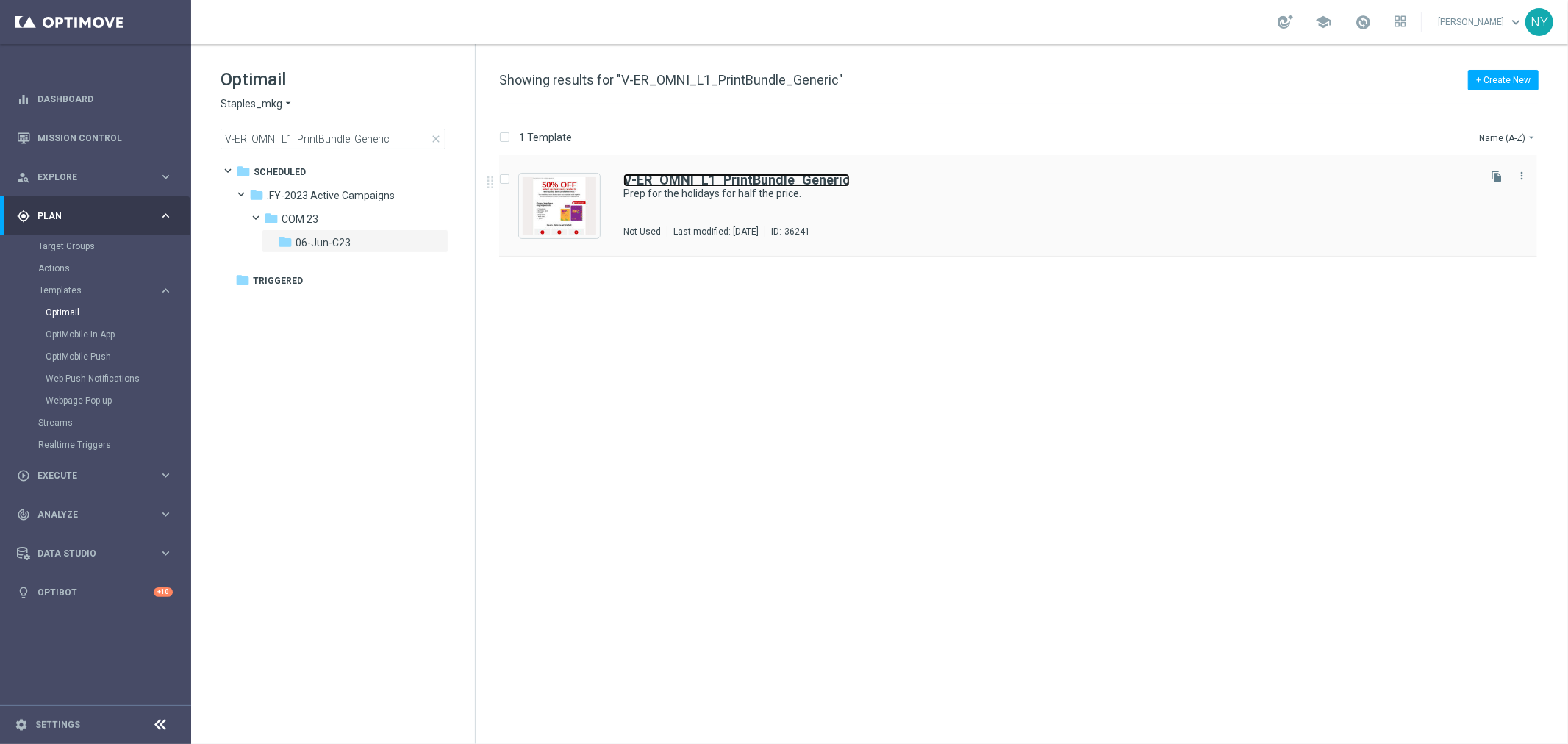
click at [657, 178] on b "V-ER_OMNI_L1_PrintBundle_Generic" at bounding box center [736, 179] width 226 height 15
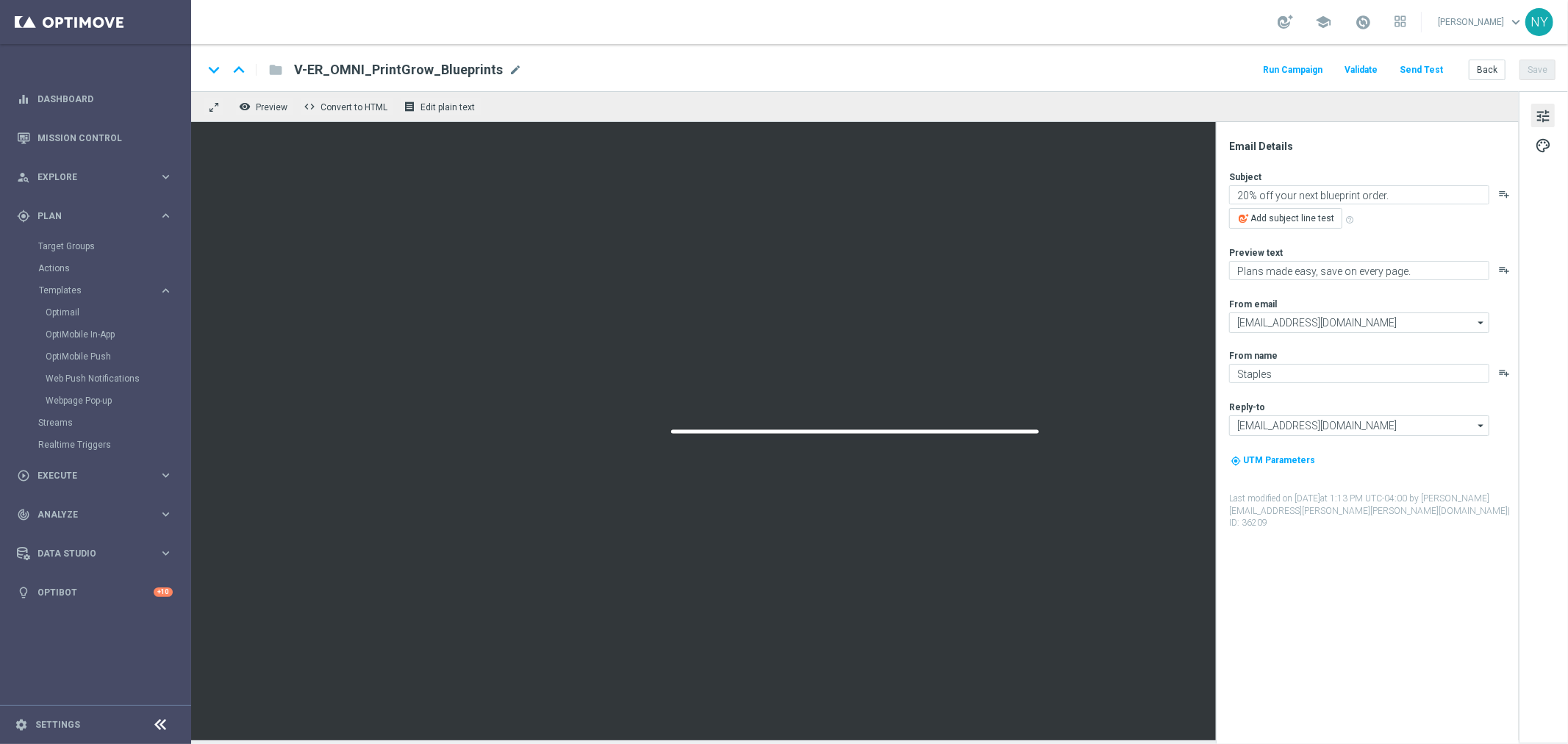
type textarea "Prep for the holidays for half the price."
type textarea "✓Docs ✓Biz cards ✓Posters ✓Postcards ✓Flyers ✓Yard signs"
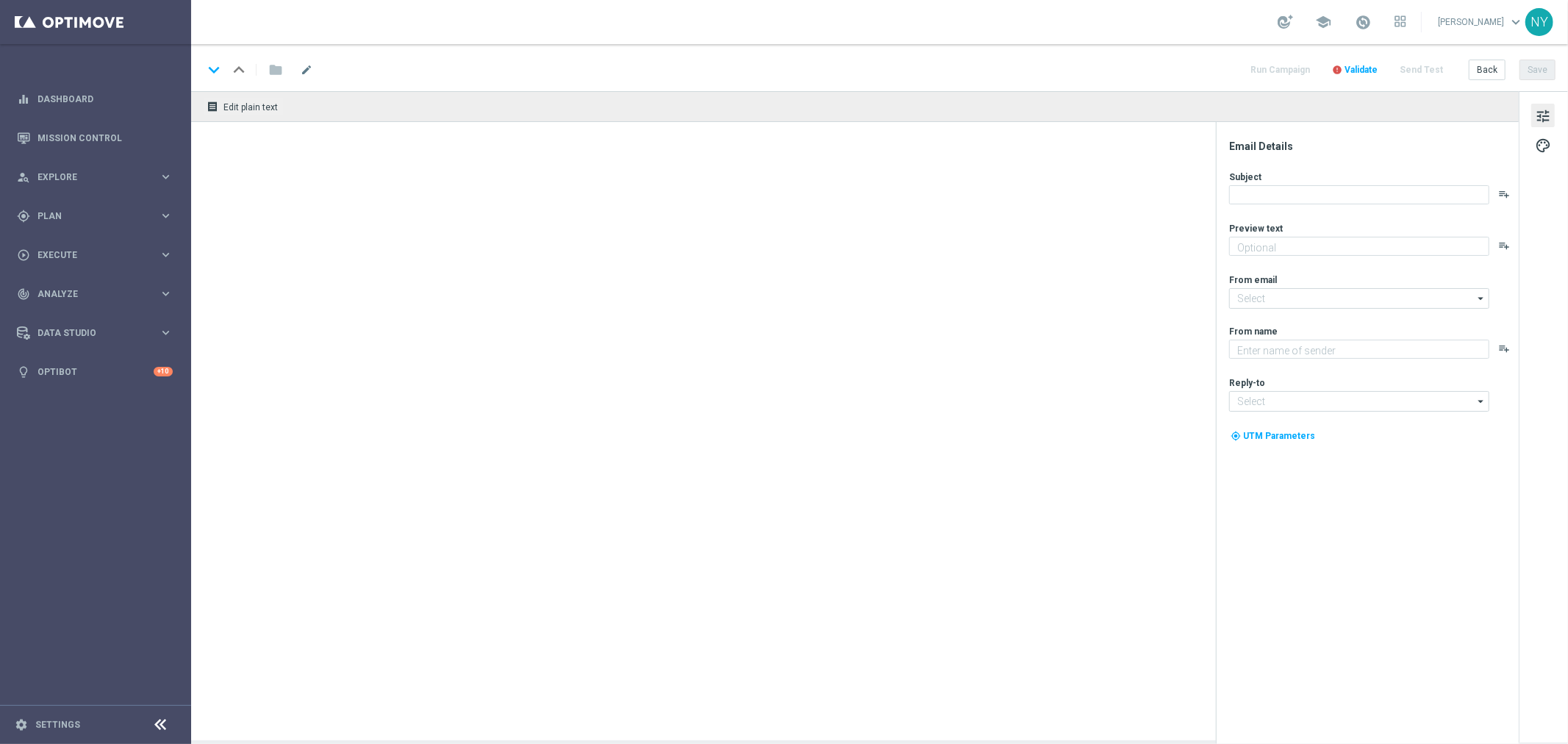
type textarea "✓Docs ✓Biz cards ✓Posters ✓Postcards ✓Flyers ✓Yard signs"
type input "[EMAIL_ADDRESS][DOMAIN_NAME]"
type textarea "Staples"
type input "[EMAIL_ADDRESS][DOMAIN_NAME]"
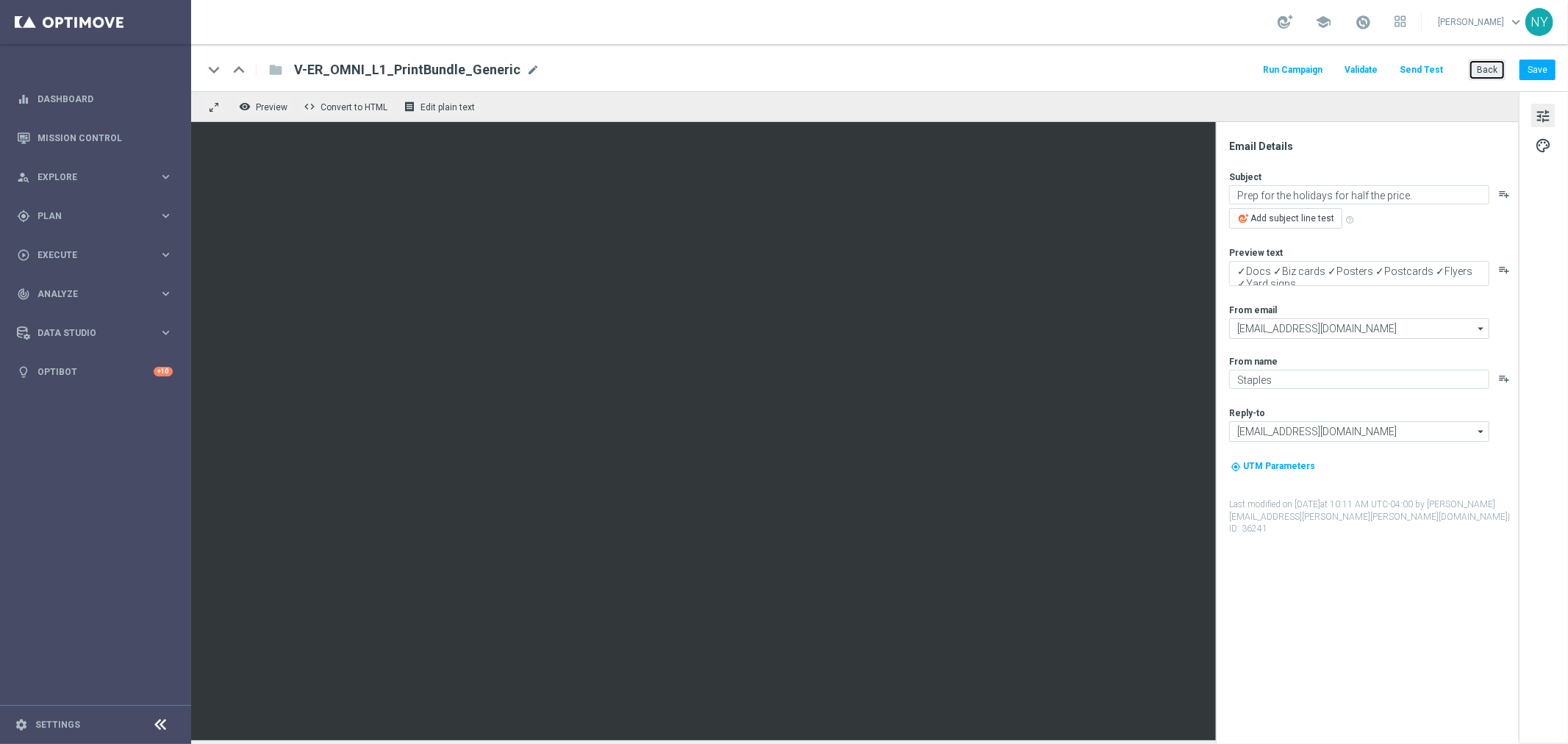
drag, startPoint x: 1480, startPoint y: 68, endPoint x: 1299, endPoint y: 42, distance: 182.9
click at [1480, 68] on button "Back" at bounding box center [1488, 69] width 37 height 20
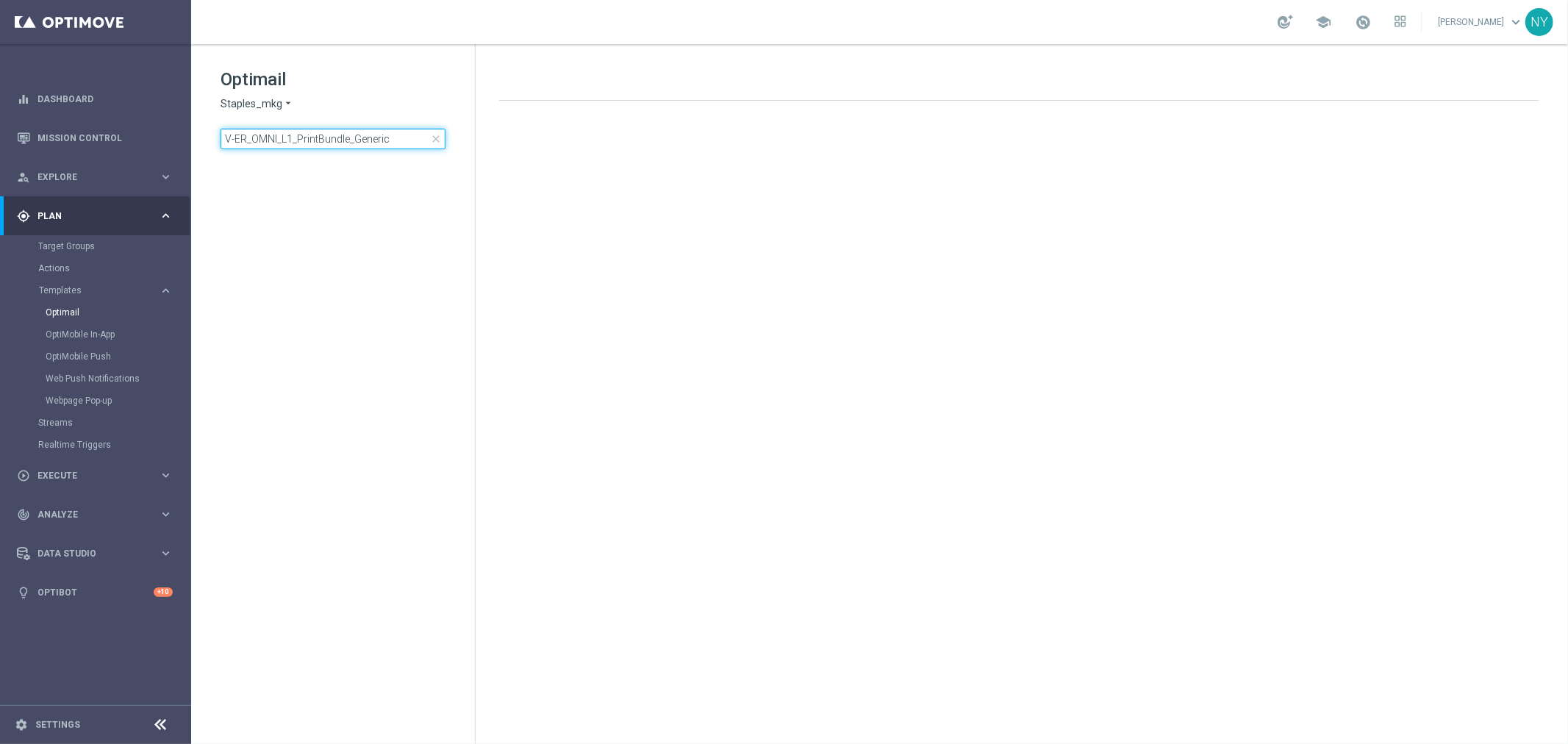
click at [392, 142] on input "V-ER_OMNI_L1_PrintBundle_Generic" at bounding box center [332, 139] width 225 height 20
drag, startPoint x: 395, startPoint y: 136, endPoint x: 68, endPoint y: 129, distance: 327.1
click at [72, 129] on main "equalizer Dashboard Mission Control" at bounding box center [784, 372] width 1568 height 744
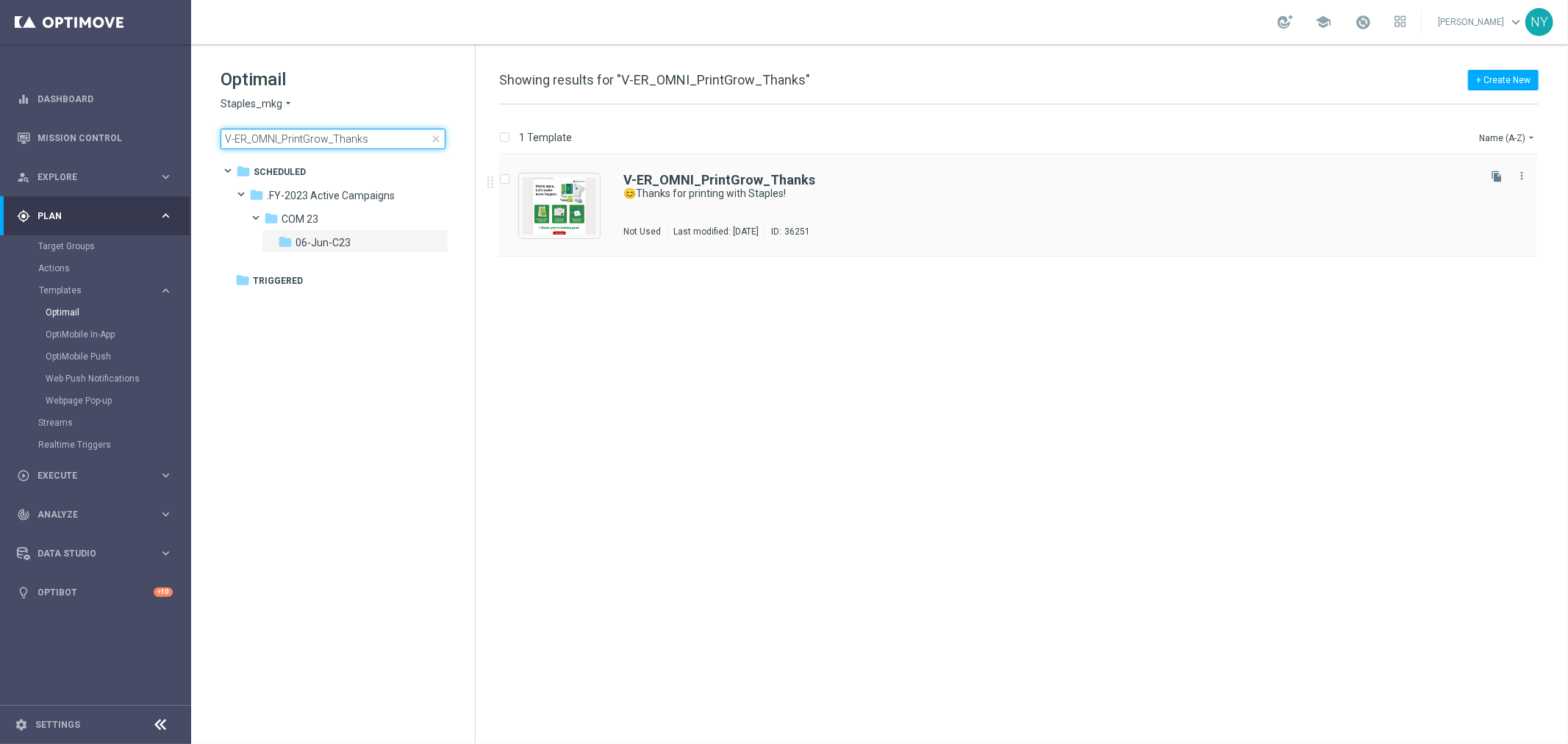
type input "V-ER_OMNI_PrintGrow_Thanks"
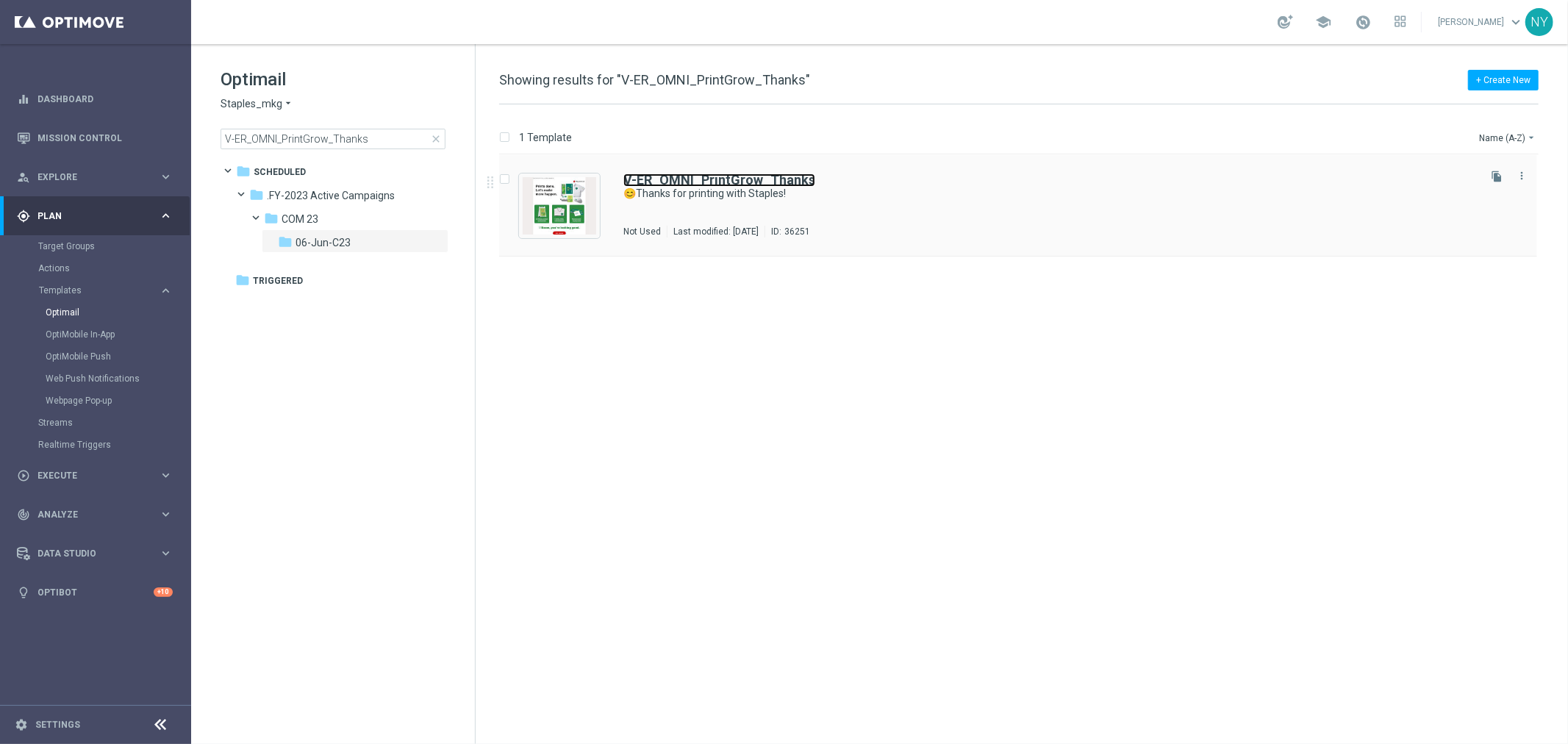
click at [677, 178] on b "V-ER_OMNI_PrintGrow_Thanks" at bounding box center [719, 179] width 192 height 15
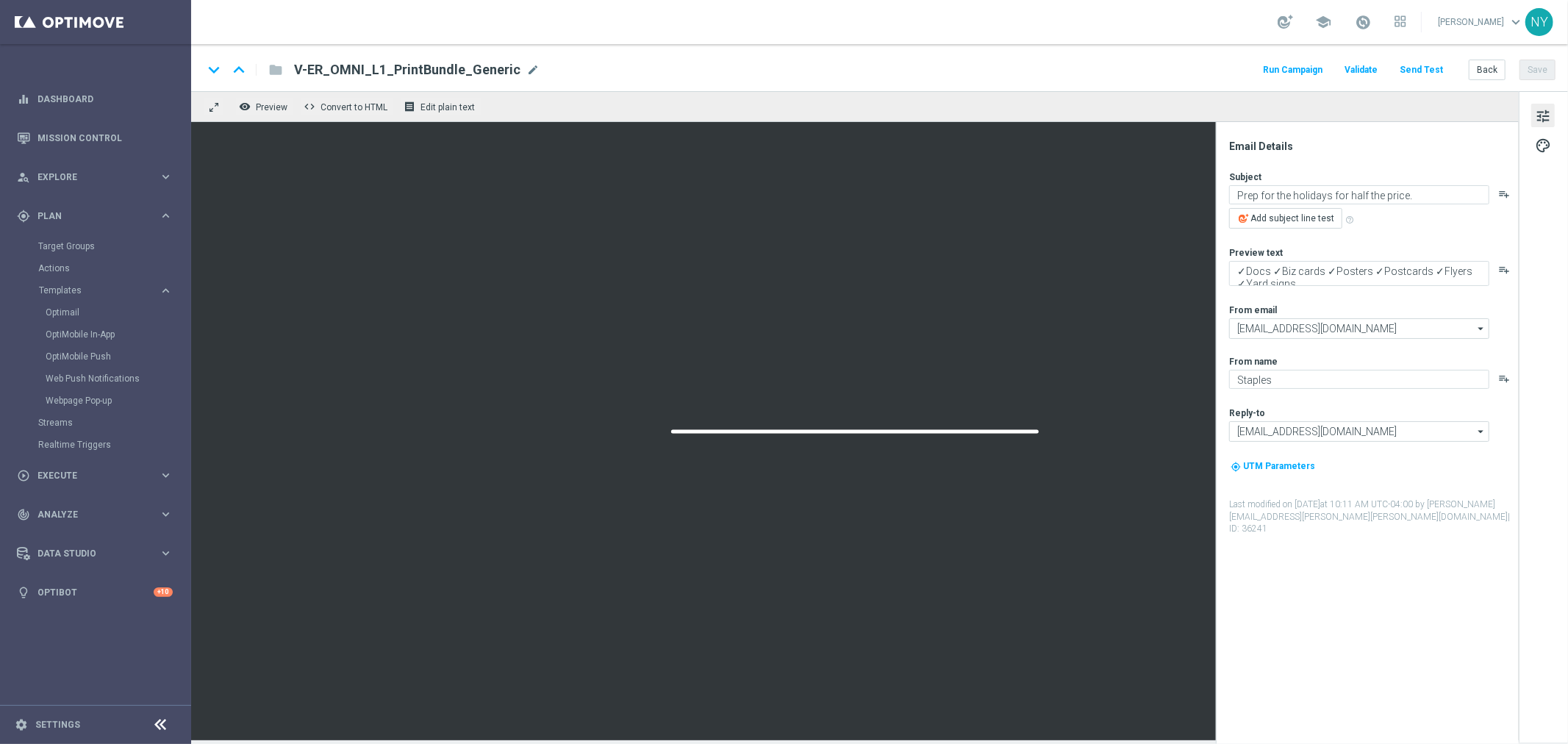
type textarea "😊Thanks for printing with Staples!"
type textarea "Check out what else we can make together."
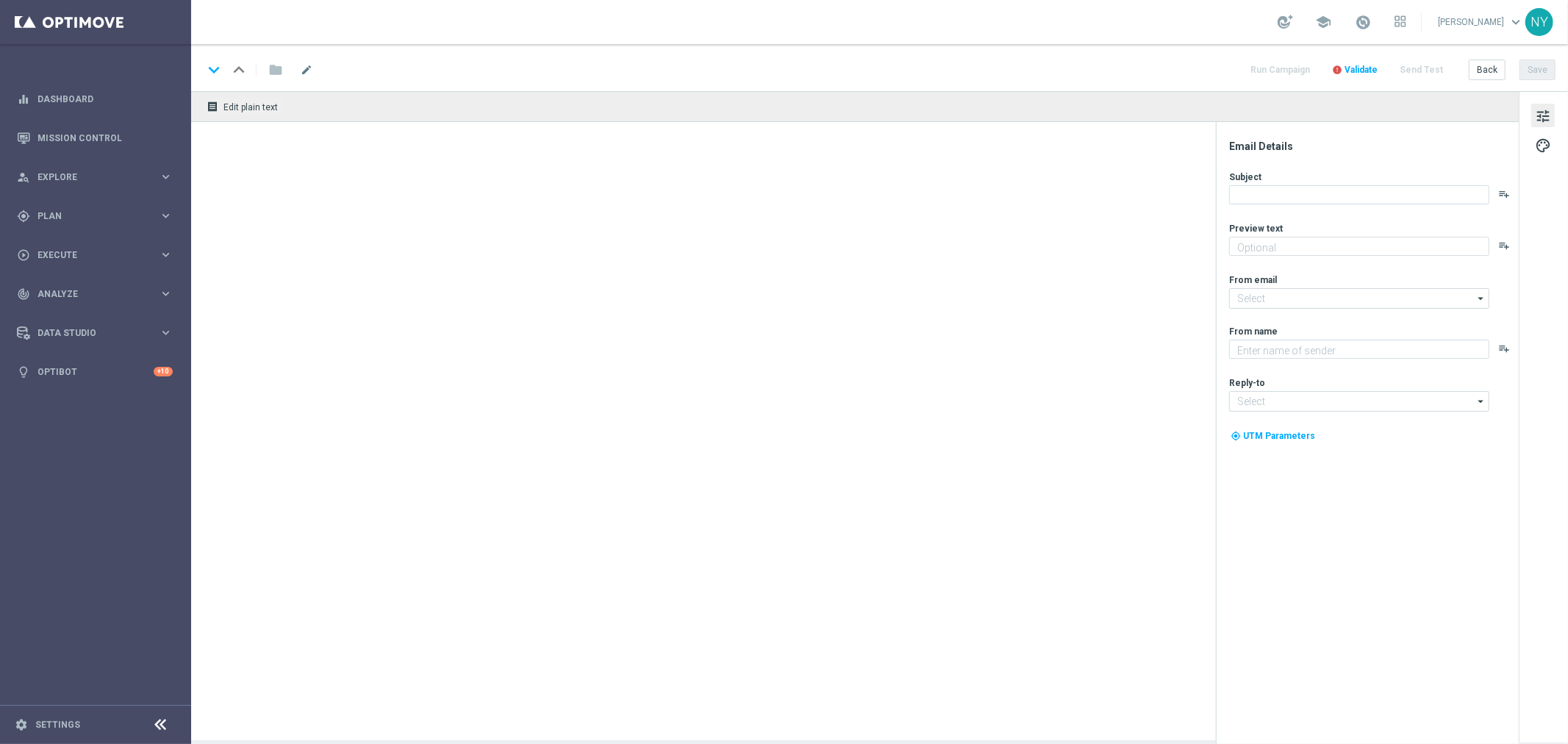
type textarea "Check out what else we can make together."
type input "[EMAIL_ADDRESS][DOMAIN_NAME]"
type textarea "Staples"
type input "[EMAIL_ADDRESS][DOMAIN_NAME]"
type textarea "Your prints are waiting."
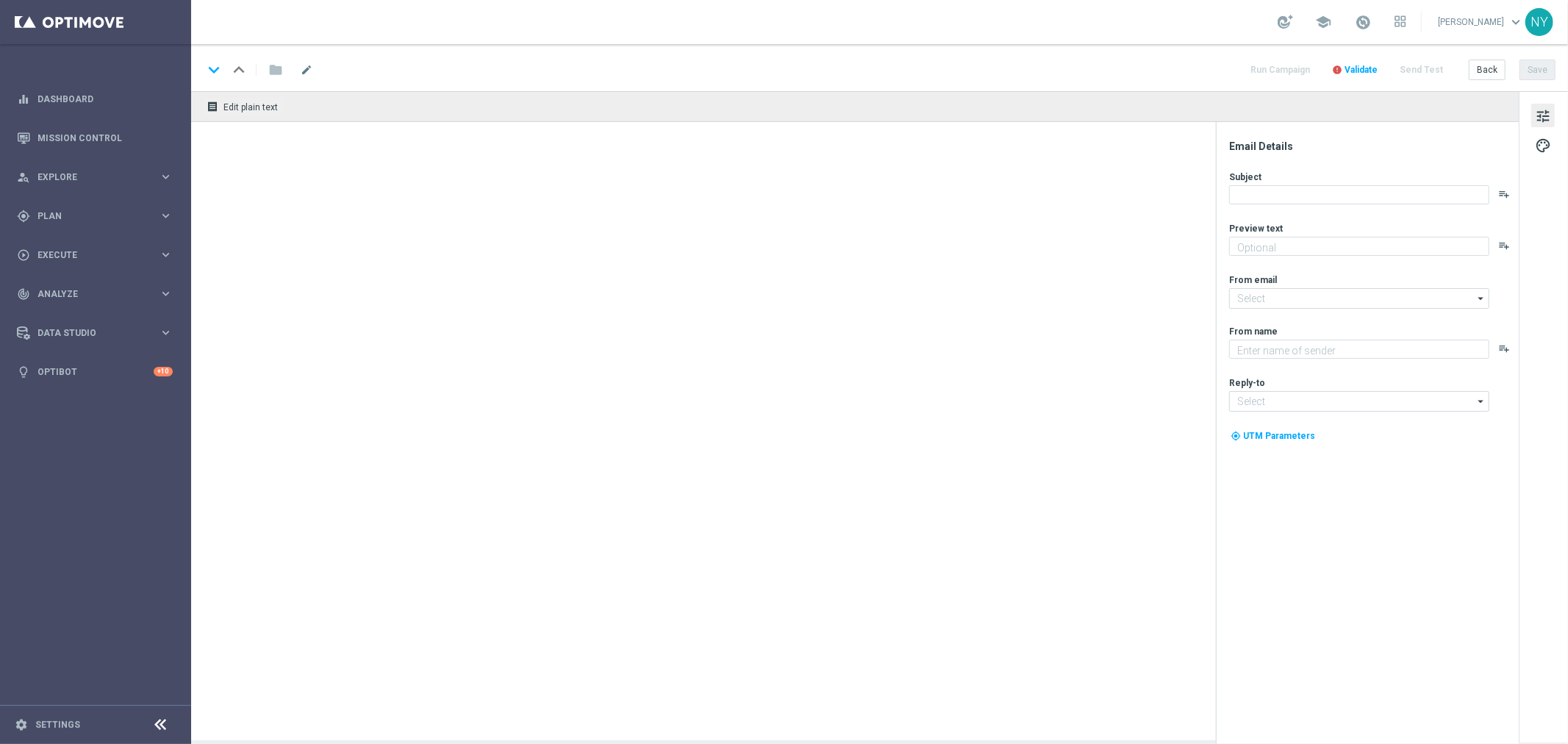
type textarea "Staples"
type input "[EMAIL_ADDRESS][DOMAIN_NAME]"
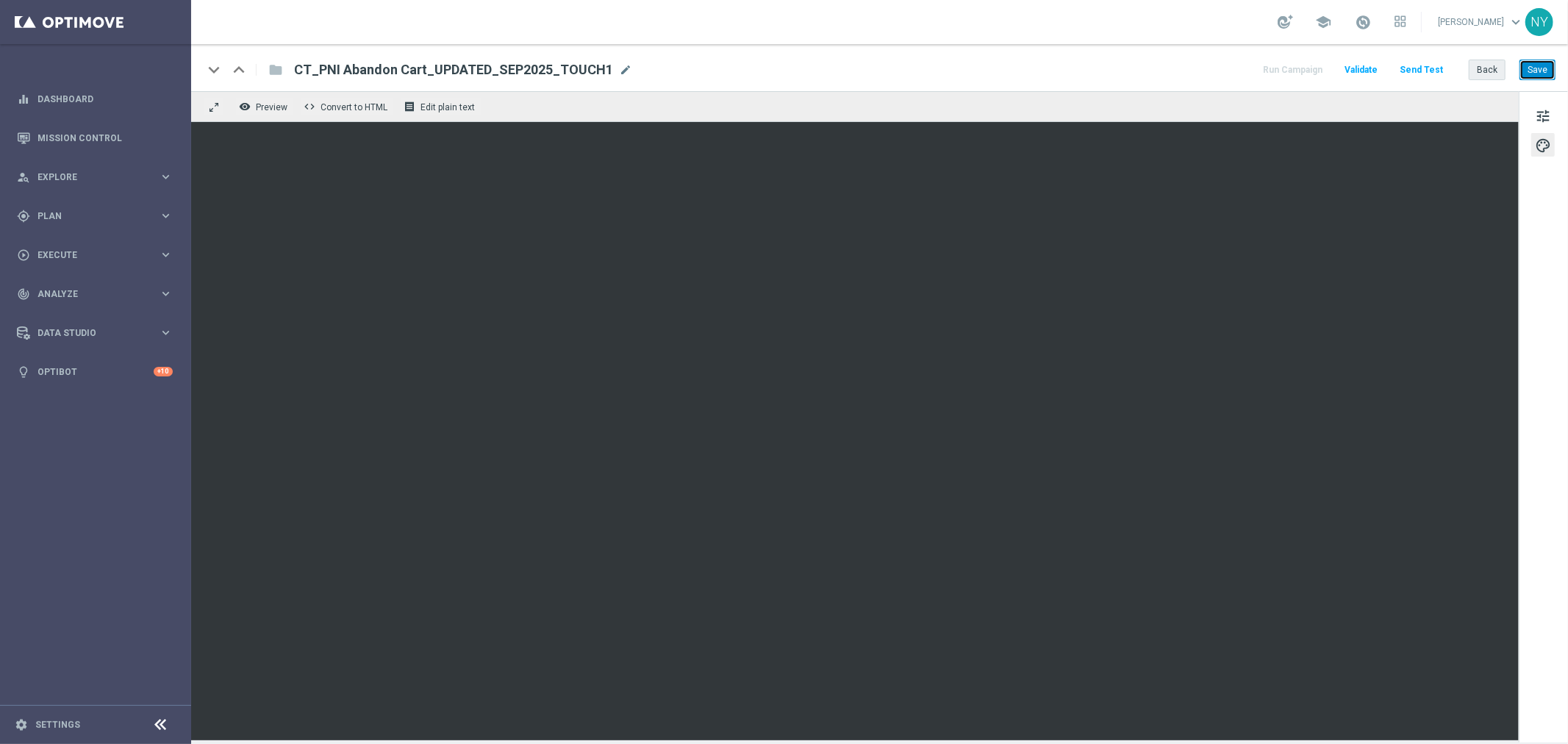
drag, startPoint x: 1531, startPoint y: 64, endPoint x: 1488, endPoint y: 68, distance: 43.2
click at [1531, 65] on button "Save" at bounding box center [1537, 69] width 36 height 20
click at [1552, 64] on button "Save" at bounding box center [1537, 69] width 36 height 20
click at [1480, 71] on button "Back" at bounding box center [1488, 69] width 37 height 20
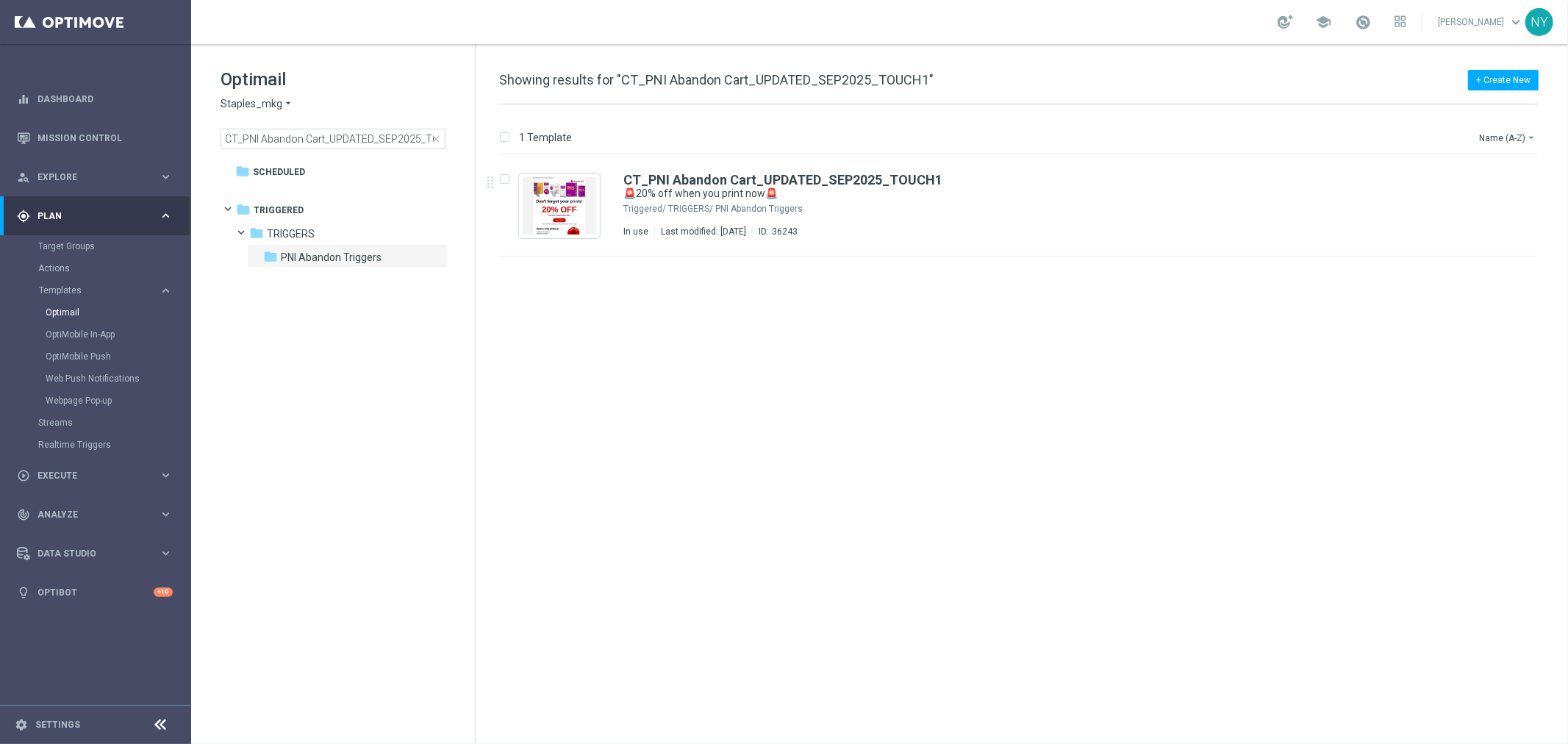
click at [430, 138] on span "close" at bounding box center [436, 139] width 11 height 11
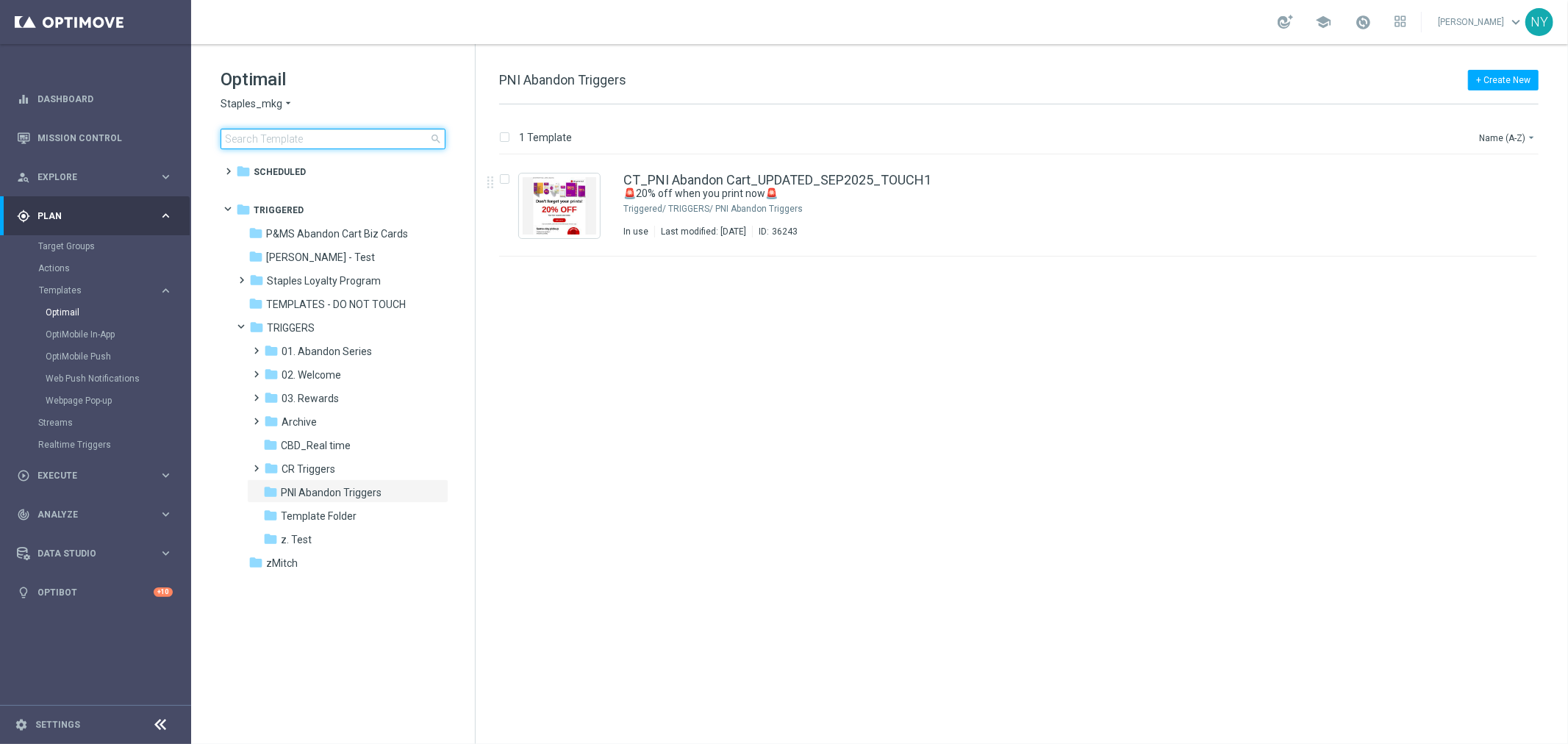
click at [317, 136] on input at bounding box center [332, 139] width 225 height 20
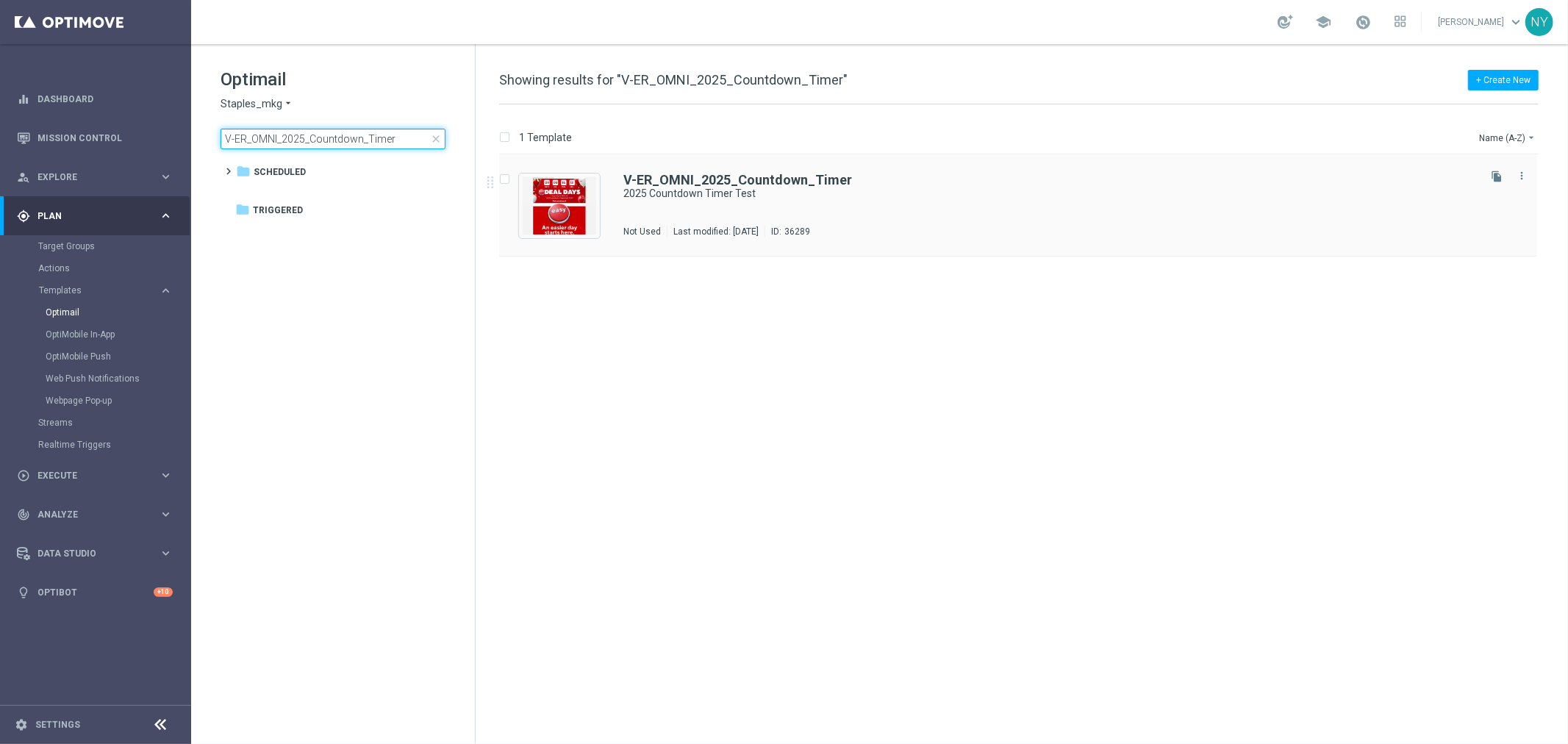
type input "V-ER_OMNI_2025_Countdown_Timer"
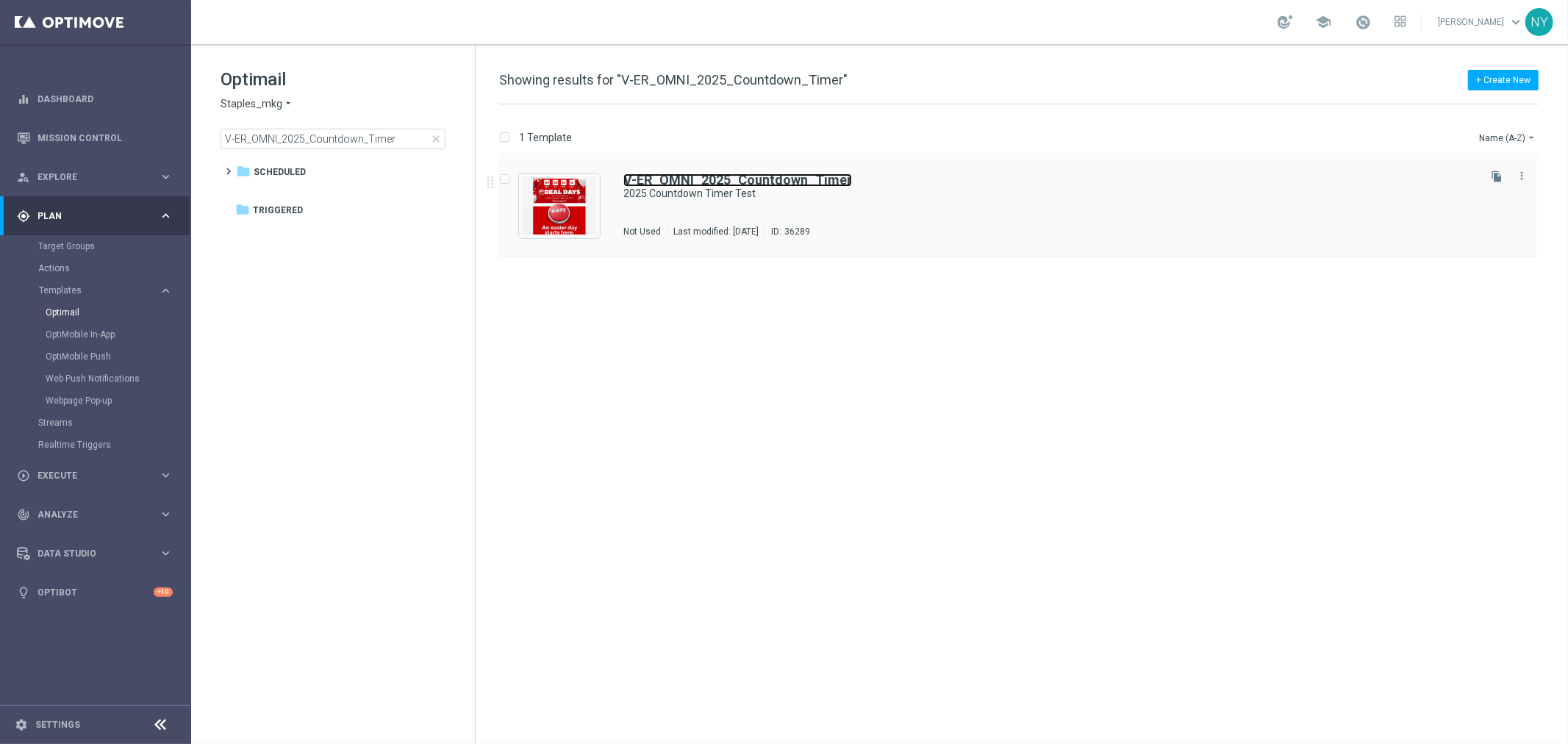
click at [699, 174] on b "V-ER_OMNI_2025_Countdown_Timer" at bounding box center [737, 179] width 229 height 15
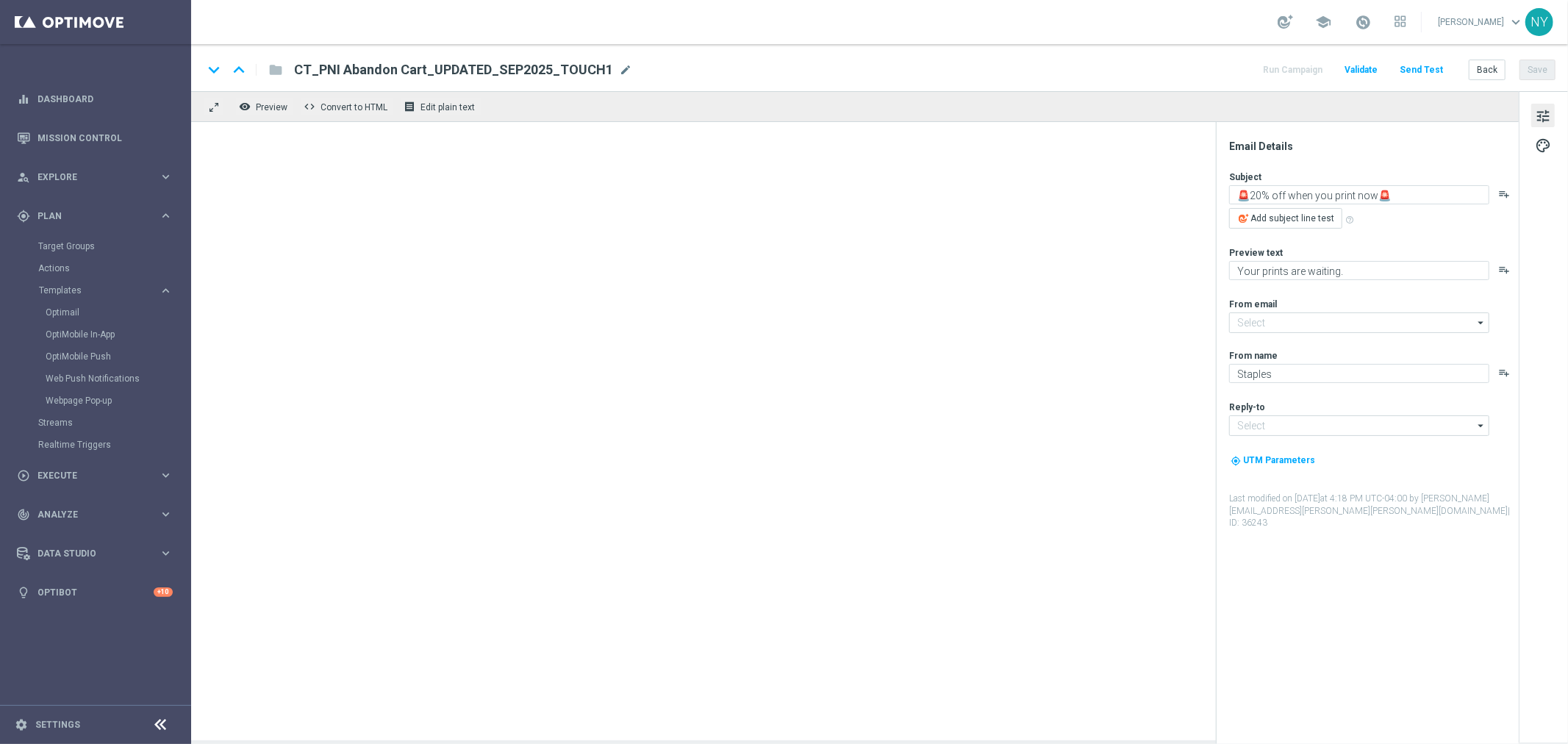
type input "[EMAIL_ADDRESS][DOMAIN_NAME]"
type textarea "2025 Countdown Timer Test"
type textarea "Countdown Timer Test"
type input "[EMAIL_ADDRESS][DOMAIN_NAME]"
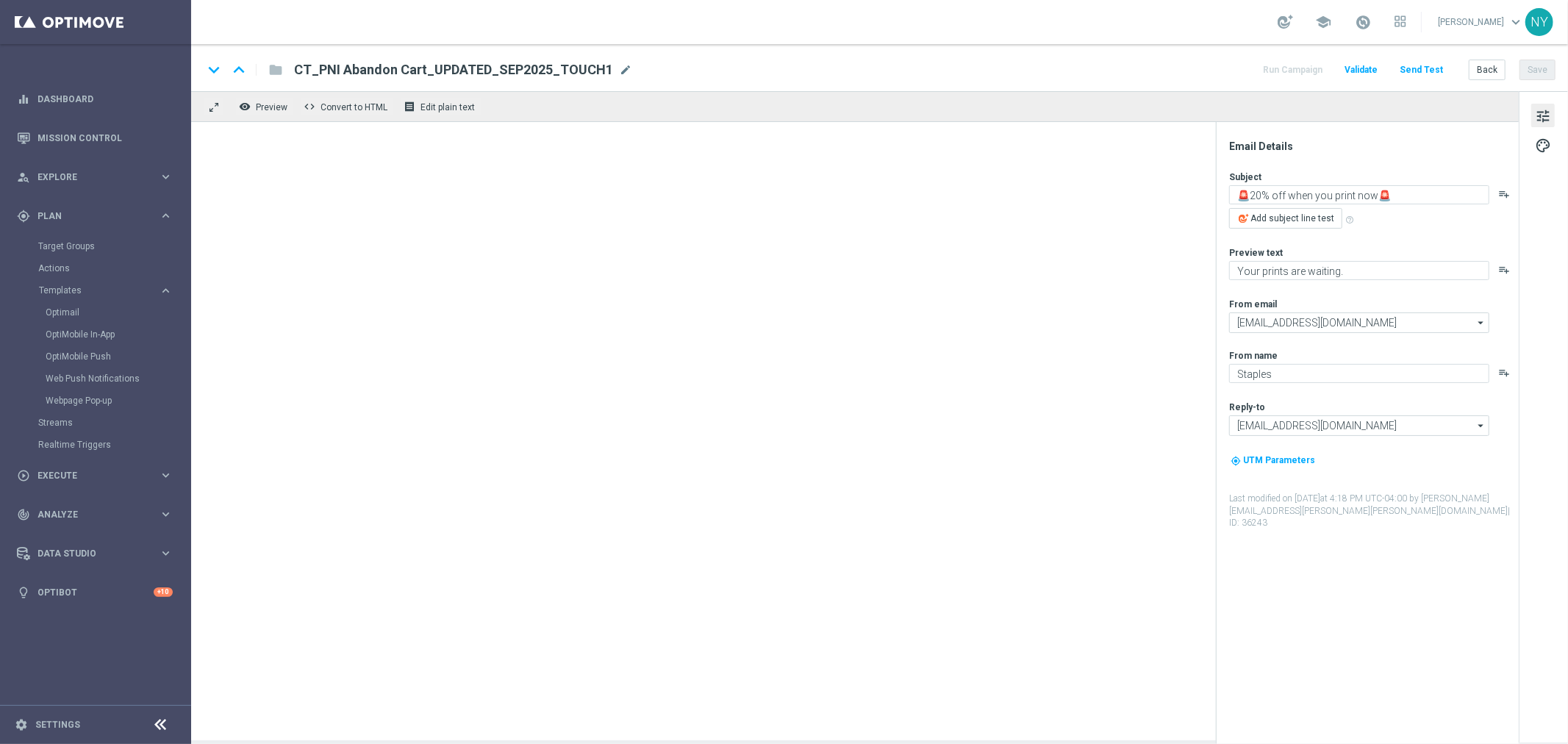
type input "[EMAIL_ADDRESS][DOMAIN_NAME]"
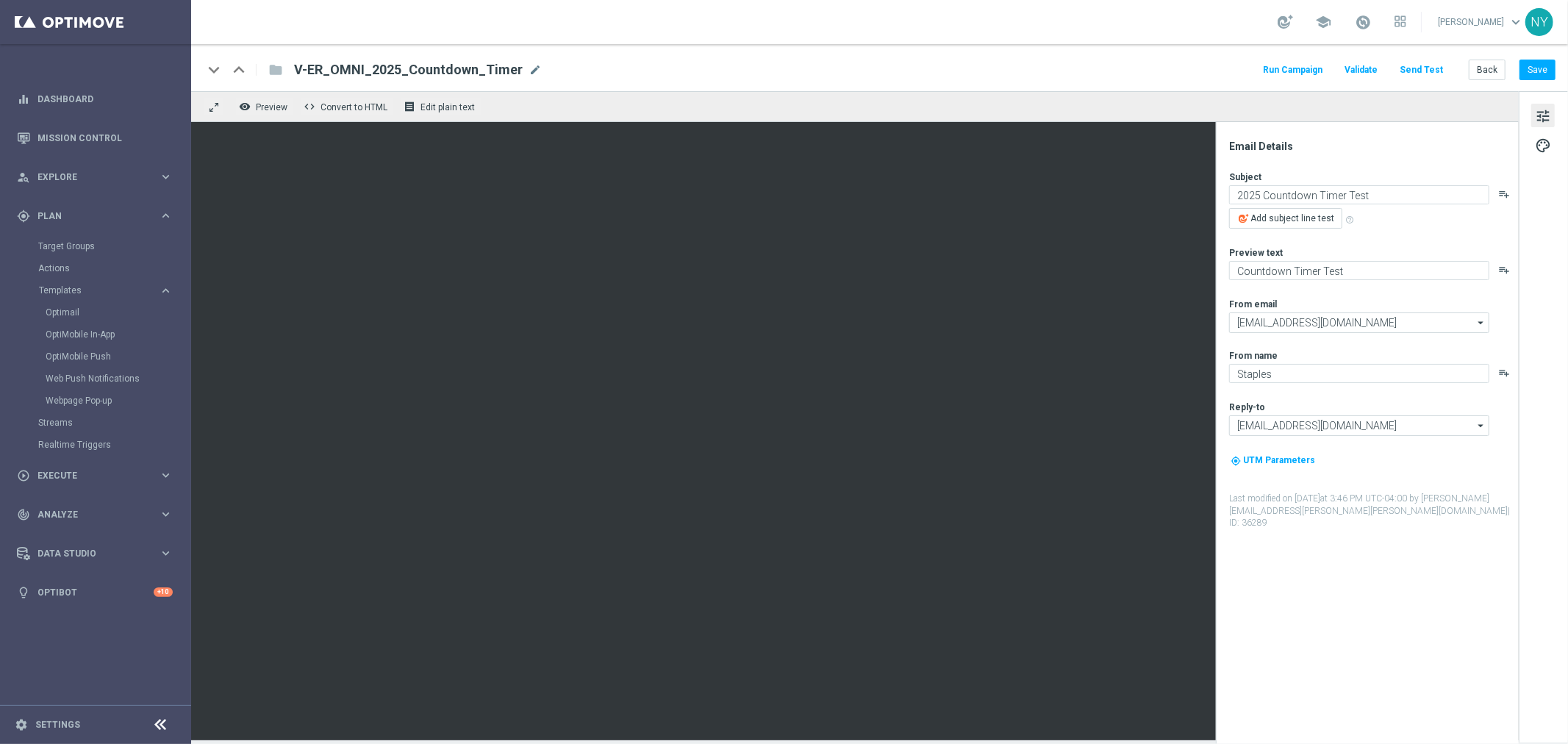
click at [1414, 64] on button "Send Test" at bounding box center [1421, 70] width 48 height 19
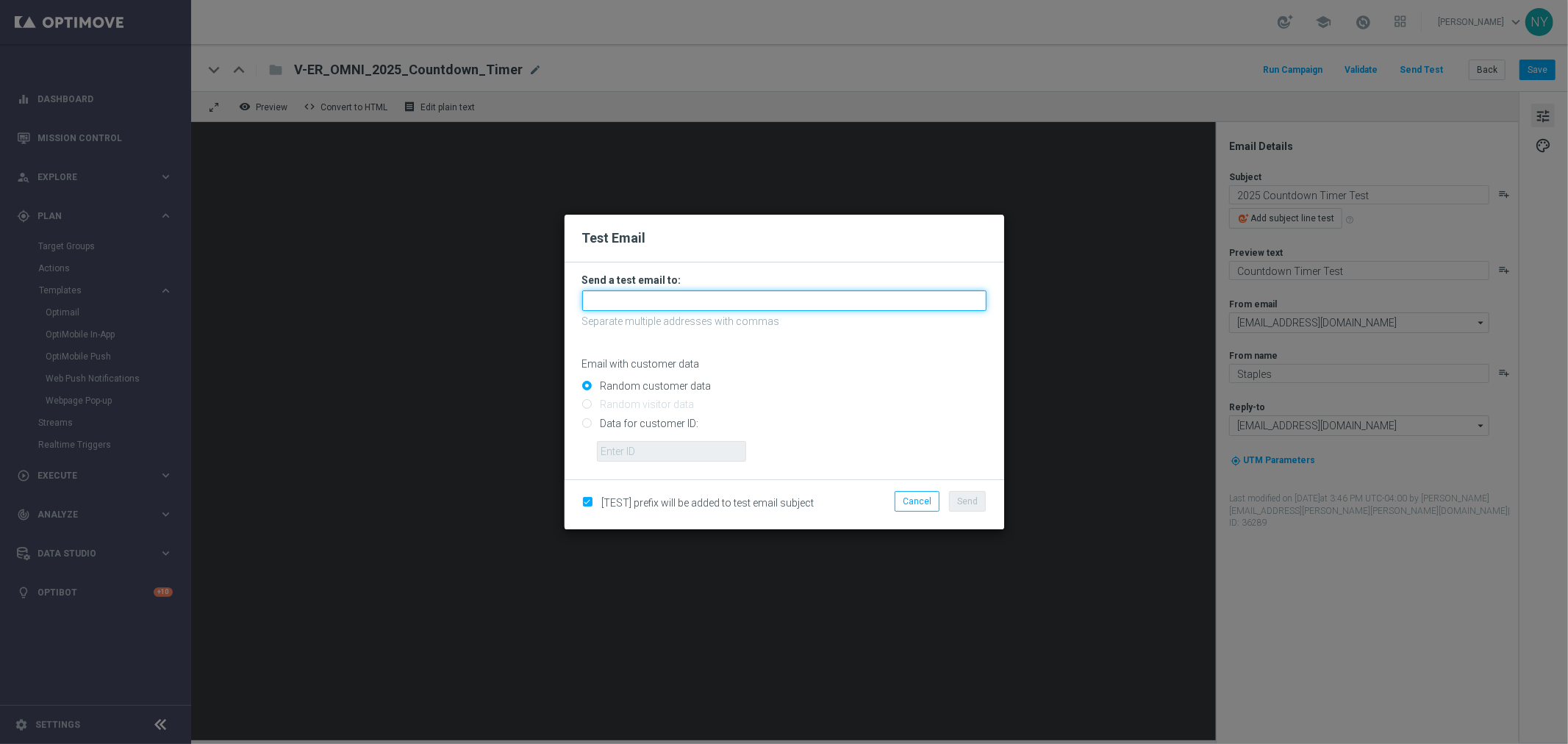
click at [599, 298] on input "text" at bounding box center [784, 300] width 404 height 20
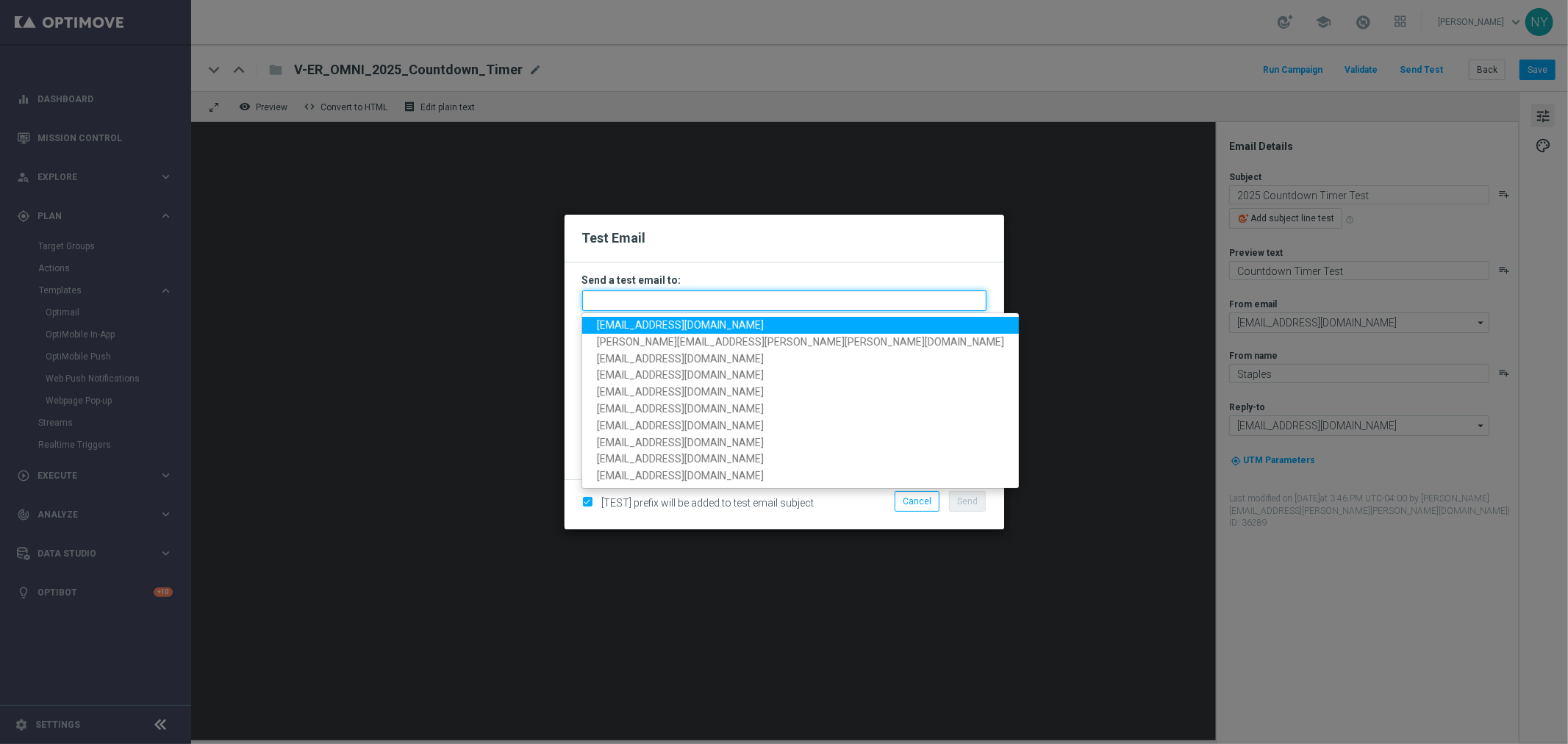
click at [606, 297] on input "text" at bounding box center [784, 300] width 404 height 20
paste input "[EMAIL_ADDRESS][DOMAIN_NAME]"
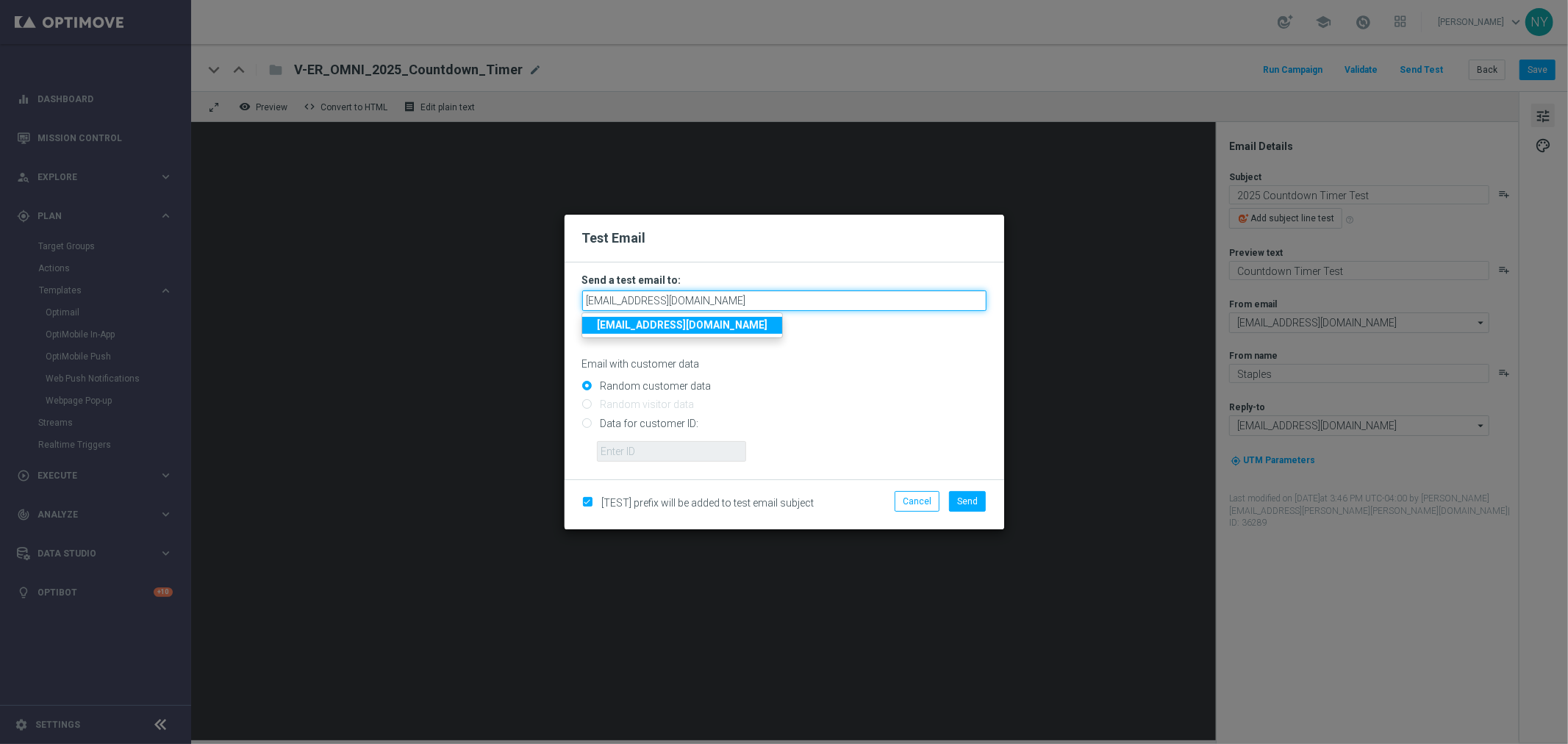
type input "[EMAIL_ADDRESS][DOMAIN_NAME]"
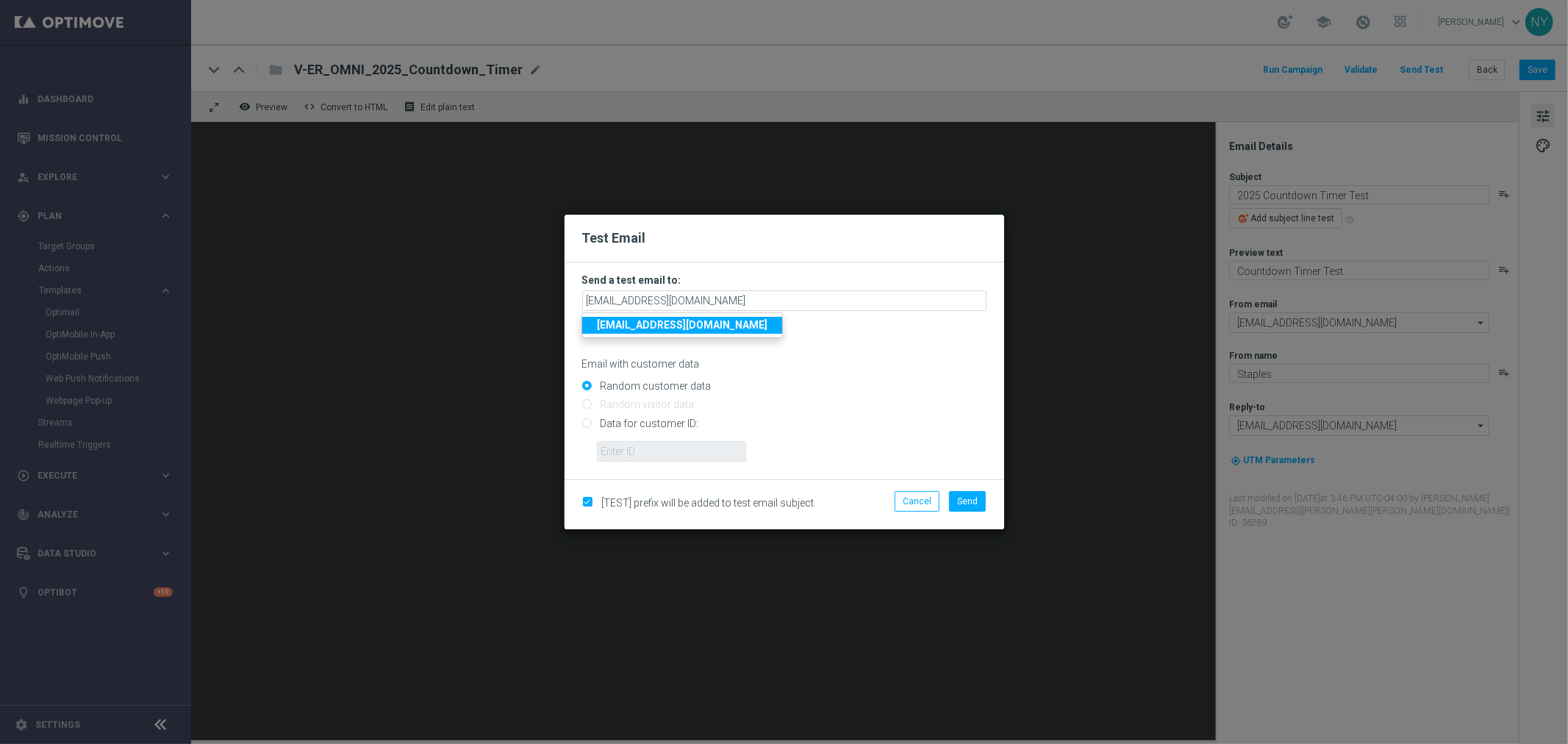
click at [584, 421] on input "Data for customer ID:" at bounding box center [784, 429] width 404 height 20
radio input "true"
click at [627, 452] on input "text" at bounding box center [671, 451] width 149 height 20
click at [636, 452] on input "text" at bounding box center [671, 451] width 149 height 20
paste input "10000006208"
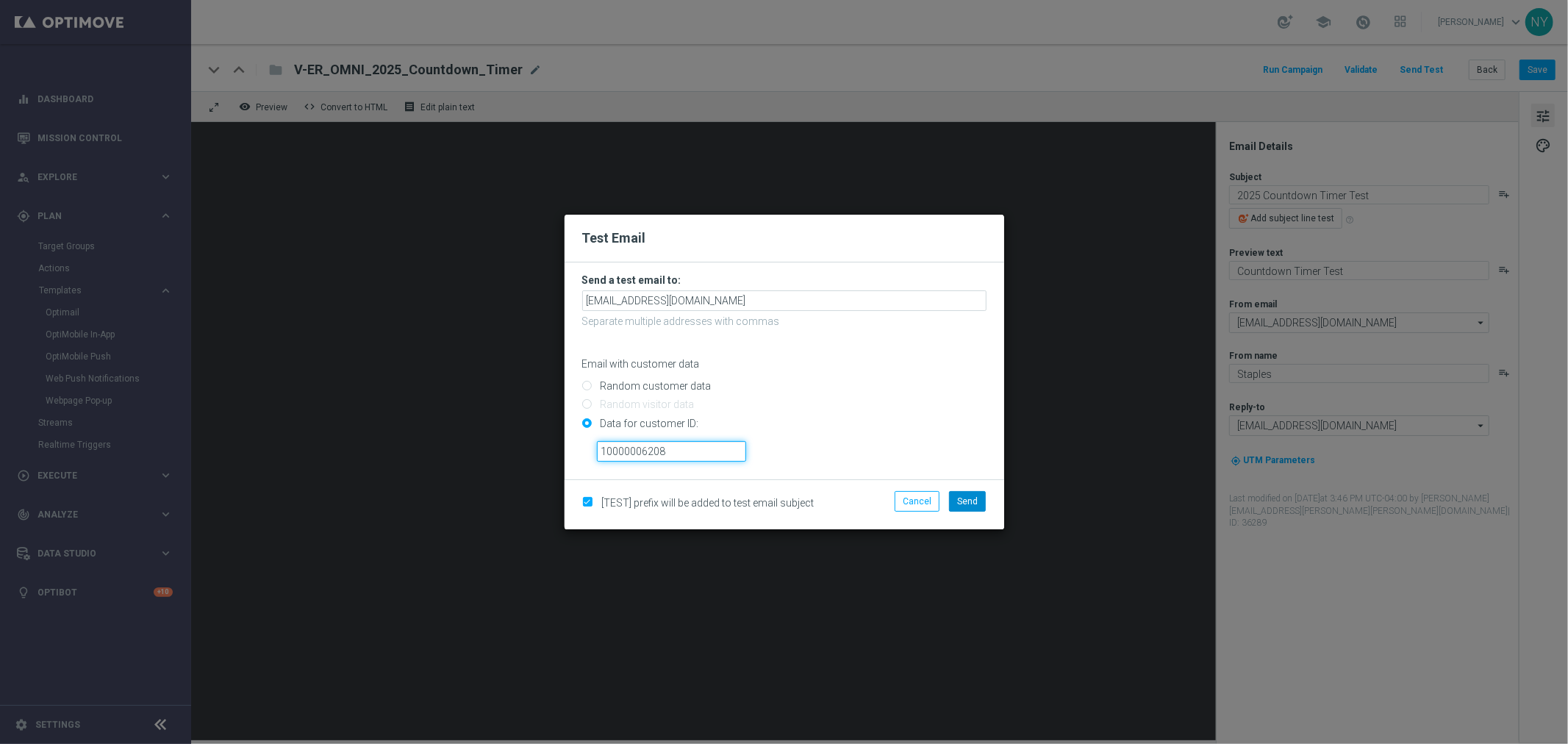
type input "10000006208"
click at [964, 501] on span "Send" at bounding box center [967, 501] width 20 height 11
